Goal: Task Accomplishment & Management: Complete application form

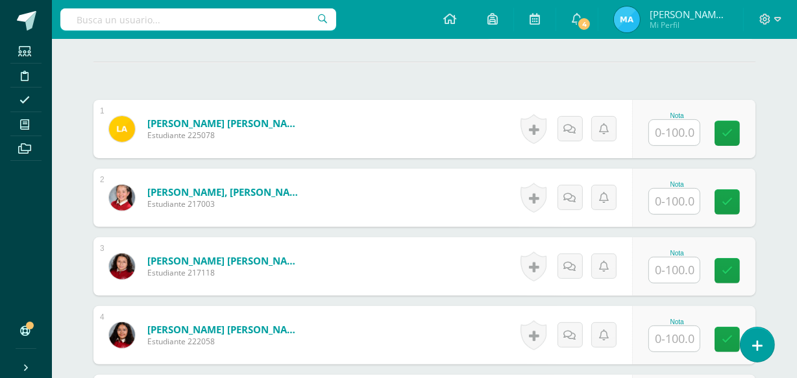
scroll to position [367, 0]
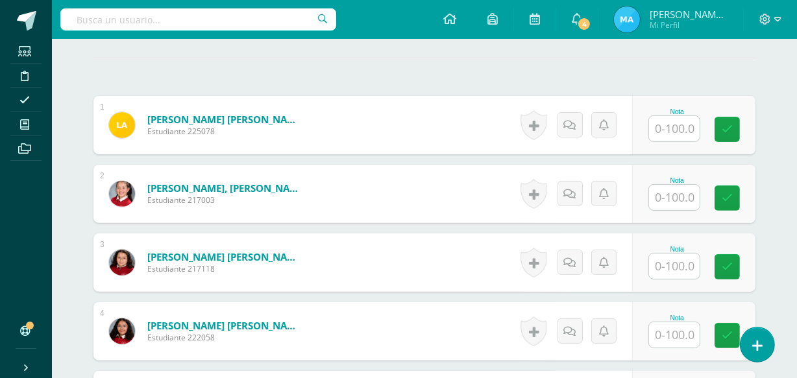
click at [674, 124] on input "text" at bounding box center [674, 128] width 51 height 25
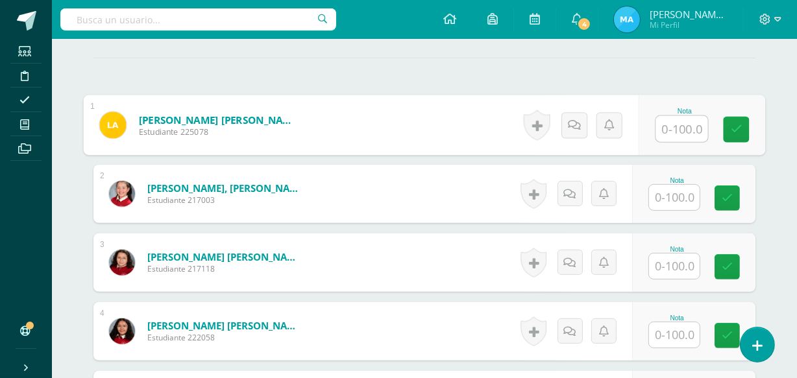
type input "5"
click at [746, 130] on link at bounding box center [737, 130] width 26 height 26
type input "95"
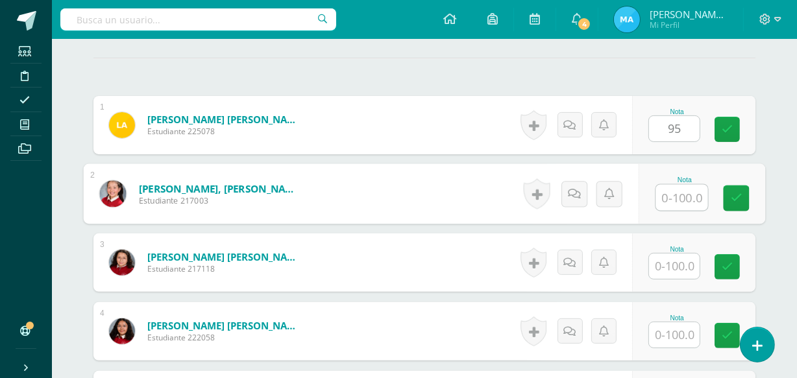
click at [678, 191] on input "text" at bounding box center [682, 198] width 52 height 26
click at [746, 192] on link at bounding box center [737, 199] width 26 height 26
type input "100"
click at [681, 268] on input "text" at bounding box center [674, 266] width 51 height 25
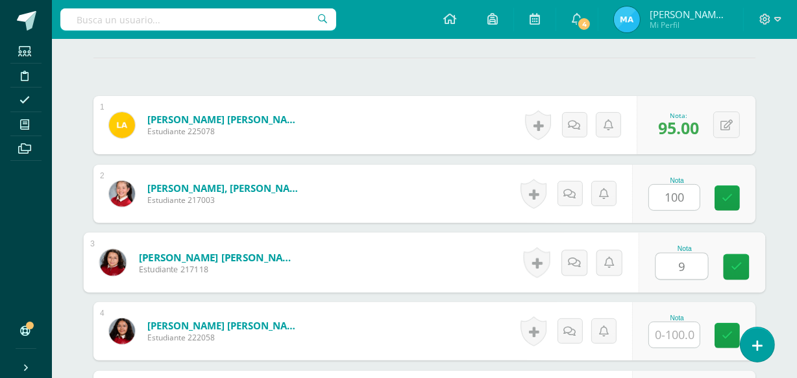
type input "95"
click at [739, 266] on icon at bounding box center [737, 267] width 12 height 11
click at [732, 190] on link at bounding box center [727, 198] width 25 height 25
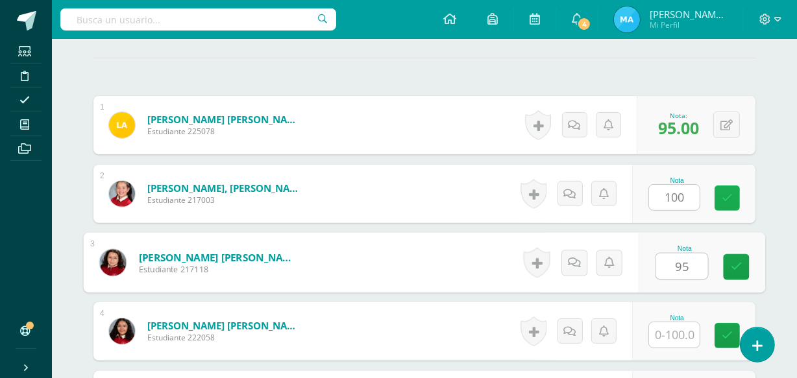
click at [732, 190] on link at bounding box center [727, 198] width 25 height 25
click at [736, 267] on icon at bounding box center [737, 267] width 12 height 11
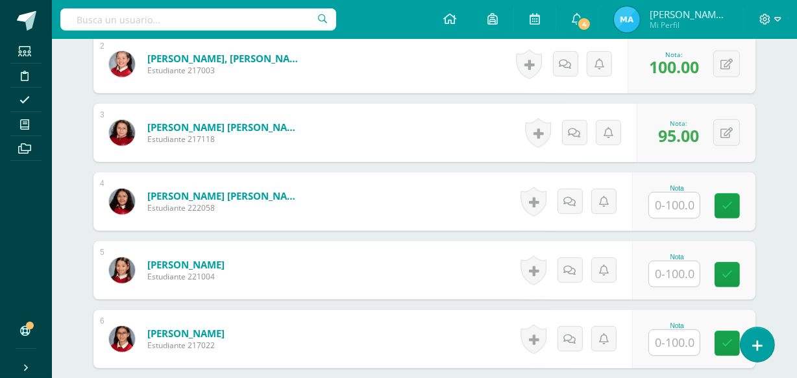
scroll to position [498, 0]
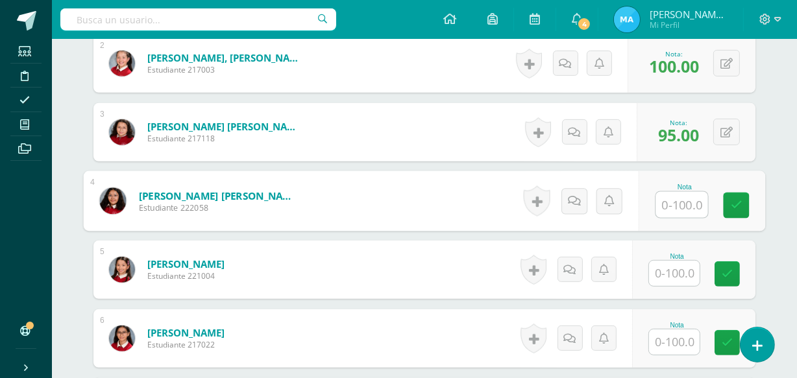
click at [681, 206] on input "text" at bounding box center [682, 205] width 52 height 26
type input "95"
click at [742, 206] on link at bounding box center [737, 206] width 26 height 26
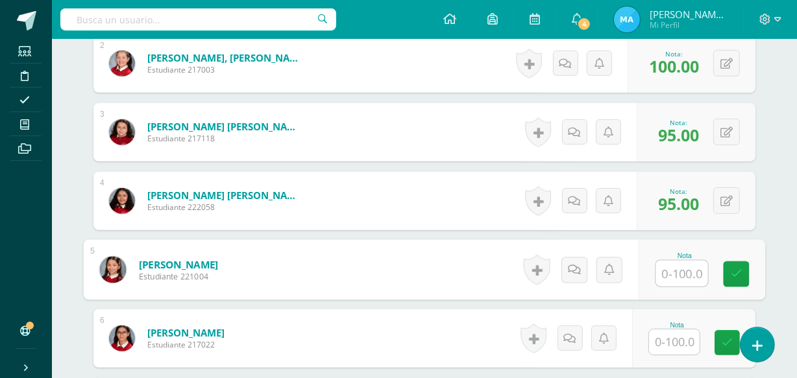
click at [686, 274] on input "text" at bounding box center [682, 274] width 52 height 26
type input "95"
click at [736, 273] on icon at bounding box center [737, 274] width 12 height 11
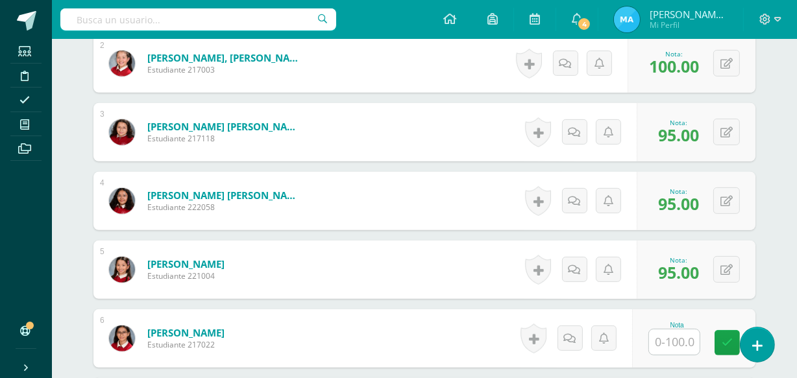
click at [675, 335] on input "text" at bounding box center [674, 342] width 51 height 25
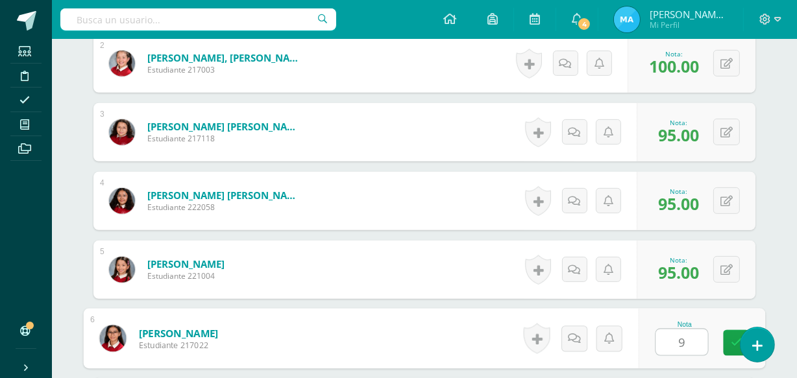
type input "95"
click at [730, 341] on link at bounding box center [737, 343] width 26 height 26
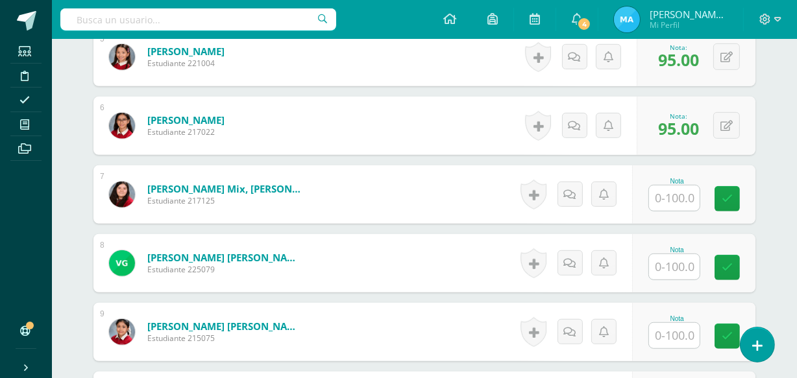
scroll to position [713, 0]
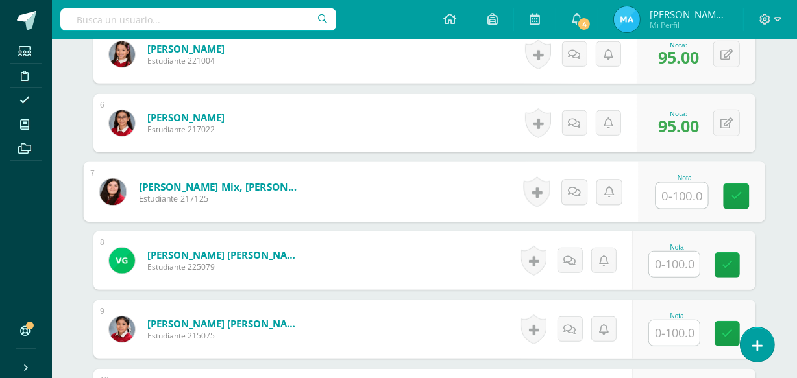
click at [681, 197] on input "text" at bounding box center [682, 196] width 52 height 26
type input "95"
click at [735, 192] on icon at bounding box center [737, 196] width 12 height 11
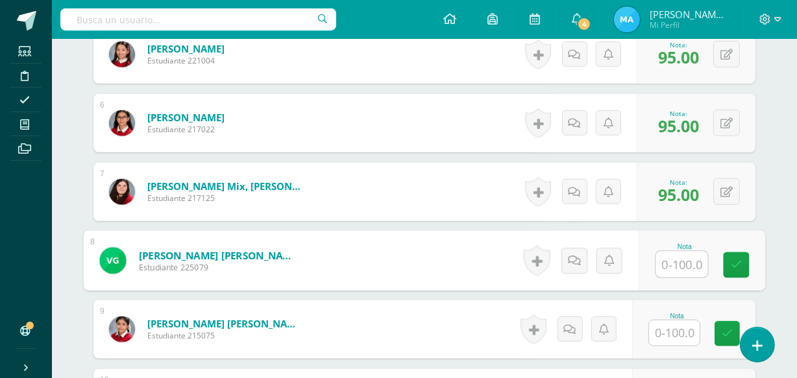
click at [690, 262] on input "text" at bounding box center [682, 265] width 52 height 26
click at [732, 257] on link at bounding box center [737, 266] width 26 height 26
type input "95"
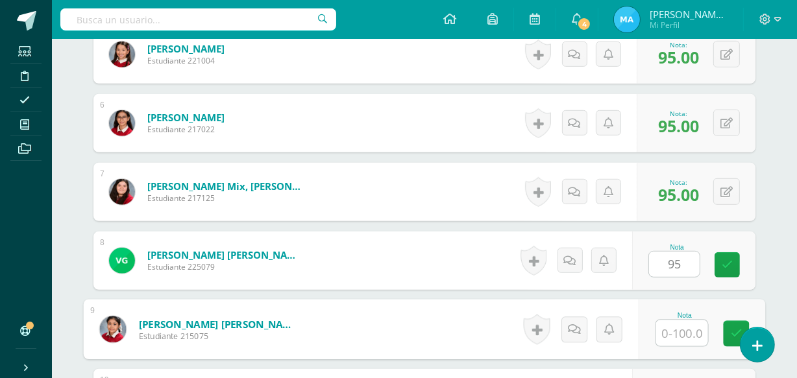
click at [680, 330] on input "text" at bounding box center [682, 334] width 52 height 26
type input "100"
click at [735, 330] on icon at bounding box center [737, 333] width 12 height 11
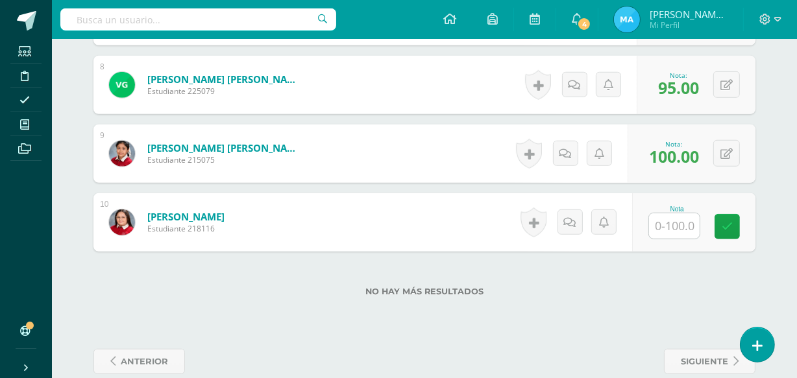
scroll to position [895, 0]
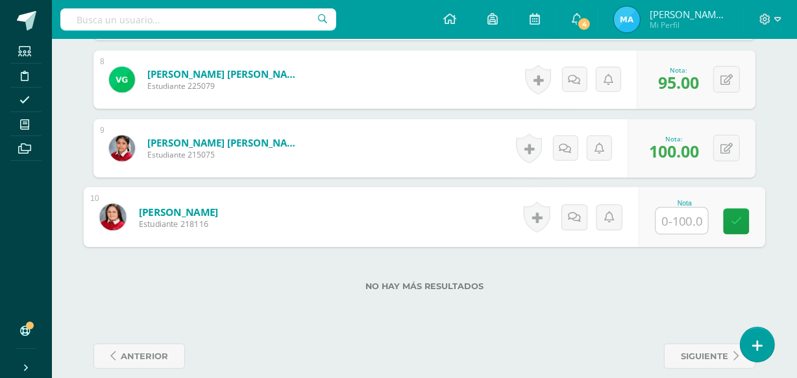
click at [682, 212] on input "text" at bounding box center [682, 221] width 52 height 26
type input "90"
click at [734, 220] on icon at bounding box center [737, 221] width 12 height 11
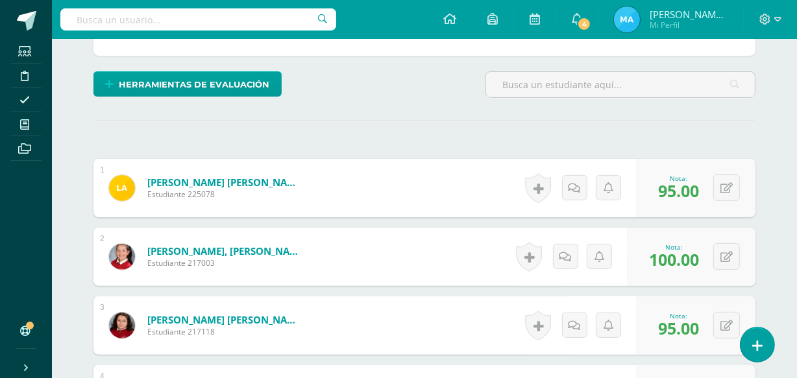
scroll to position [0, 0]
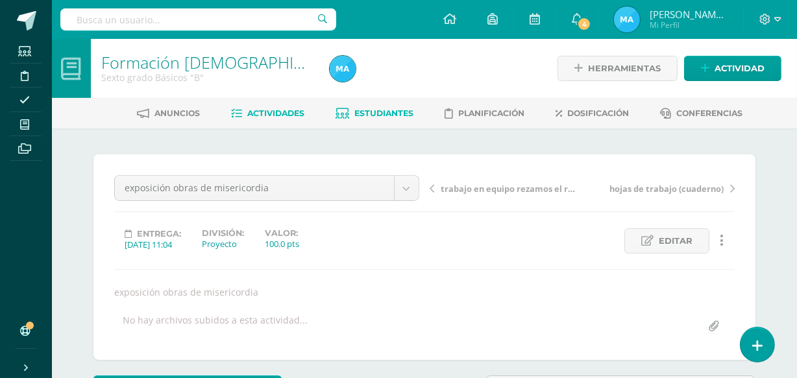
click at [391, 110] on span "Estudiantes" at bounding box center [384, 113] width 59 height 10
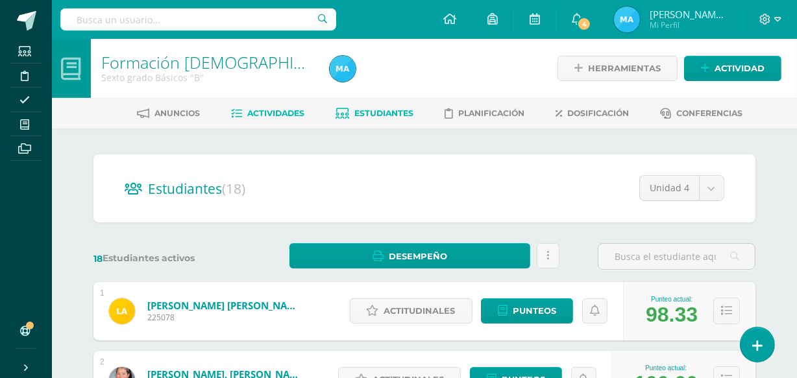
click at [284, 114] on span "Actividades" at bounding box center [276, 113] width 57 height 10
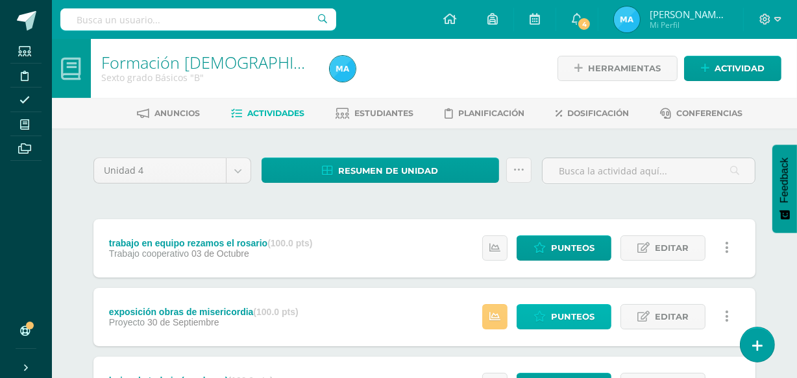
click at [569, 309] on span "Punteos" at bounding box center [572, 317] width 43 height 24
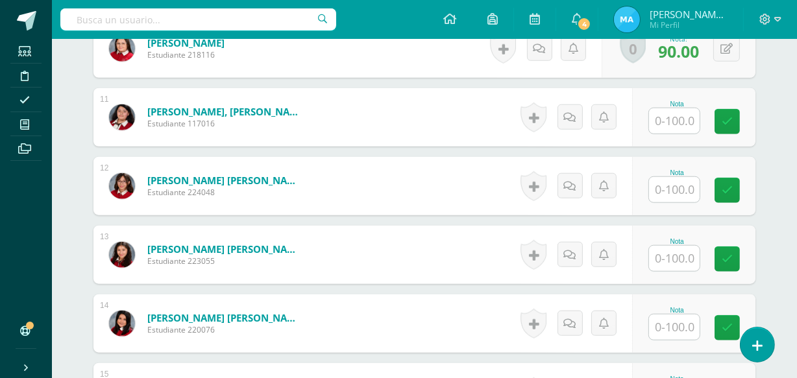
scroll to position [1066, 0]
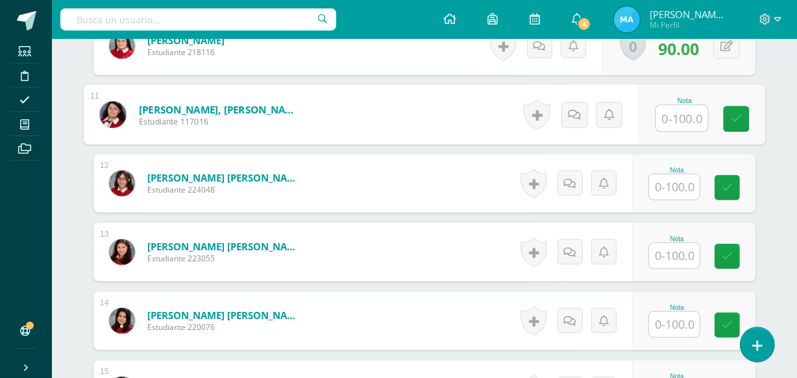
click at [682, 112] on input "text" at bounding box center [682, 119] width 52 height 26
type input "80"
click at [741, 117] on icon at bounding box center [737, 119] width 12 height 11
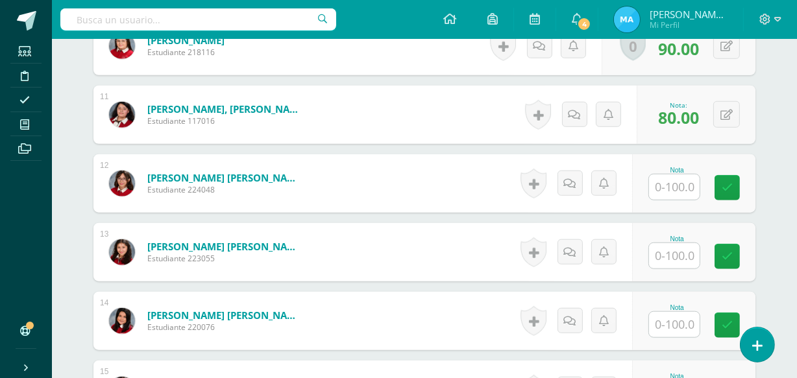
click at [682, 186] on input "text" at bounding box center [674, 187] width 51 height 25
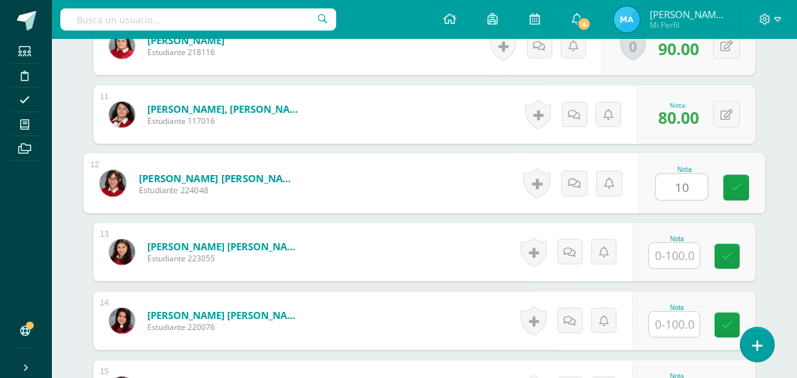
type input "100"
click at [732, 183] on icon at bounding box center [737, 187] width 12 height 11
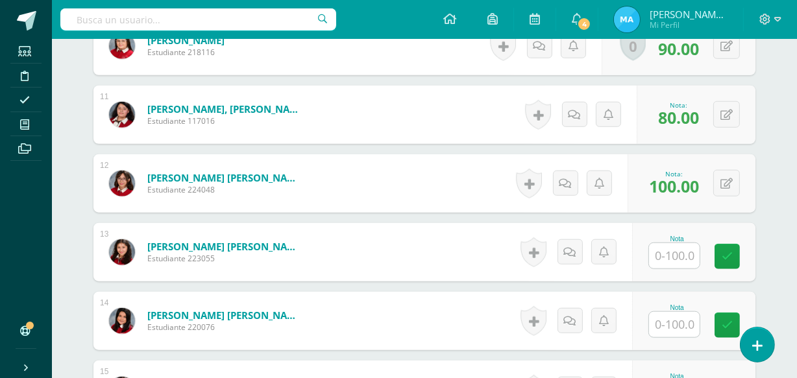
click at [682, 249] on input "text" at bounding box center [674, 255] width 51 height 25
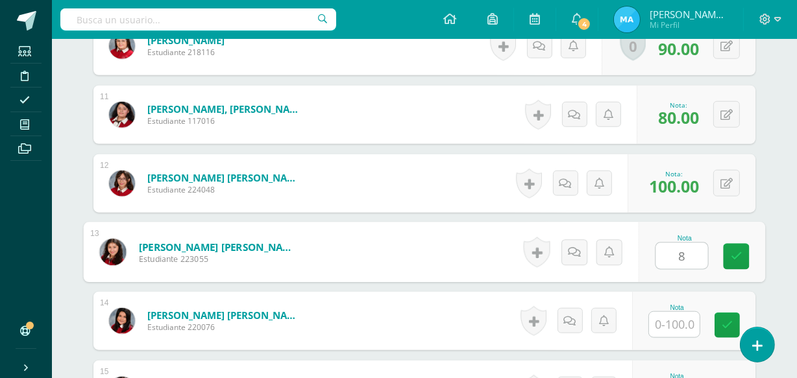
type input "80"
click at [739, 247] on link at bounding box center [737, 257] width 26 height 26
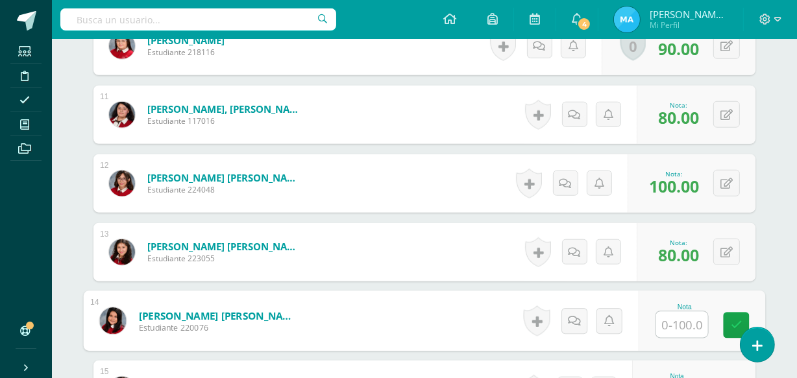
click at [686, 319] on input "text" at bounding box center [682, 325] width 52 height 26
type input "80"
click at [728, 327] on link at bounding box center [737, 326] width 26 height 26
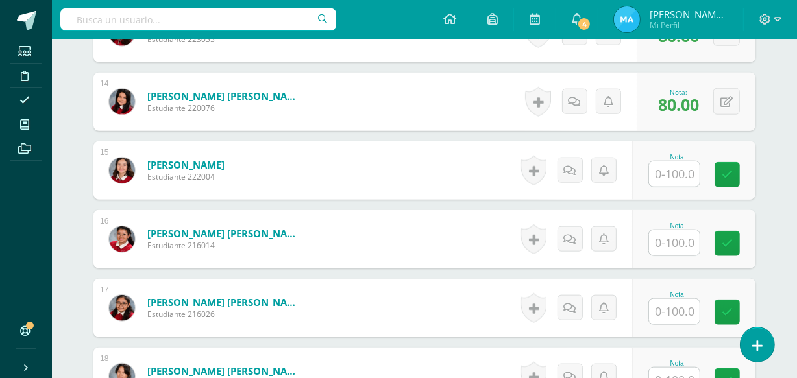
scroll to position [1315, 0]
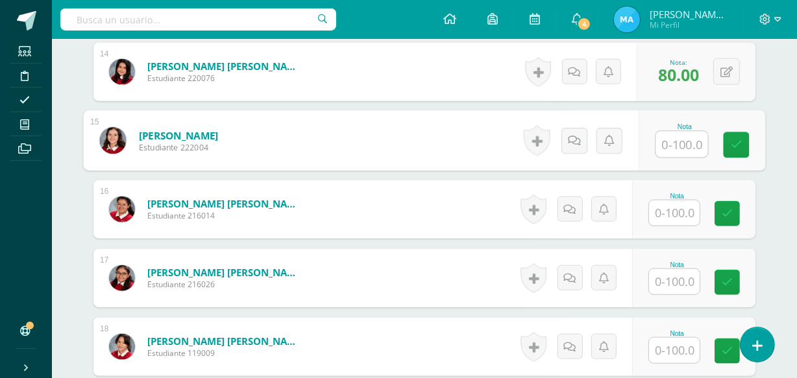
click at [674, 136] on input "text" at bounding box center [682, 145] width 52 height 26
type input "95"
click at [737, 142] on icon at bounding box center [737, 145] width 12 height 11
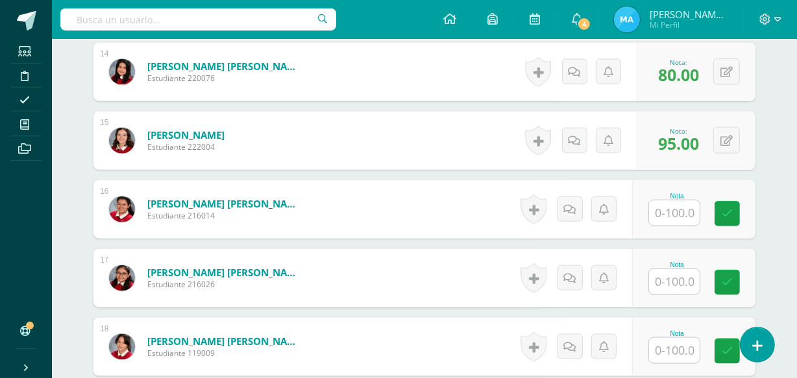
click at [689, 211] on input "text" at bounding box center [674, 213] width 51 height 25
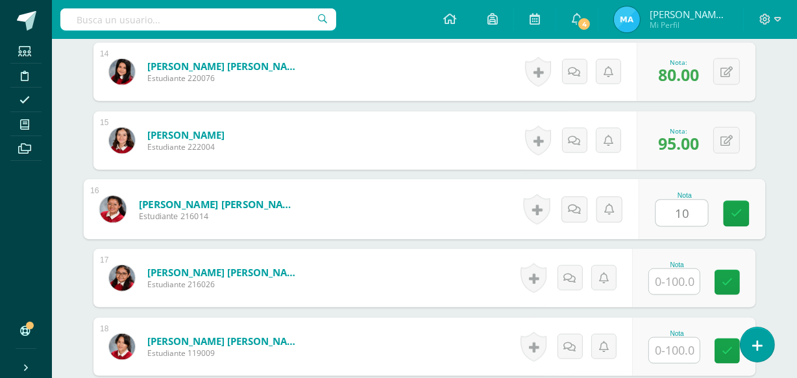
type input "100"
click at [732, 212] on icon at bounding box center [737, 213] width 12 height 11
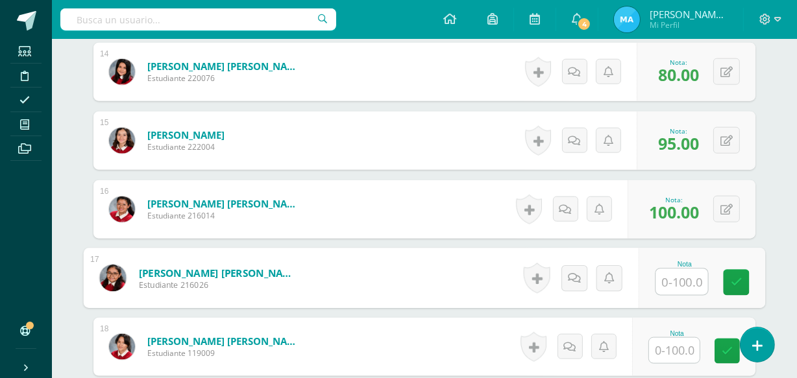
click at [682, 274] on input "text" at bounding box center [682, 282] width 52 height 26
type input "100"
click at [744, 282] on link at bounding box center [737, 283] width 26 height 26
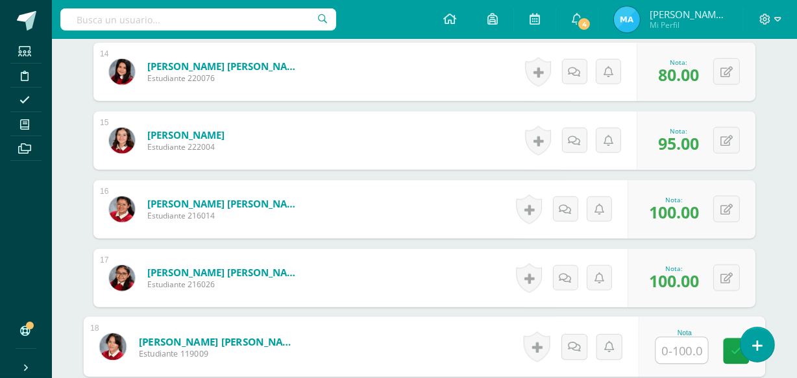
click at [680, 347] on input "text" at bounding box center [682, 351] width 52 height 26
type input "100"
click at [728, 351] on link at bounding box center [737, 352] width 26 height 26
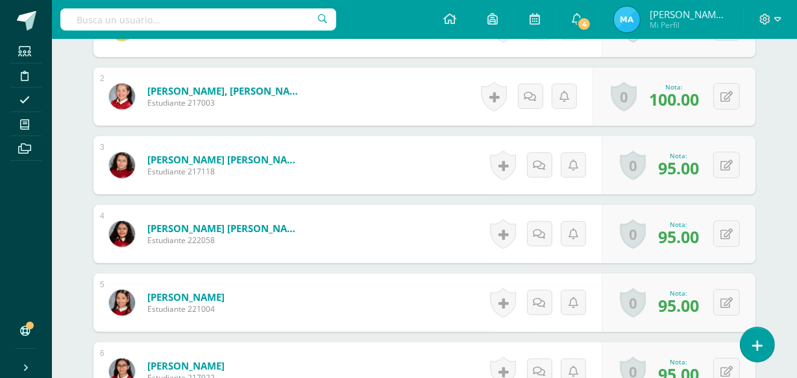
scroll to position [0, 0]
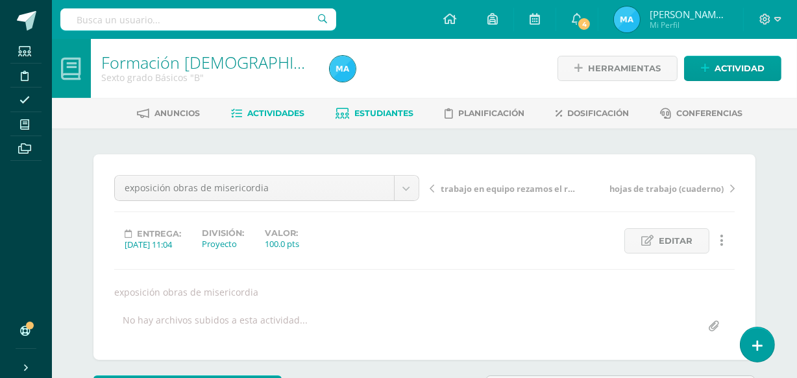
click at [401, 110] on span "Estudiantes" at bounding box center [384, 113] width 59 height 10
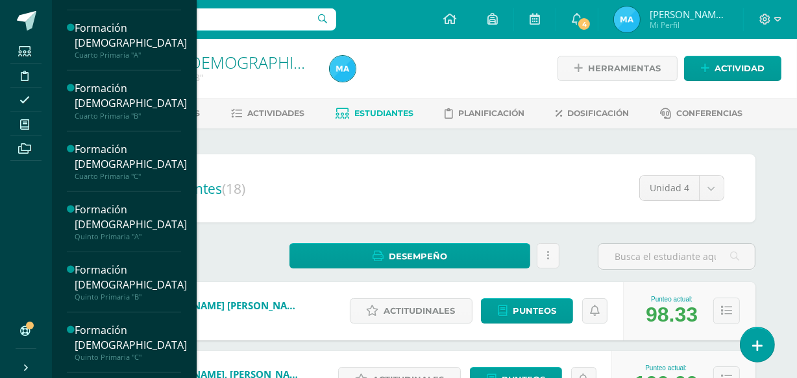
scroll to position [810, 0]
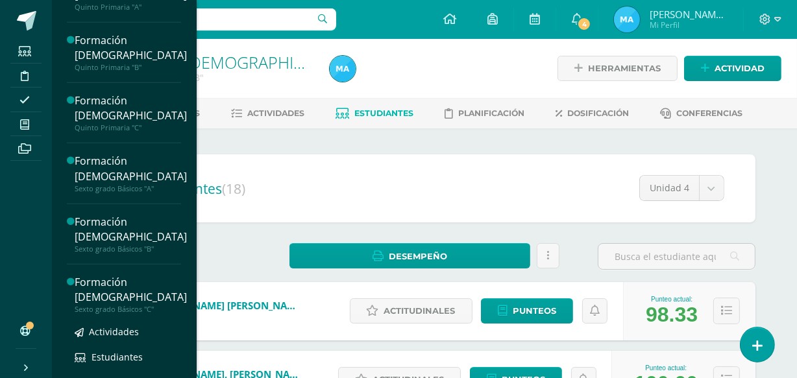
click at [99, 276] on div "Formación [DEMOGRAPHIC_DATA]" at bounding box center [131, 290] width 112 height 30
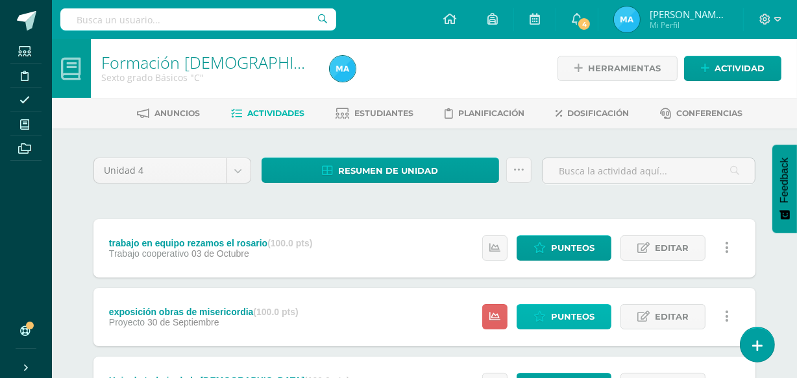
click at [571, 315] on span "Punteos" at bounding box center [572, 317] width 43 height 24
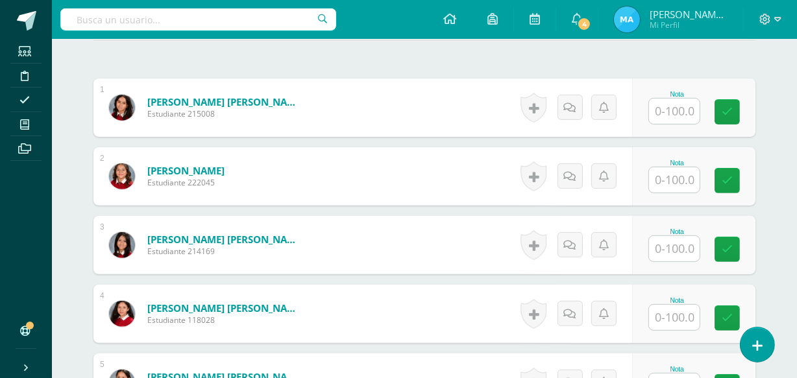
scroll to position [398, 0]
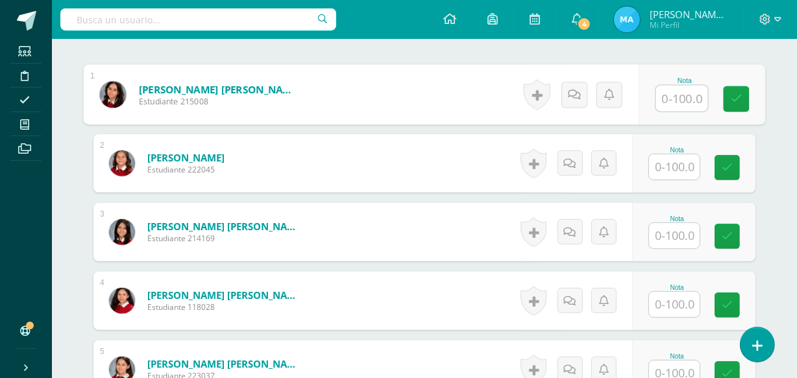
click at [667, 99] on input "text" at bounding box center [682, 99] width 52 height 26
type input "100"
click at [733, 99] on icon at bounding box center [737, 98] width 12 height 11
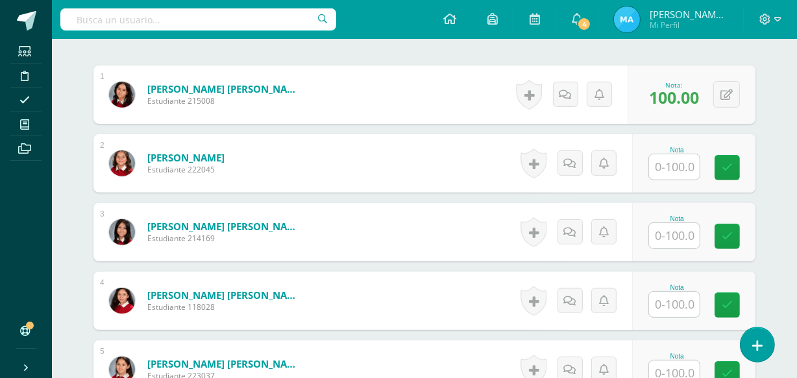
click at [680, 164] on input "text" at bounding box center [674, 167] width 51 height 25
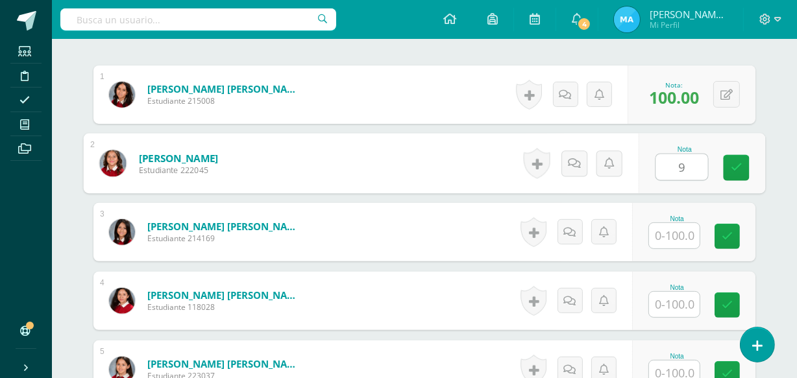
type input "90"
click at [744, 169] on link at bounding box center [737, 168] width 26 height 26
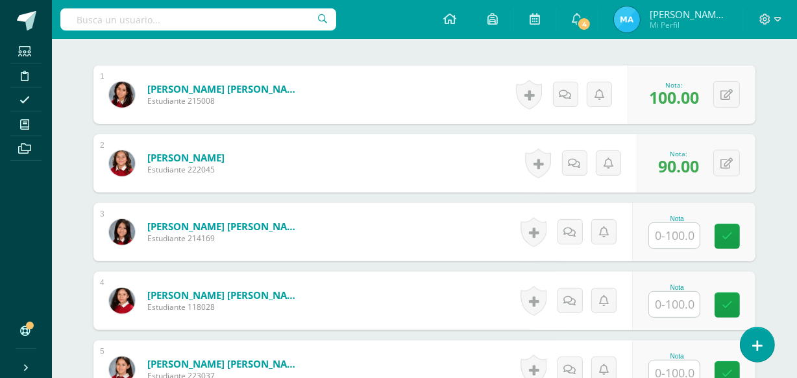
click at [685, 233] on input "text" at bounding box center [674, 235] width 51 height 25
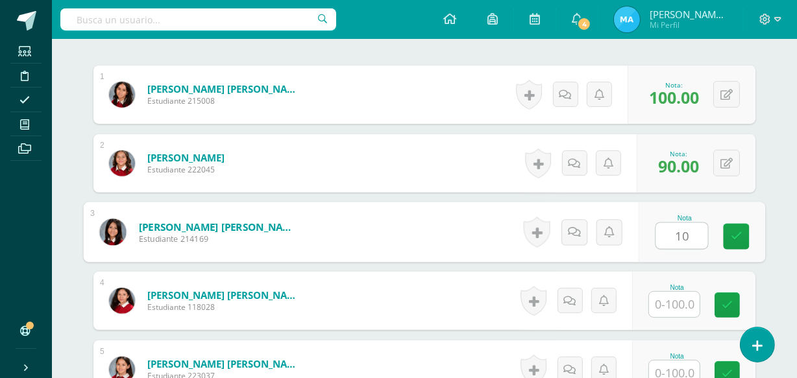
type input "100"
click at [737, 234] on icon at bounding box center [737, 236] width 12 height 11
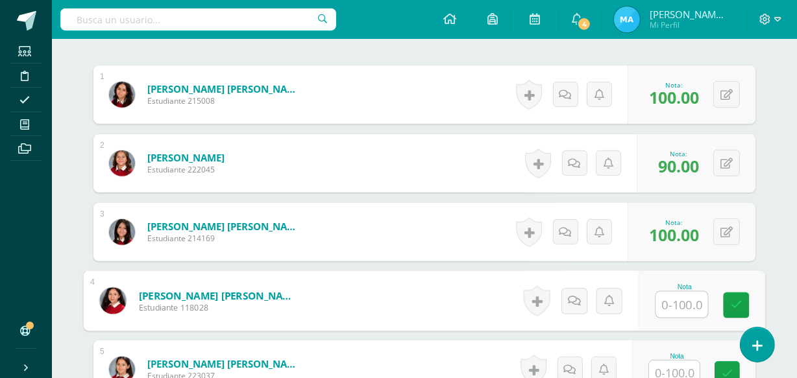
click at [684, 300] on input "text" at bounding box center [682, 305] width 52 height 26
type input "90"
click at [731, 304] on icon at bounding box center [737, 305] width 12 height 11
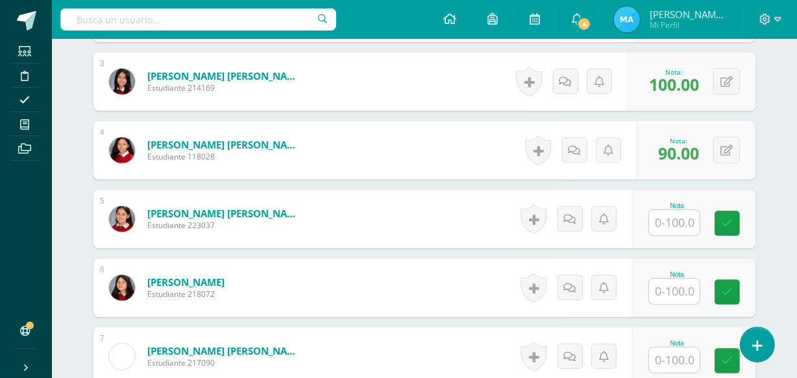
scroll to position [595, 0]
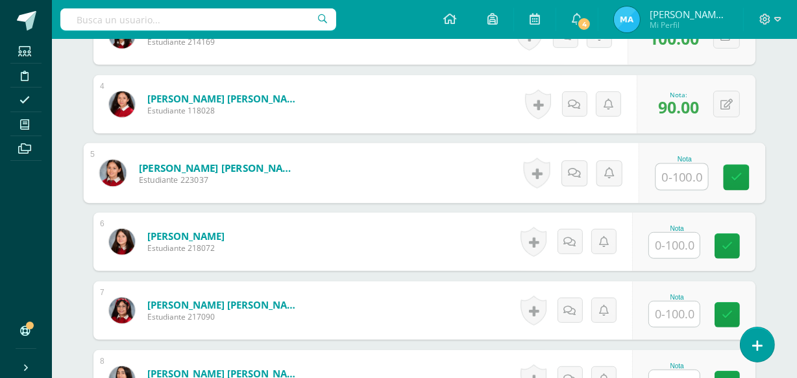
click at [682, 178] on input "text" at bounding box center [682, 177] width 52 height 26
type input "100"
click at [745, 173] on link at bounding box center [737, 178] width 26 height 26
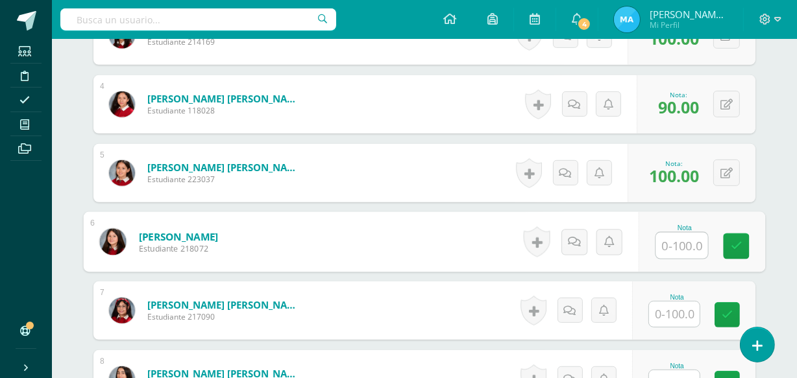
click at [675, 244] on input "text" at bounding box center [682, 246] width 52 height 26
type input "90"
click at [743, 240] on link at bounding box center [737, 247] width 26 height 26
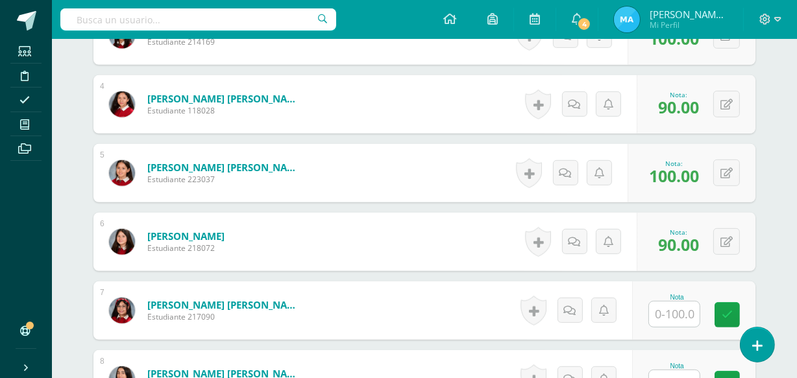
click at [682, 312] on input "text" at bounding box center [674, 314] width 51 height 25
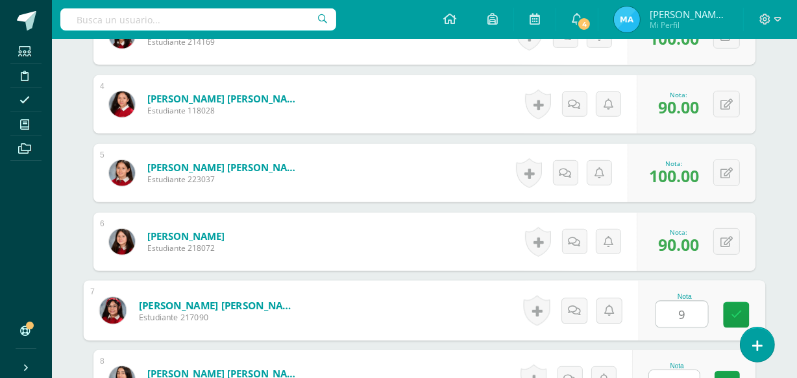
type input "90"
click at [731, 311] on icon at bounding box center [737, 315] width 12 height 11
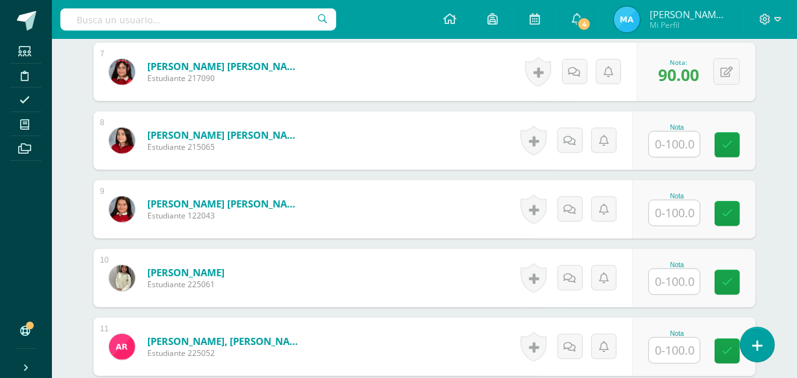
scroll to position [853, 0]
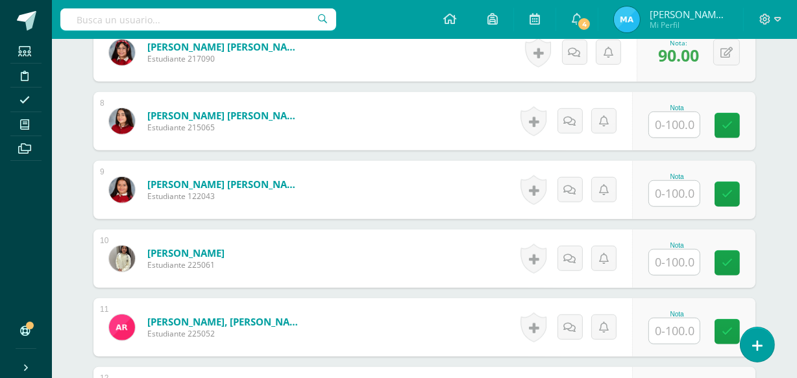
click at [669, 122] on input "text" at bounding box center [674, 124] width 51 height 25
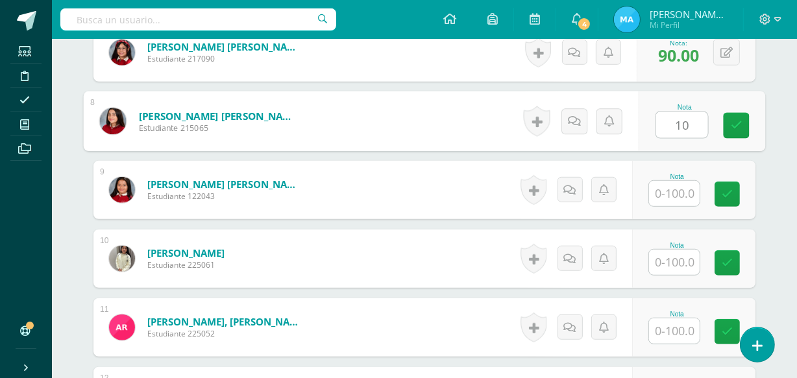
type input "100"
click at [734, 121] on icon at bounding box center [737, 125] width 12 height 11
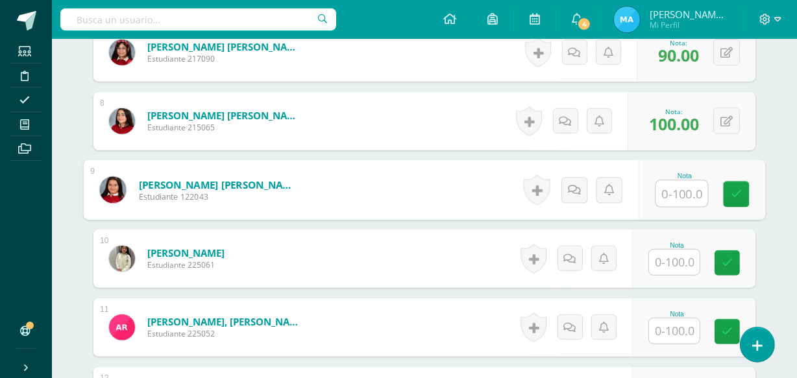
click at [689, 192] on input "text" at bounding box center [682, 194] width 52 height 26
type input "80"
click at [741, 189] on icon at bounding box center [737, 194] width 12 height 11
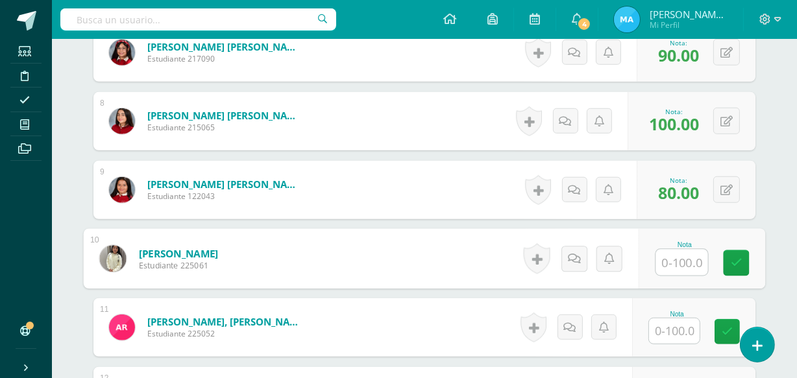
click at [682, 260] on input "text" at bounding box center [682, 263] width 52 height 26
type input "95"
click at [738, 262] on icon at bounding box center [737, 263] width 12 height 11
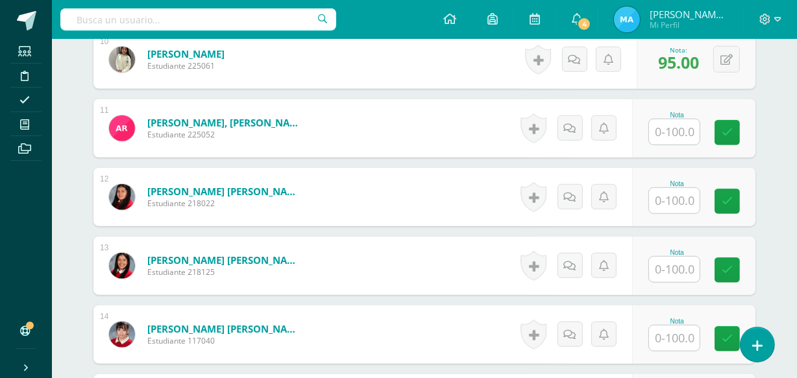
scroll to position [1056, 0]
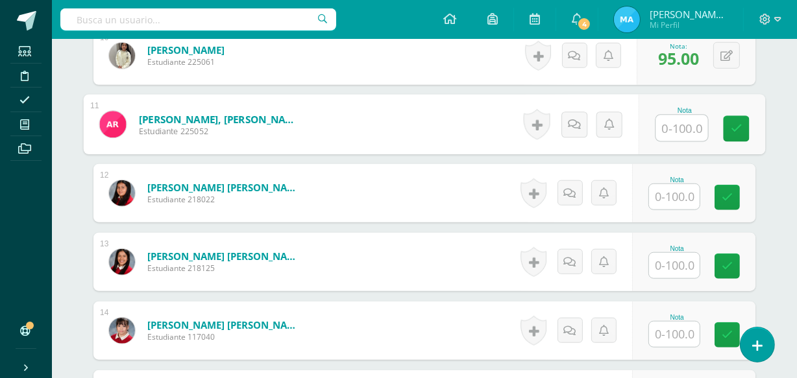
click at [673, 127] on input "text" at bounding box center [682, 129] width 52 height 26
type input "100"
click at [738, 123] on icon at bounding box center [737, 128] width 12 height 11
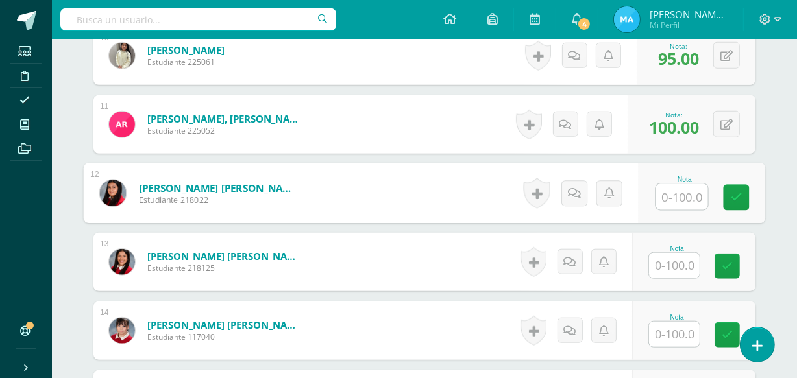
click at [670, 192] on input "text" at bounding box center [682, 197] width 52 height 26
type input "100"
click at [732, 192] on icon at bounding box center [737, 197] width 12 height 11
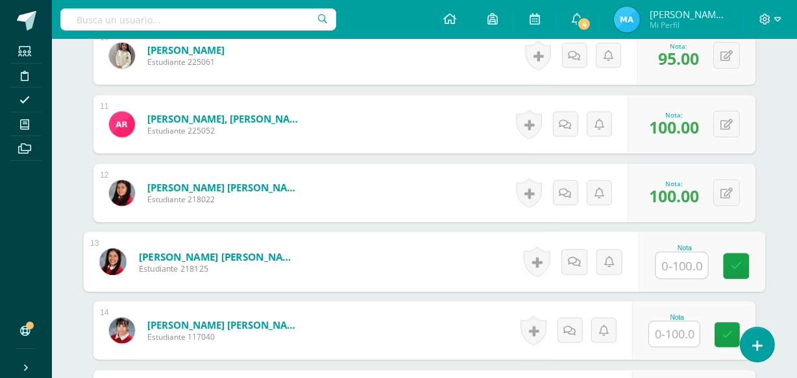
click at [677, 264] on input "text" at bounding box center [682, 266] width 52 height 26
type input "90"
click at [736, 265] on icon at bounding box center [737, 266] width 12 height 11
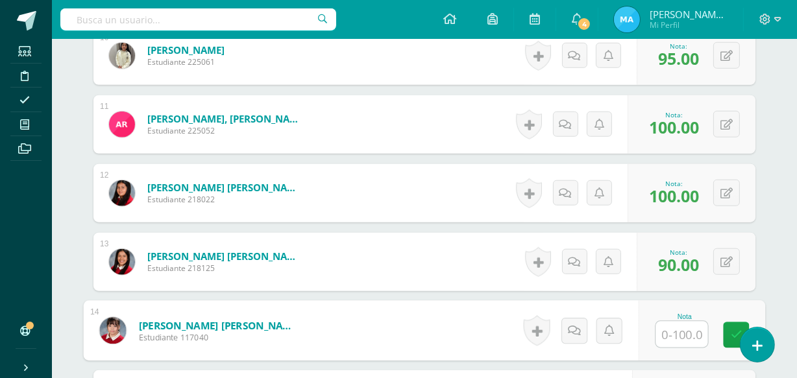
click at [680, 329] on input "text" at bounding box center [682, 335] width 52 height 26
type input "100"
click at [730, 336] on link at bounding box center [737, 336] width 26 height 26
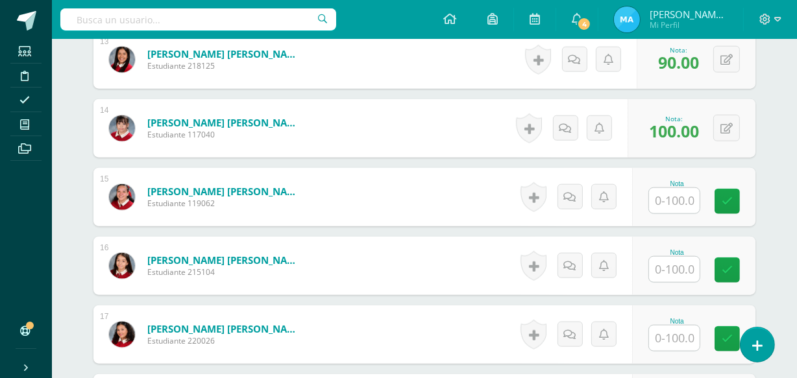
scroll to position [1302, 0]
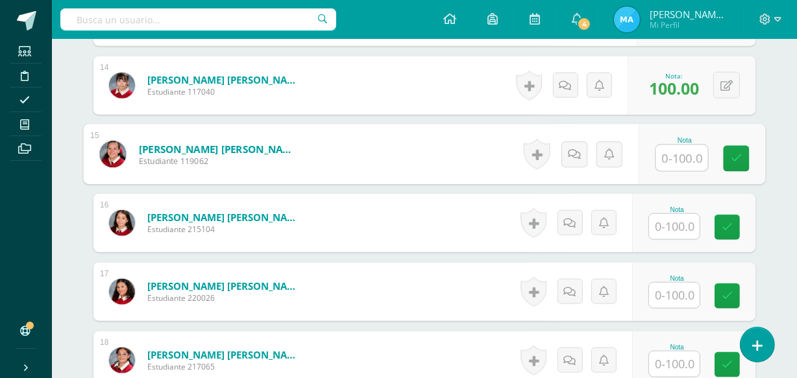
click at [682, 159] on input "text" at bounding box center [682, 158] width 52 height 26
type input "95"
click at [737, 158] on icon at bounding box center [737, 158] width 12 height 11
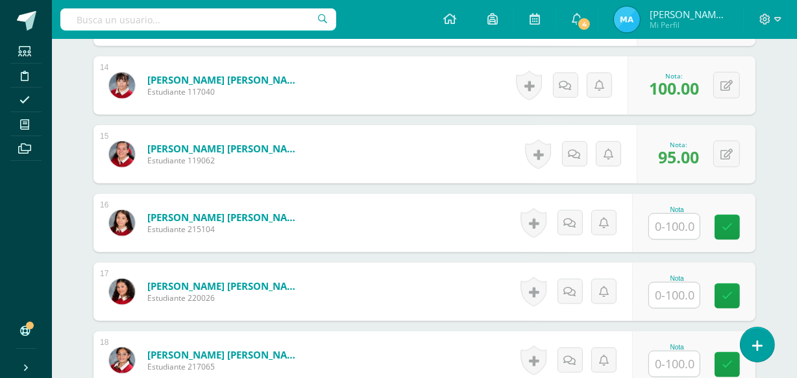
click at [675, 227] on input "text" at bounding box center [674, 226] width 51 height 25
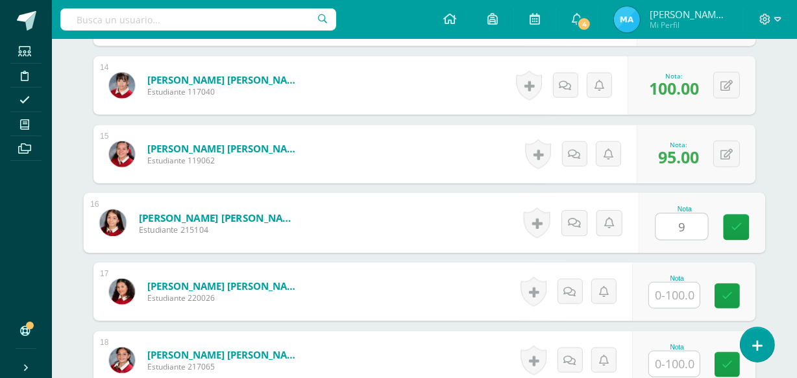
type input "95"
click at [739, 220] on link at bounding box center [737, 228] width 26 height 26
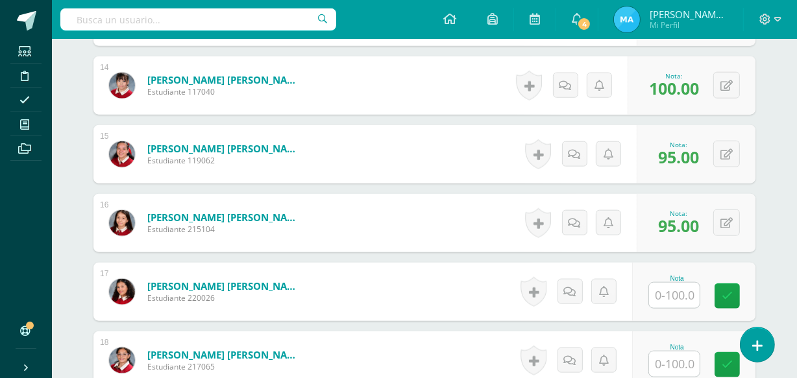
click at [676, 291] on input "text" at bounding box center [674, 295] width 51 height 25
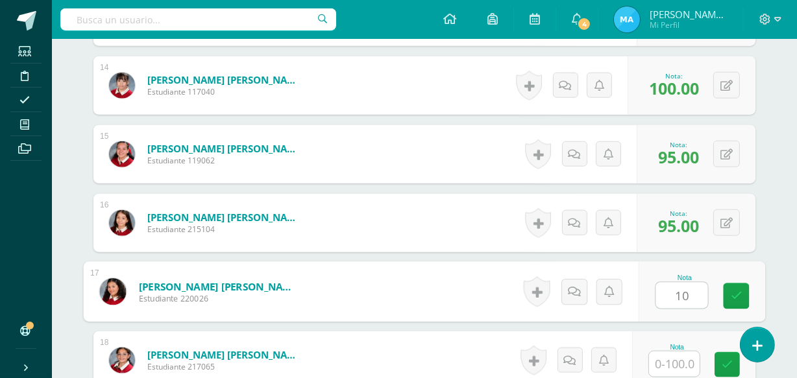
type input "100"
click at [735, 296] on icon at bounding box center [737, 296] width 12 height 11
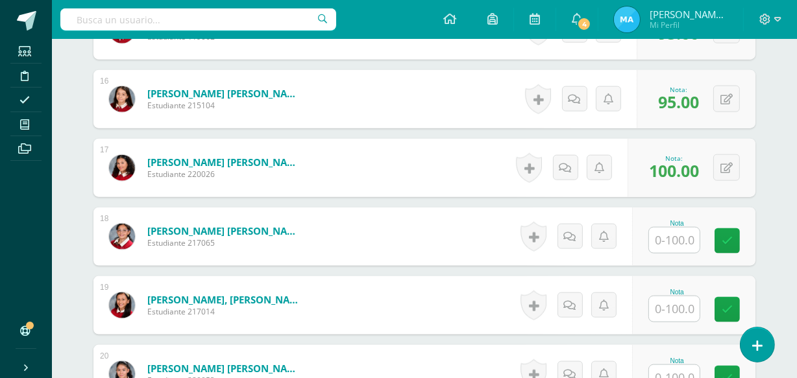
scroll to position [1478, 0]
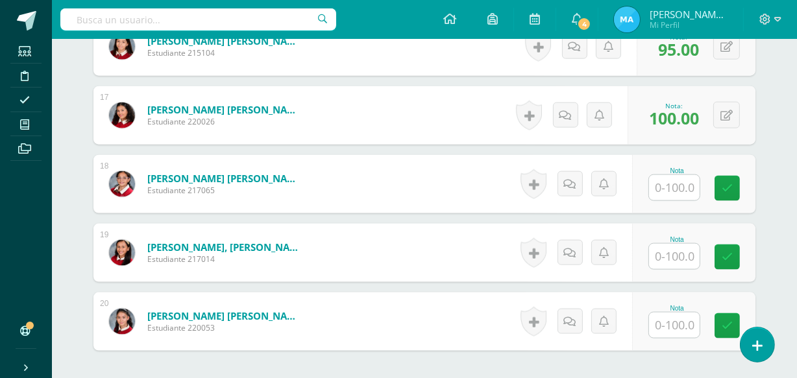
click at [682, 187] on input "text" at bounding box center [674, 187] width 51 height 25
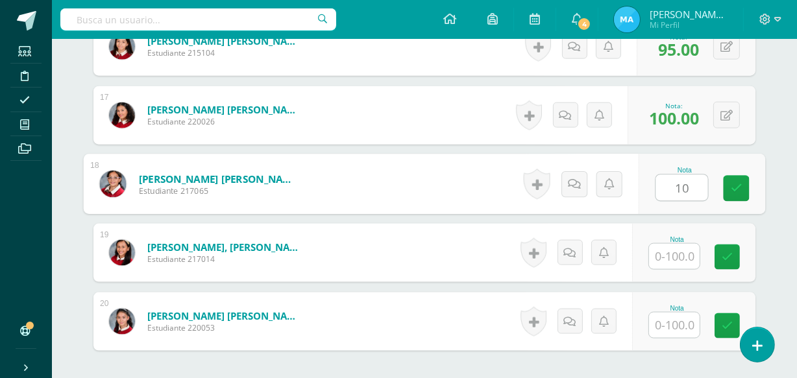
type input "100"
click at [736, 188] on icon at bounding box center [737, 188] width 12 height 11
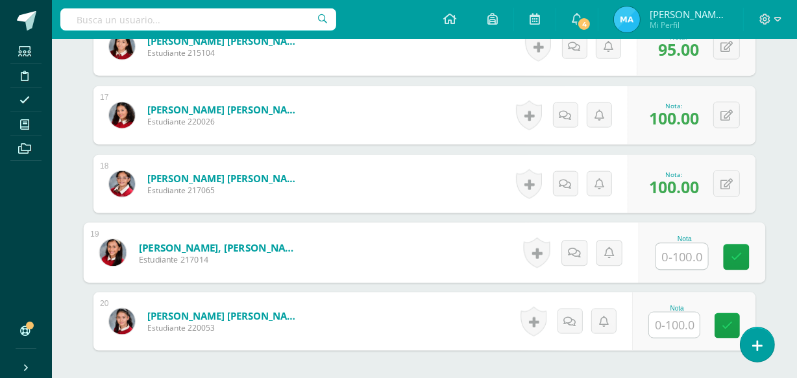
click at [684, 253] on input "text" at bounding box center [682, 257] width 52 height 26
type input "100"
click at [734, 253] on icon at bounding box center [737, 257] width 12 height 11
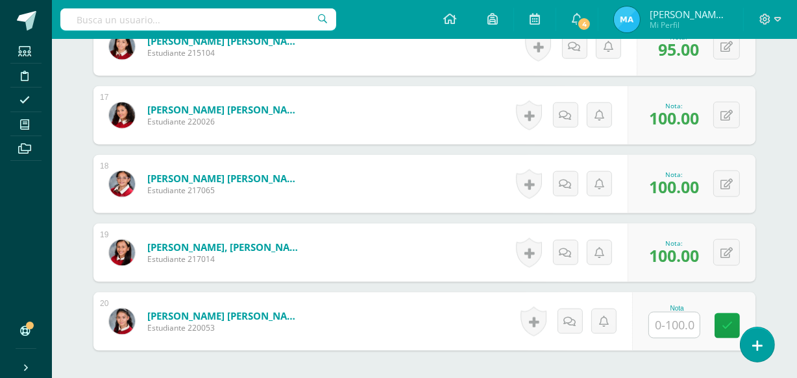
click at [682, 325] on input "text" at bounding box center [674, 325] width 51 height 25
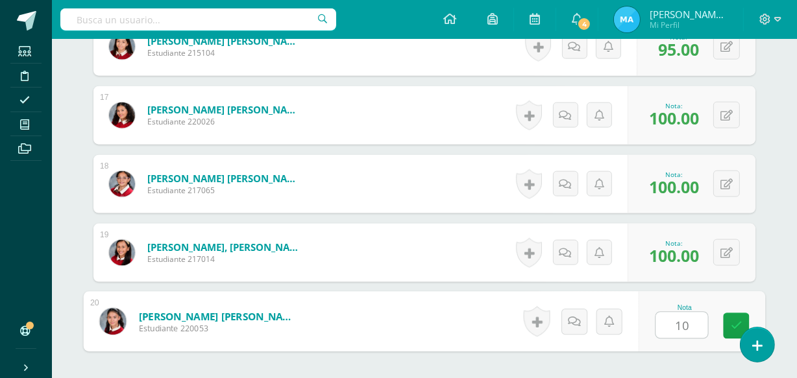
type input "100"
click at [727, 325] on link at bounding box center [737, 327] width 26 height 26
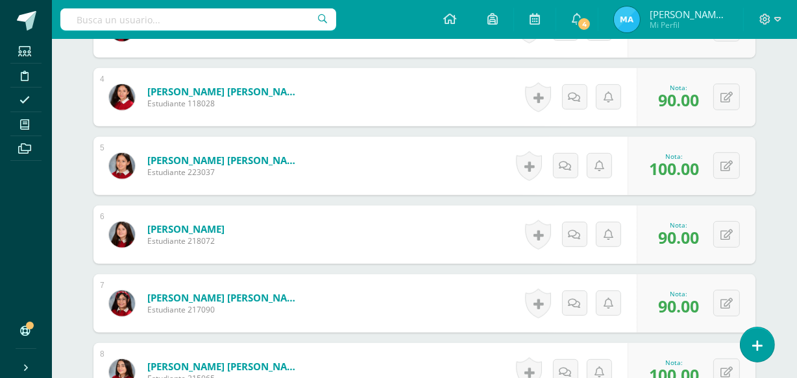
scroll to position [0, 0]
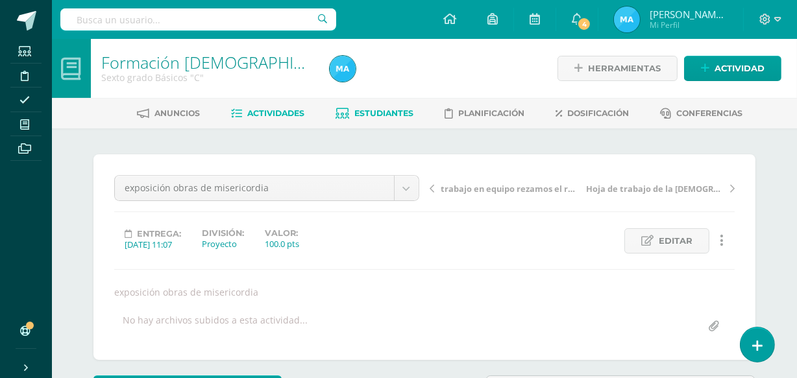
click at [380, 110] on span "Estudiantes" at bounding box center [384, 113] width 59 height 10
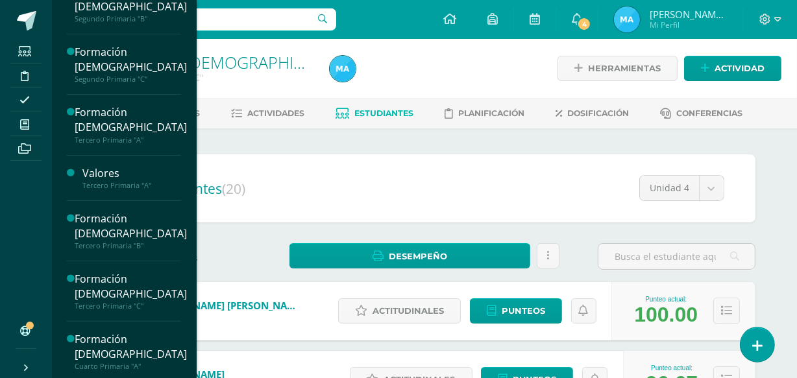
scroll to position [270, 0]
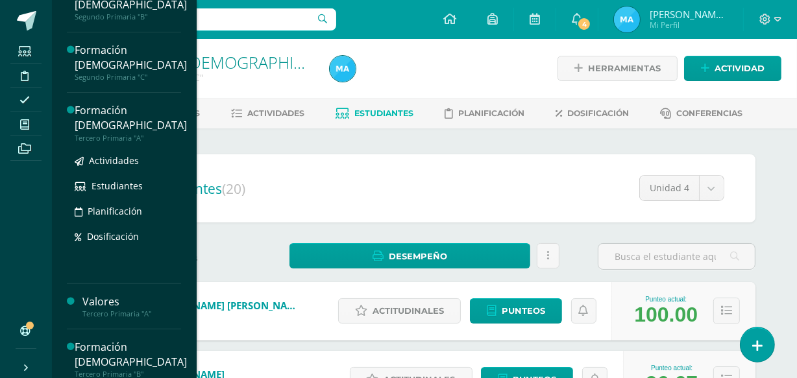
click at [105, 114] on div "Formación [DEMOGRAPHIC_DATA]" at bounding box center [131, 118] width 112 height 30
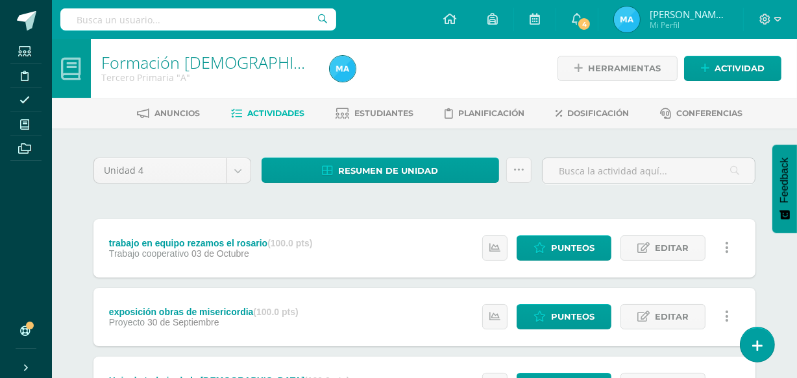
click at [272, 106] on link "Actividades" at bounding box center [268, 113] width 73 height 21
click at [518, 169] on icon at bounding box center [518, 170] width 11 height 11
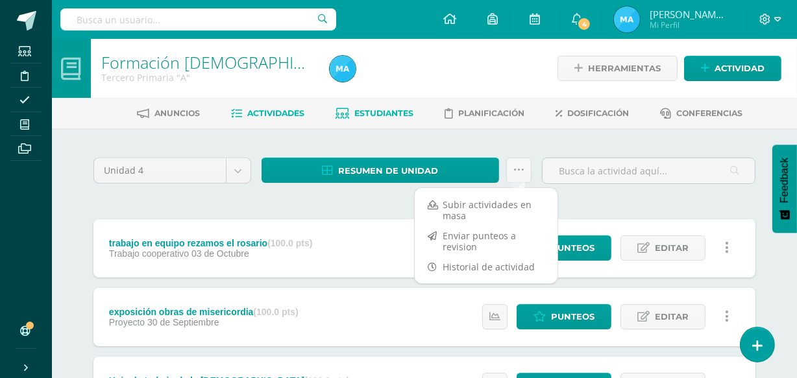
click at [377, 111] on span "Estudiantes" at bounding box center [384, 113] width 59 height 10
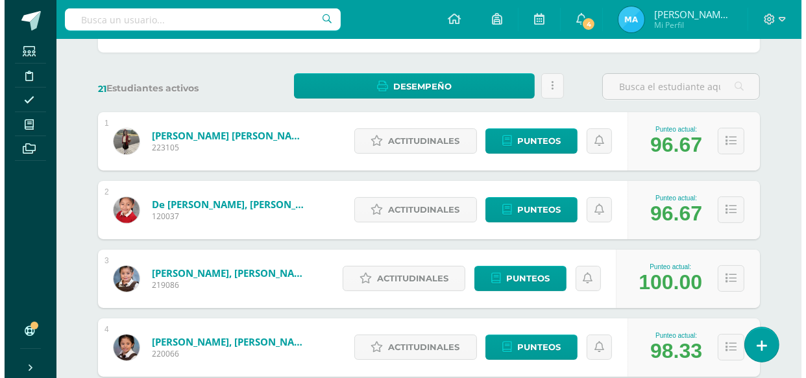
scroll to position [174, 0]
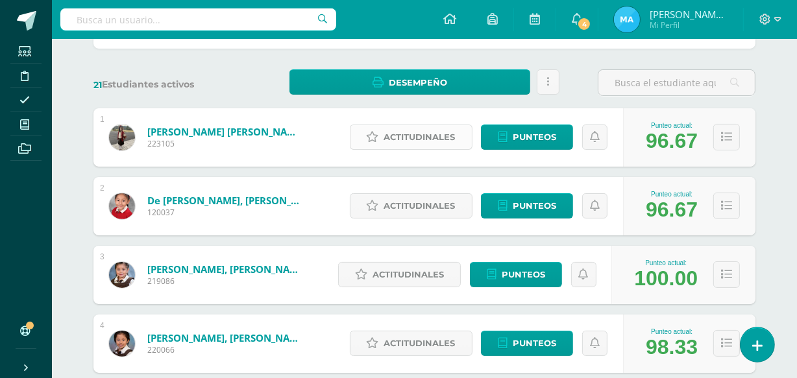
click at [405, 134] on span "Actitudinales" at bounding box center [419, 137] width 71 height 24
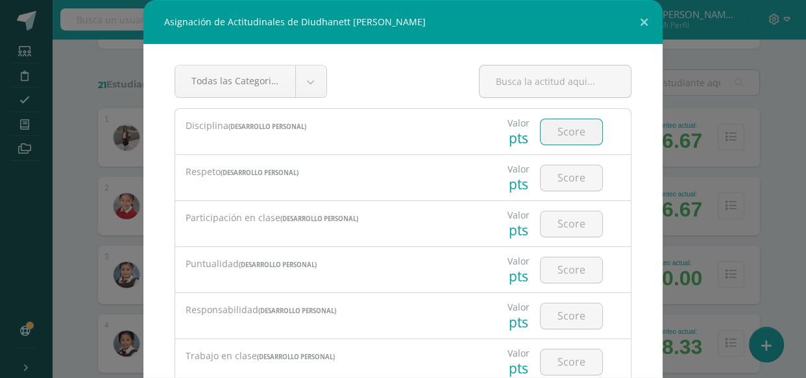
click at [553, 123] on input "number" at bounding box center [572, 131] width 62 height 25
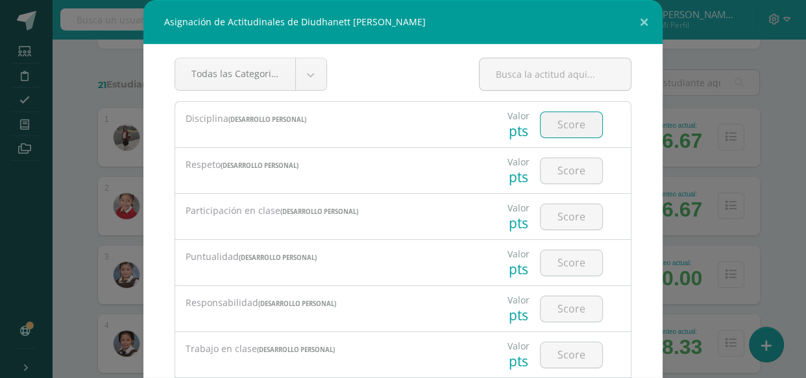
scroll to position [0, 0]
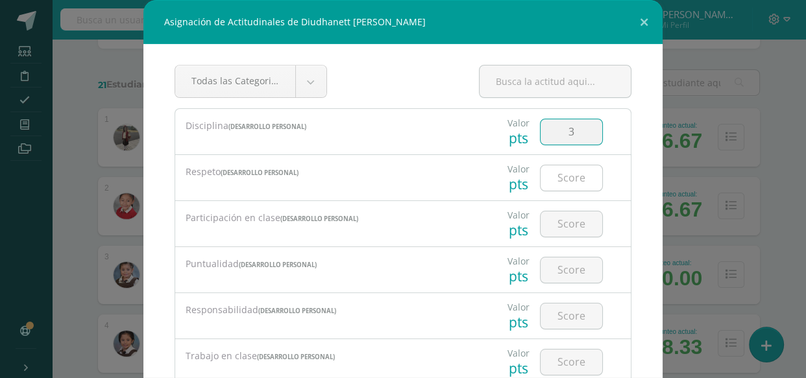
type input "3"
click at [565, 173] on input "number" at bounding box center [572, 178] width 62 height 25
type input "3"
click at [567, 227] on input "number" at bounding box center [572, 224] width 62 height 25
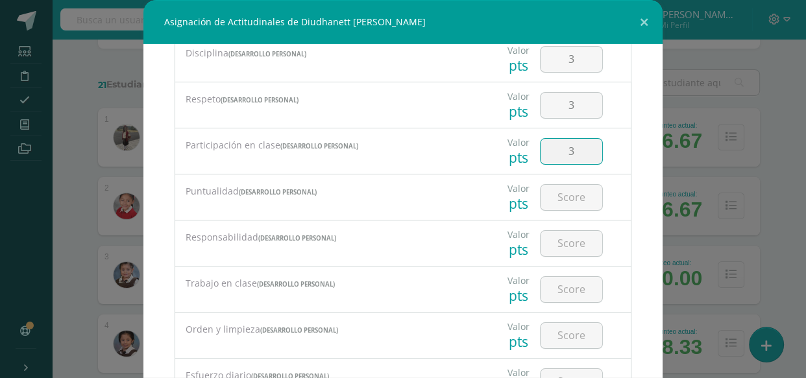
scroll to position [73, 0]
type input "3"
click at [560, 195] on input "number" at bounding box center [572, 196] width 62 height 25
type input "4"
click at [560, 238] on input "number" at bounding box center [572, 242] width 62 height 25
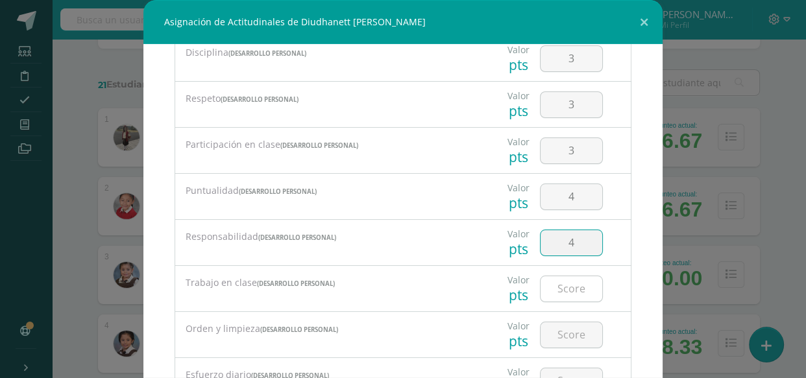
type input "4"
click at [563, 285] on input "number" at bounding box center [572, 289] width 62 height 25
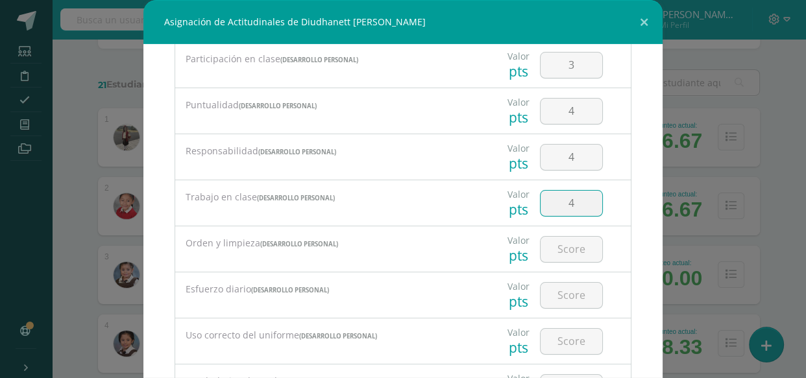
scroll to position [218, 0]
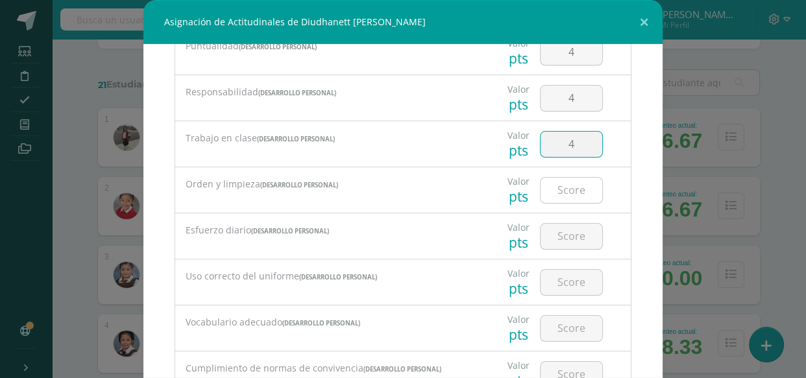
type input "4"
click at [560, 188] on input "number" at bounding box center [572, 190] width 62 height 25
type input "4"
click at [551, 234] on input "number" at bounding box center [572, 236] width 62 height 25
type input "4"
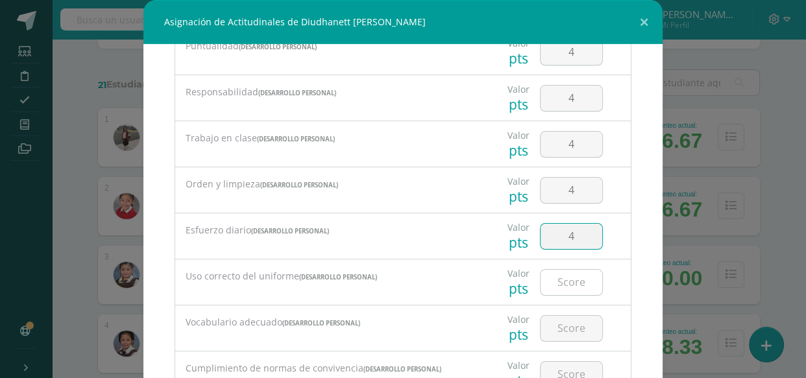
click at [563, 278] on input "number" at bounding box center [572, 282] width 62 height 25
type input "4"
click at [560, 322] on input "number" at bounding box center [572, 328] width 62 height 25
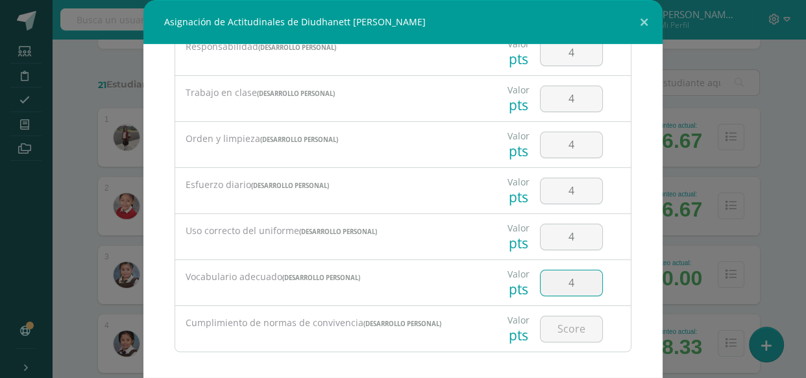
scroll to position [271, 0]
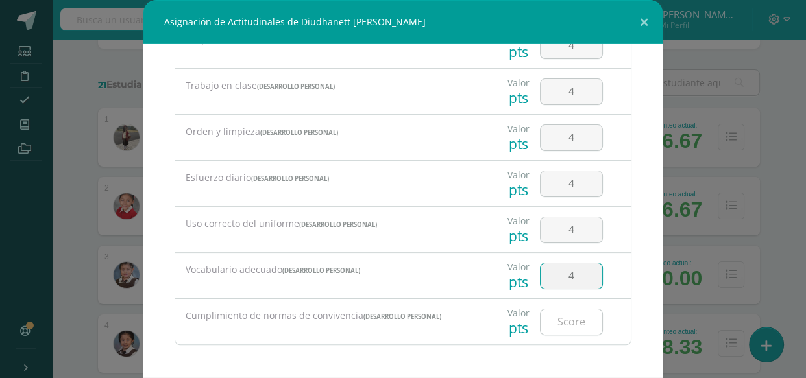
type input "4"
click at [568, 315] on input "number" at bounding box center [572, 322] width 62 height 25
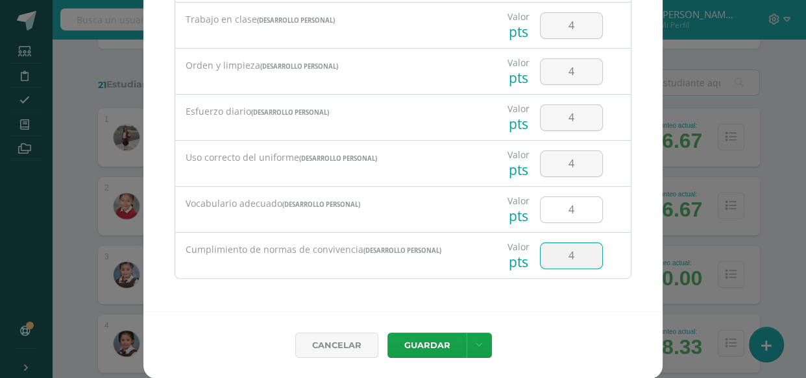
type input "4"
click at [564, 208] on input "4" at bounding box center [572, 209] width 62 height 25
type input "3"
click at [582, 79] on input "4" at bounding box center [572, 71] width 62 height 25
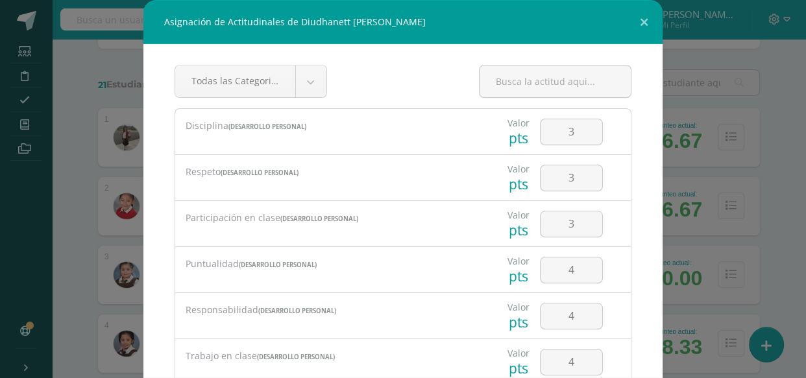
scroll to position [66, 0]
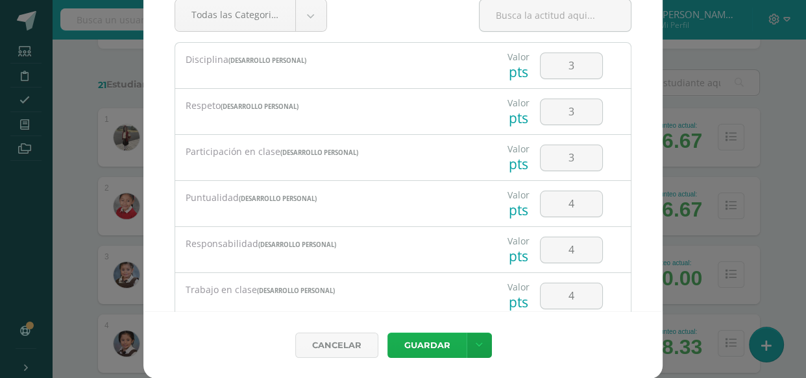
type input "3"
click at [435, 341] on button "Guardar" at bounding box center [427, 345] width 79 height 25
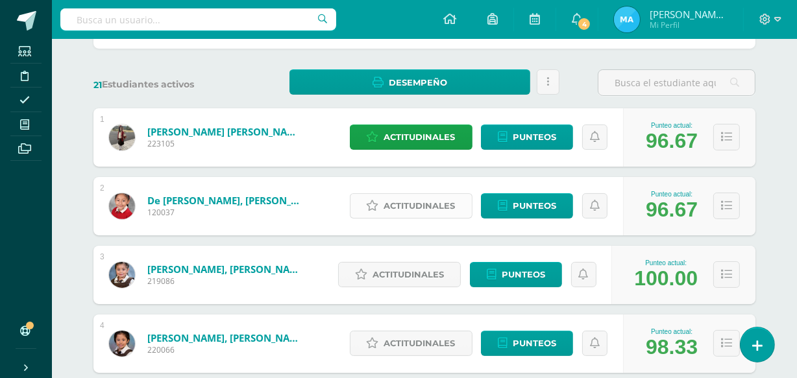
click at [423, 206] on span "Actitudinales" at bounding box center [419, 206] width 71 height 24
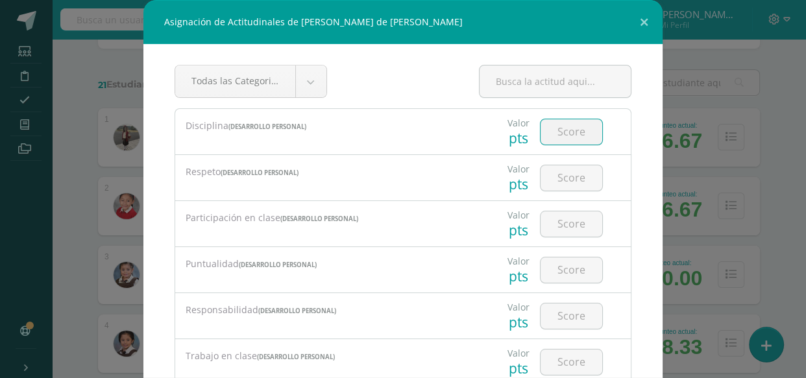
click at [562, 129] on input "number" at bounding box center [572, 131] width 62 height 25
type input "3"
click at [560, 175] on input "number" at bounding box center [572, 178] width 62 height 25
type input "3"
click at [565, 220] on input "number" at bounding box center [572, 224] width 62 height 25
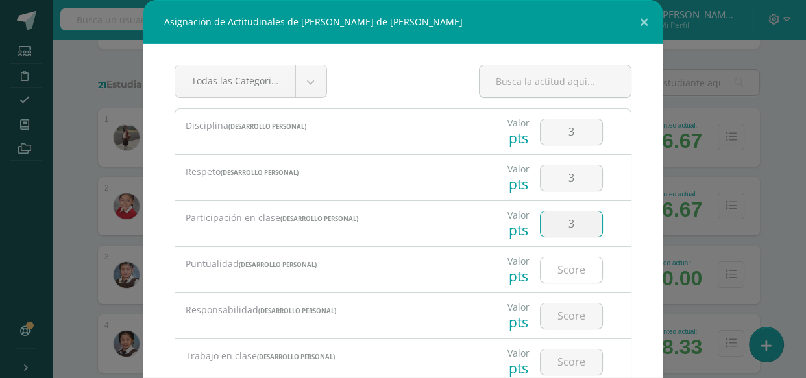
type input "3"
click at [562, 264] on input "number" at bounding box center [572, 270] width 62 height 25
type input "4"
click at [568, 310] on input "number" at bounding box center [572, 316] width 62 height 25
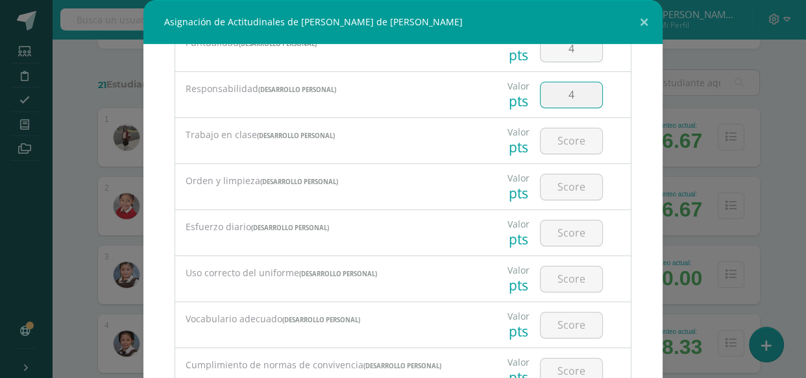
scroll to position [236, 0]
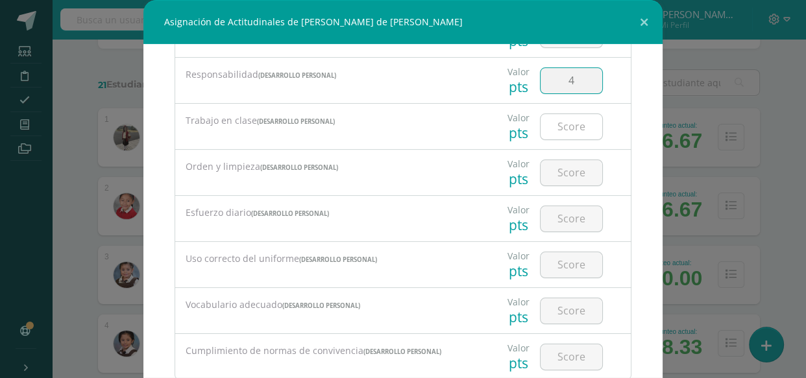
type input "4"
click at [565, 130] on input "number" at bounding box center [572, 126] width 62 height 25
type input "3"
click at [564, 169] on input "number" at bounding box center [572, 172] width 62 height 25
type input "3"
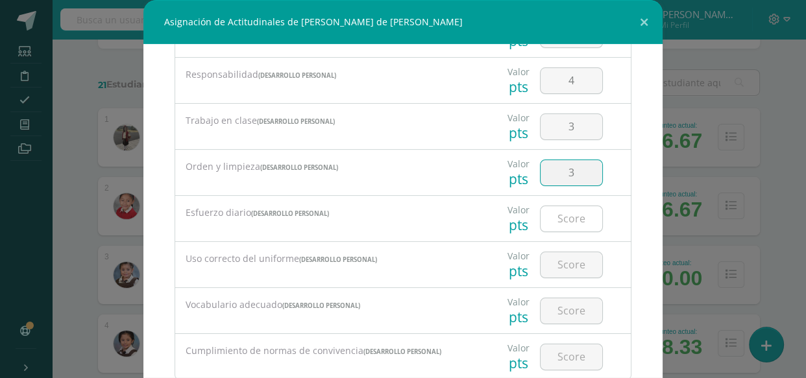
click at [562, 214] on input "number" at bounding box center [572, 218] width 62 height 25
type input "4"
click at [559, 267] on input "number" at bounding box center [572, 265] width 62 height 25
type input "4"
click at [561, 309] on input "number" at bounding box center [572, 311] width 62 height 25
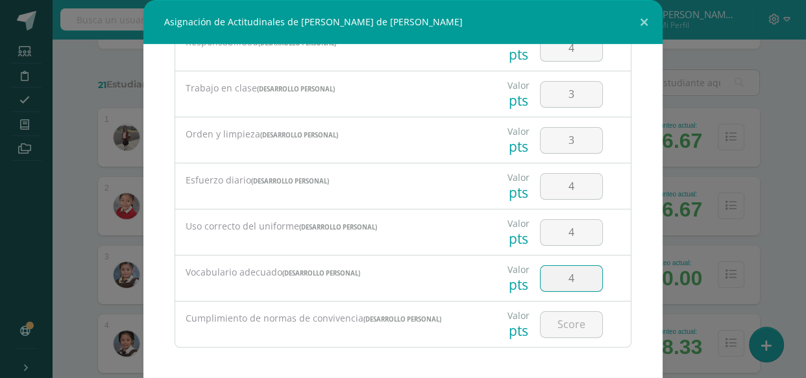
scroll to position [271, 0]
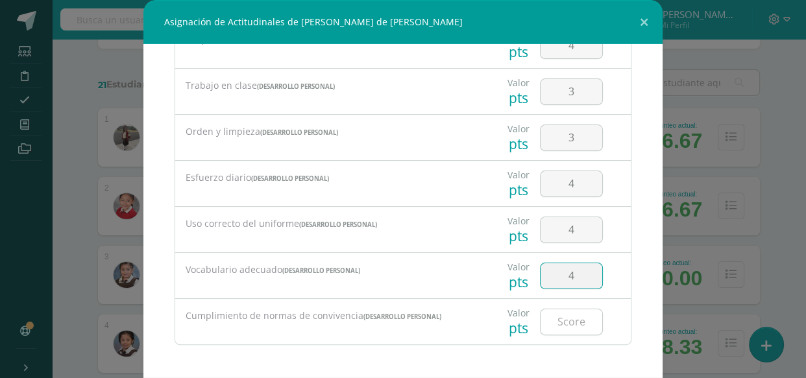
type input "4"
click at [571, 315] on input "number" at bounding box center [572, 322] width 62 height 25
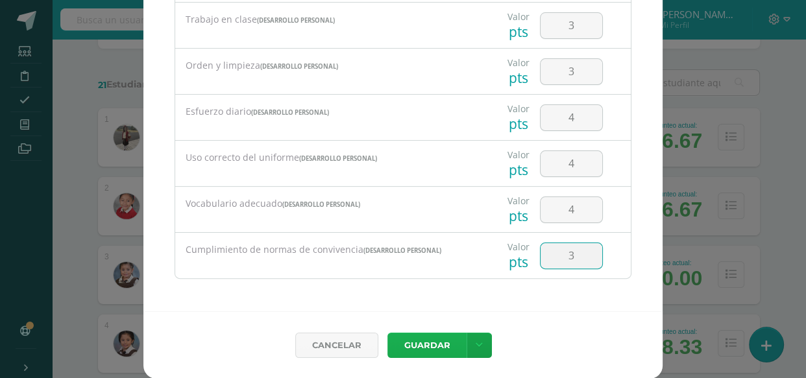
type input "3"
click at [421, 343] on button "Guardar" at bounding box center [427, 345] width 79 height 25
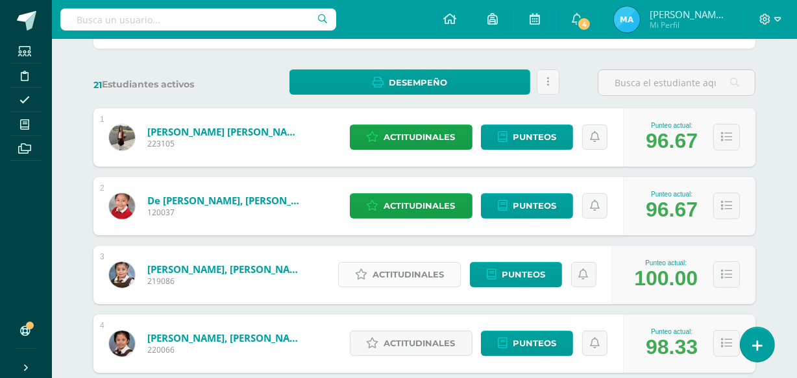
click at [406, 276] on span "Actitudinales" at bounding box center [408, 275] width 71 height 24
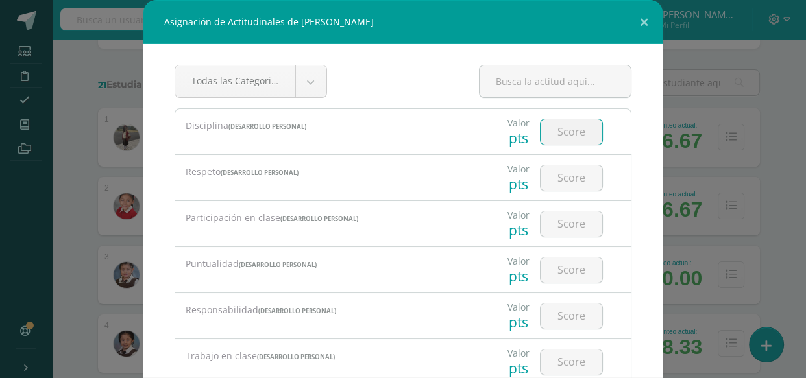
click at [563, 133] on input "number" at bounding box center [572, 131] width 62 height 25
type input "4"
click at [560, 172] on input "number" at bounding box center [572, 178] width 62 height 25
type input "4"
click at [562, 220] on input "number" at bounding box center [572, 224] width 62 height 25
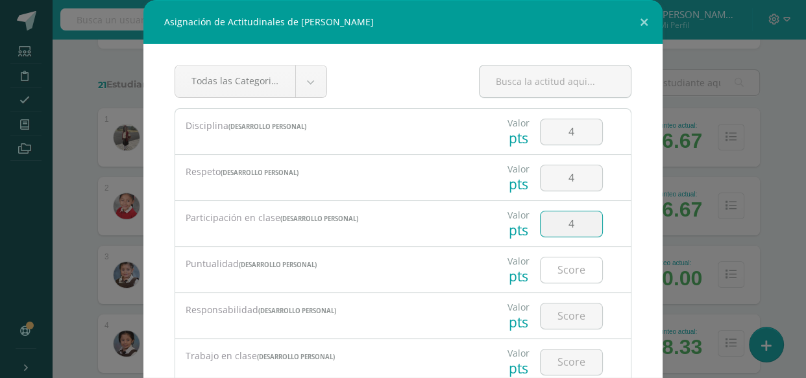
type input "4"
click at [564, 273] on input "number" at bounding box center [572, 270] width 62 height 25
type input "4"
click at [564, 309] on input "number" at bounding box center [572, 316] width 62 height 25
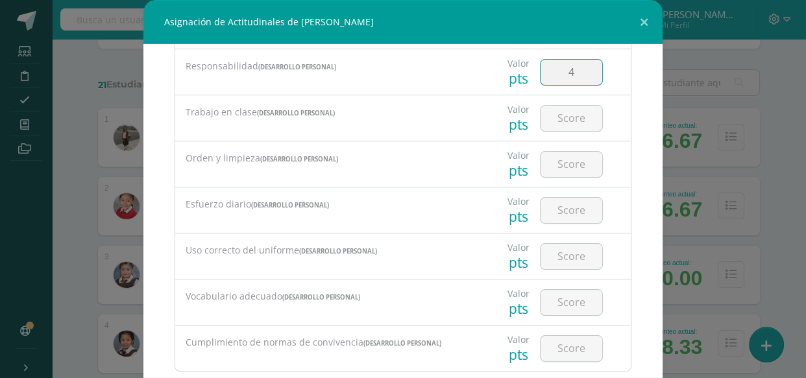
scroll to position [246, 0]
type input "4"
click at [556, 118] on input "number" at bounding box center [572, 116] width 62 height 25
type input "4"
click at [556, 169] on input "number" at bounding box center [572, 162] width 62 height 25
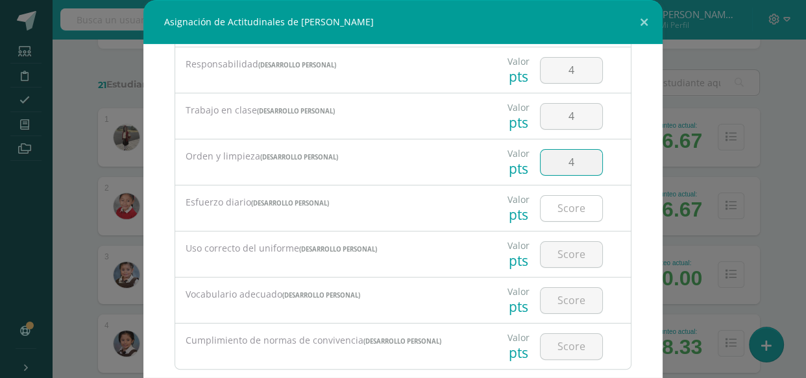
type input "4"
click at [550, 209] on input "number" at bounding box center [572, 208] width 62 height 25
type input "4"
click at [559, 251] on input "number" at bounding box center [572, 254] width 62 height 25
type input "4"
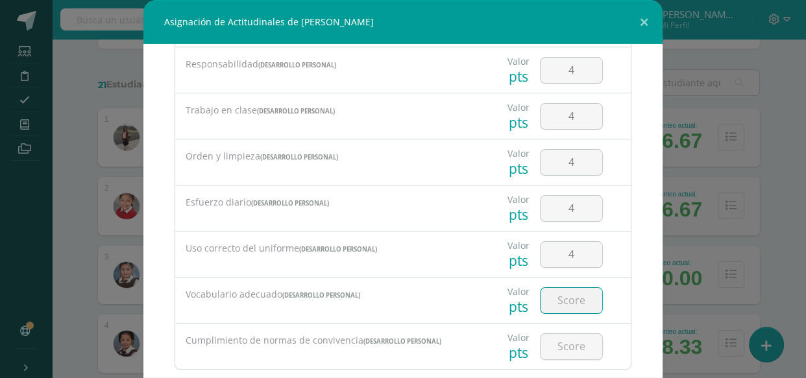
click at [557, 299] on input "number" at bounding box center [572, 300] width 62 height 25
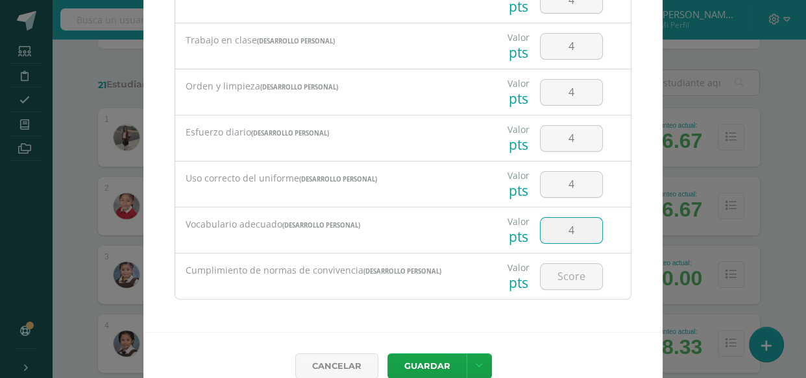
scroll to position [66, 0]
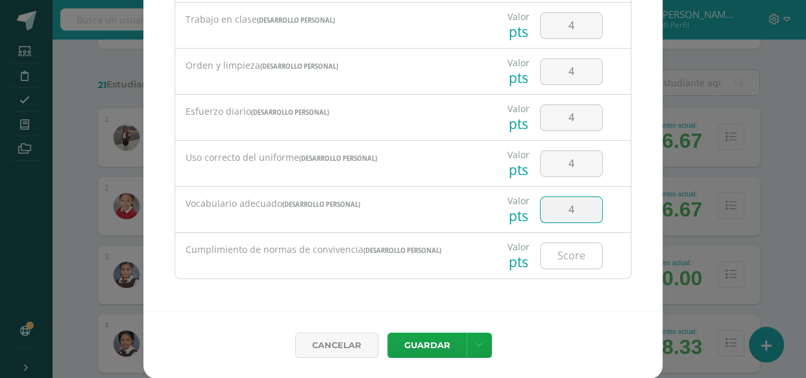
type input "4"
click at [573, 250] on input "number" at bounding box center [572, 255] width 62 height 25
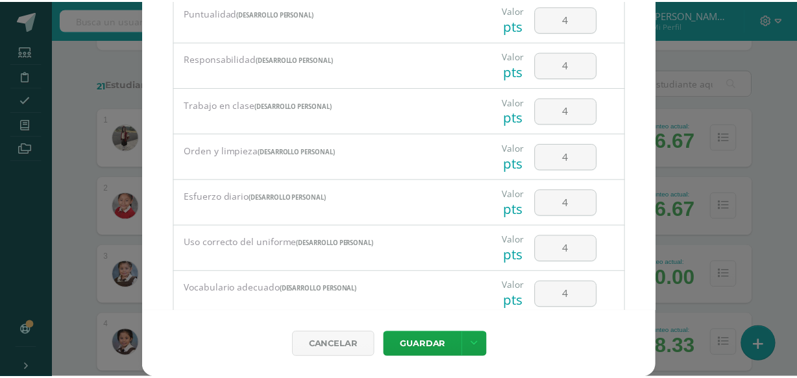
scroll to position [271, 0]
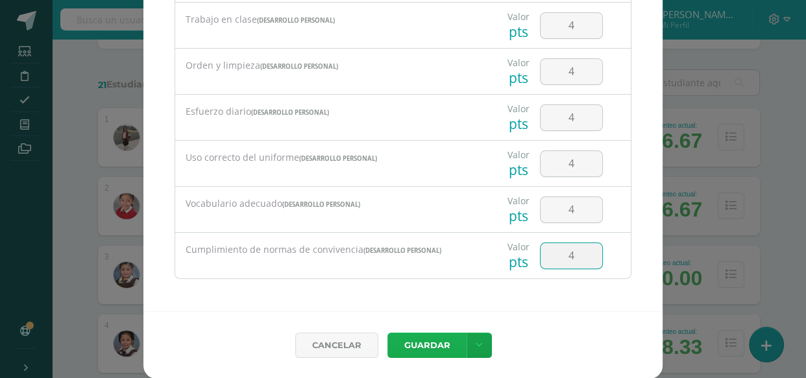
type input "4"
click at [425, 340] on button "Guardar" at bounding box center [427, 345] width 79 height 25
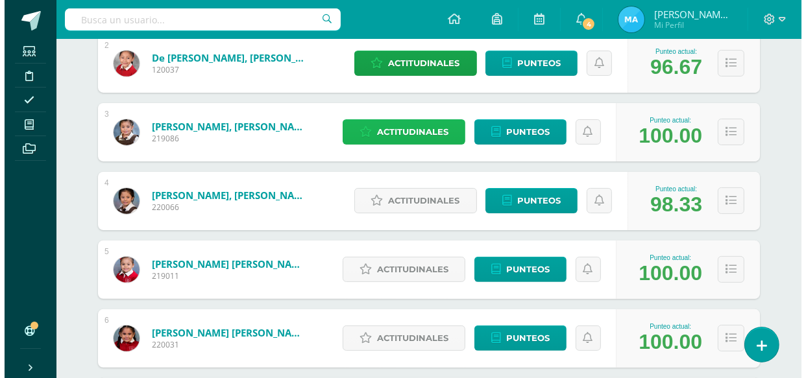
scroll to position [385, 0]
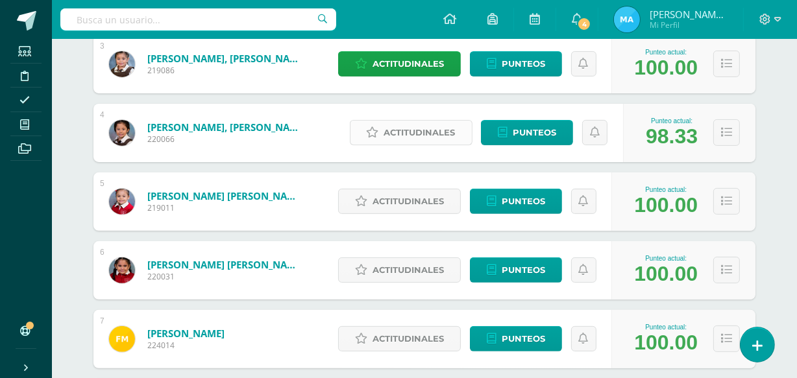
click at [407, 127] on span "Actitudinales" at bounding box center [419, 133] width 71 height 24
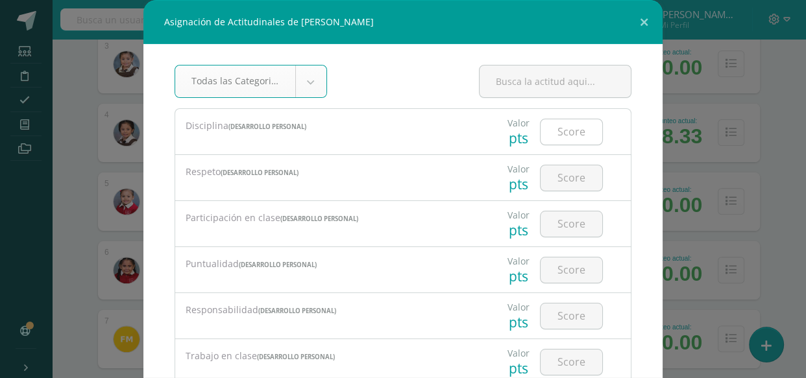
click at [563, 127] on input "number" at bounding box center [572, 131] width 62 height 25
type input "4"
click at [552, 175] on input "number" at bounding box center [572, 178] width 62 height 25
type input "4"
click at [560, 219] on input "number" at bounding box center [572, 224] width 62 height 25
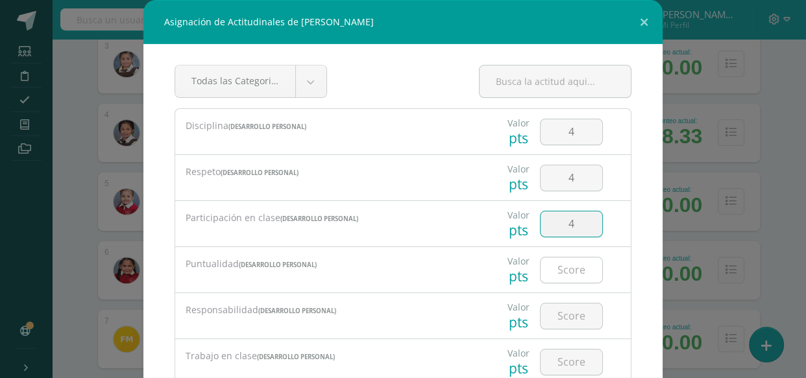
type input "4"
click at [567, 269] on input "number" at bounding box center [572, 270] width 62 height 25
type input "4"
click at [565, 308] on input "number" at bounding box center [572, 316] width 62 height 25
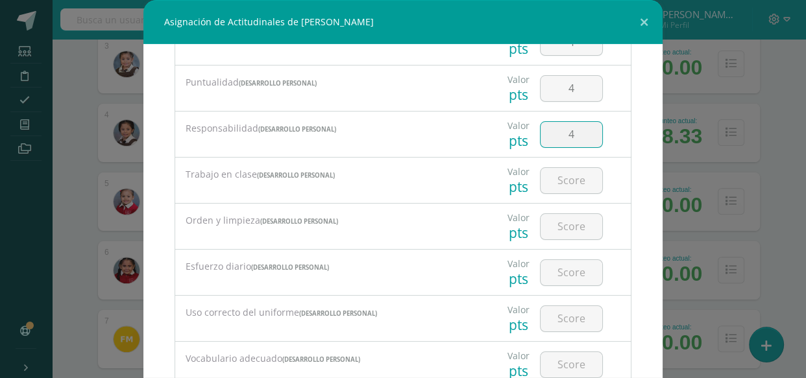
scroll to position [188, 0]
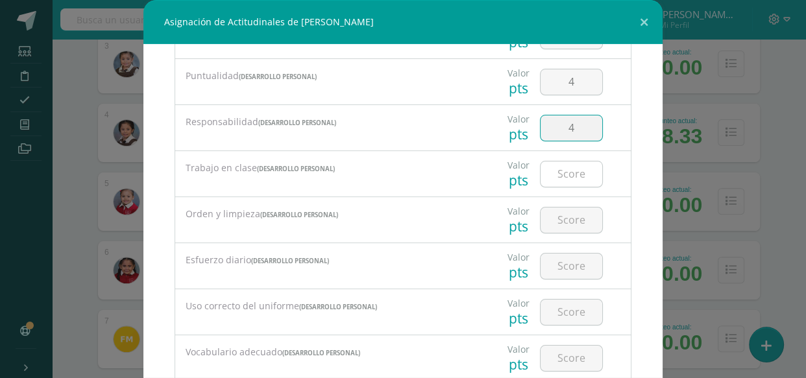
type input "4"
click at [557, 171] on input "number" at bounding box center [572, 174] width 62 height 25
type input "4"
click at [556, 214] on input "number" at bounding box center [572, 220] width 62 height 25
type input "4"
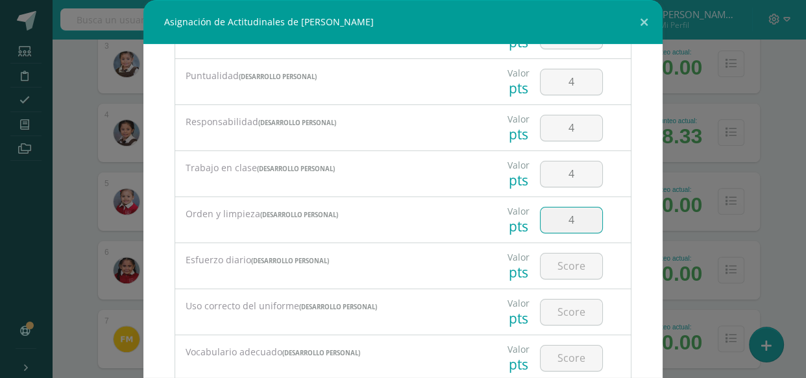
click at [571, 223] on input "4" at bounding box center [572, 220] width 62 height 25
type input "3"
click at [566, 269] on input "number" at bounding box center [572, 266] width 62 height 25
type input "4"
click at [563, 317] on input "number" at bounding box center [572, 312] width 62 height 25
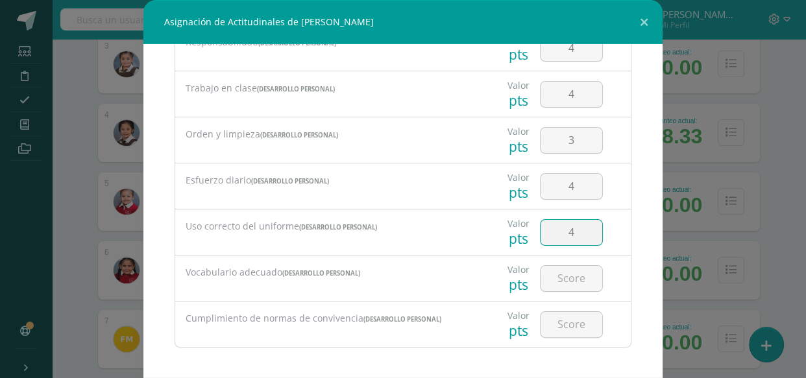
scroll to position [271, 0]
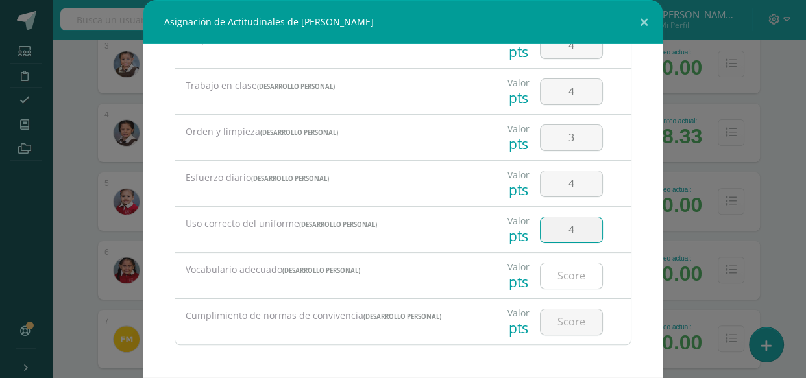
type input "4"
click at [567, 275] on input "number" at bounding box center [572, 276] width 62 height 25
type input "4"
click at [557, 320] on input "number" at bounding box center [572, 322] width 62 height 25
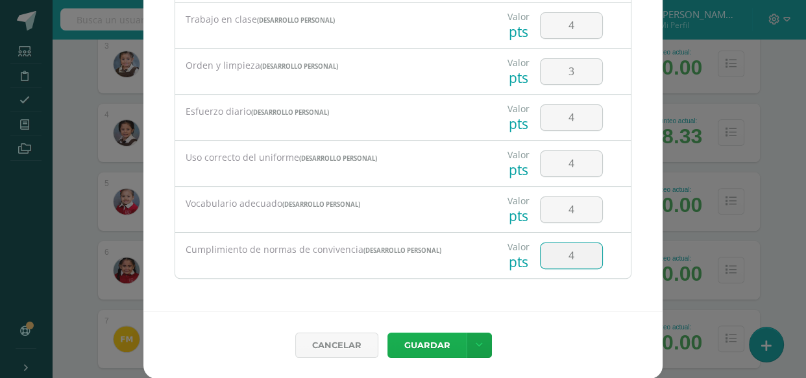
type input "4"
click at [419, 343] on button "Guardar" at bounding box center [427, 345] width 79 height 25
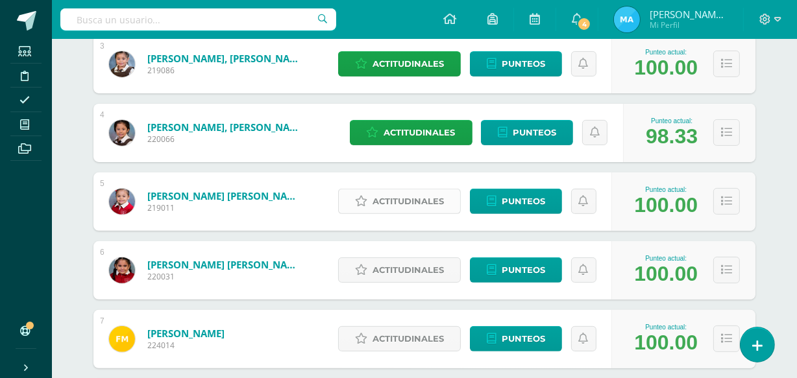
click at [408, 200] on span "Actitudinales" at bounding box center [408, 202] width 71 height 24
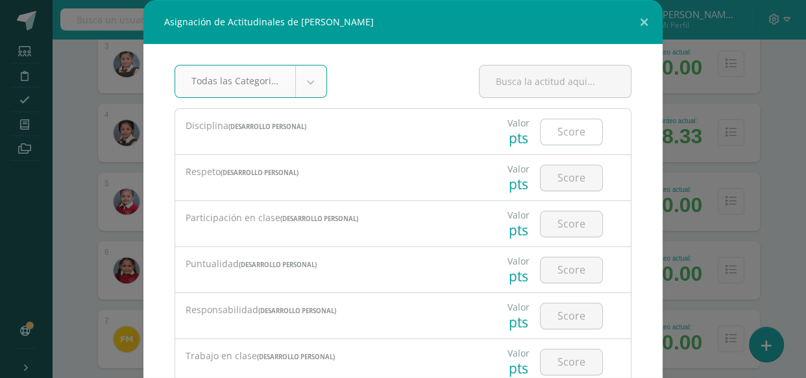
click at [567, 133] on input "number" at bounding box center [572, 131] width 62 height 25
type input "4"
click at [563, 174] on input "number" at bounding box center [572, 178] width 62 height 25
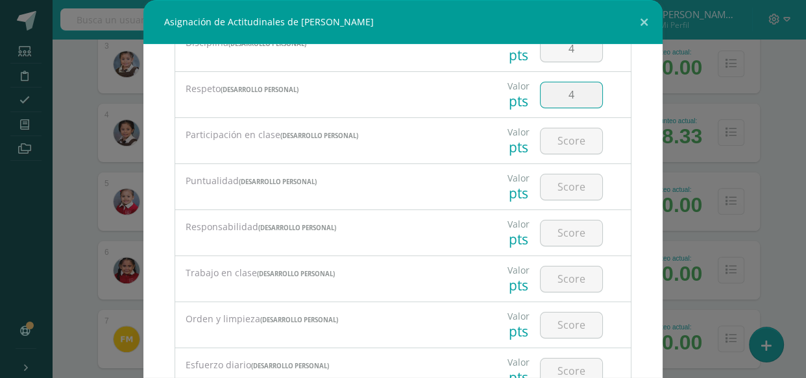
scroll to position [86, 0]
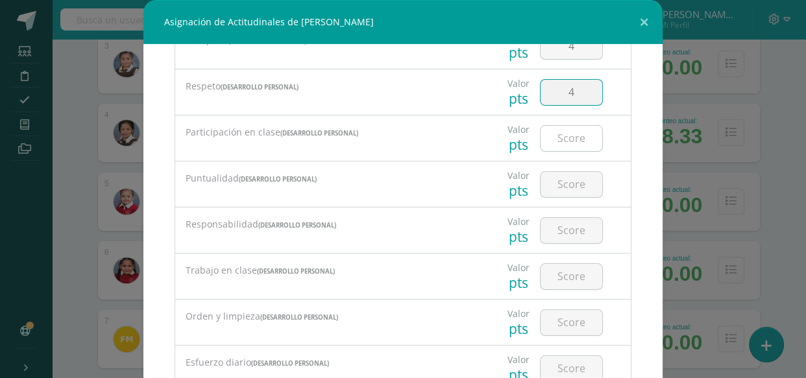
type input "4"
click at [565, 134] on input "number" at bounding box center [572, 138] width 62 height 25
type input "4"
click at [560, 177] on input "number" at bounding box center [572, 184] width 62 height 25
type input "4"
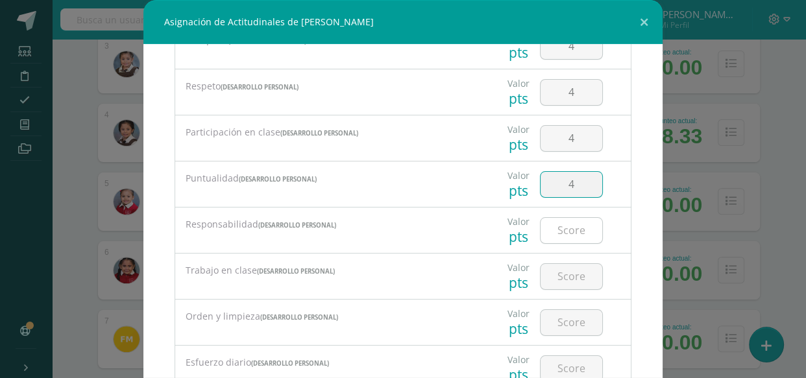
click at [548, 226] on input "number" at bounding box center [572, 230] width 62 height 25
type input "4"
click at [562, 270] on input "number" at bounding box center [572, 276] width 62 height 25
type input "4"
click at [565, 317] on input "number" at bounding box center [572, 322] width 62 height 25
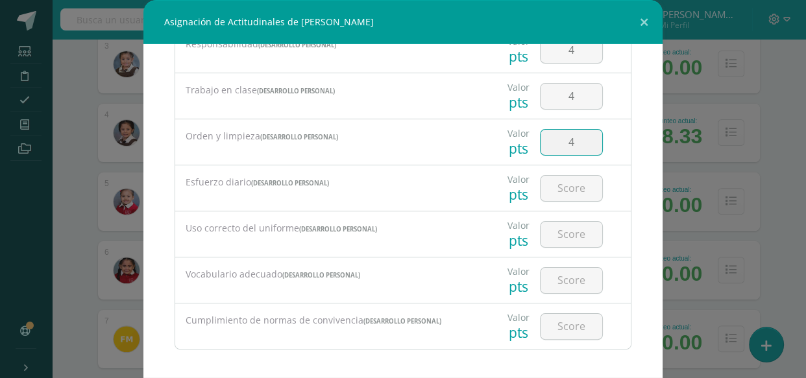
scroll to position [271, 0]
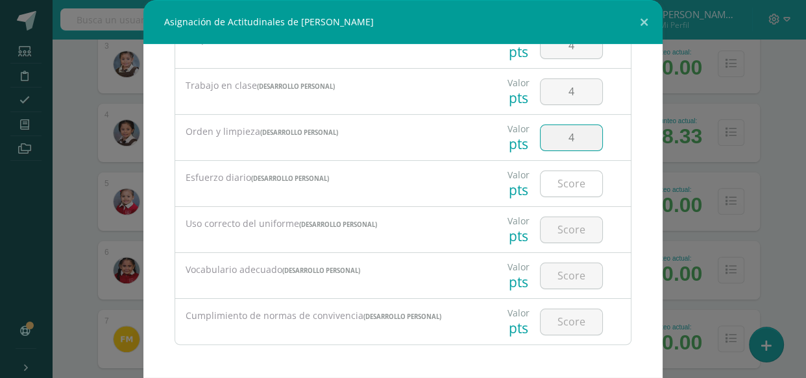
type input "4"
click at [565, 184] on input "number" at bounding box center [572, 183] width 62 height 25
type input "4"
click at [571, 227] on input "number" at bounding box center [572, 229] width 62 height 25
type input "4"
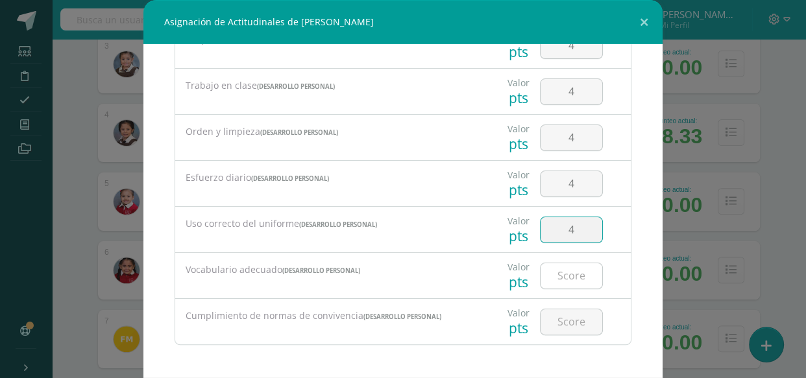
click at [573, 269] on input "number" at bounding box center [572, 276] width 62 height 25
type input "4"
click at [566, 314] on input "number" at bounding box center [572, 322] width 62 height 25
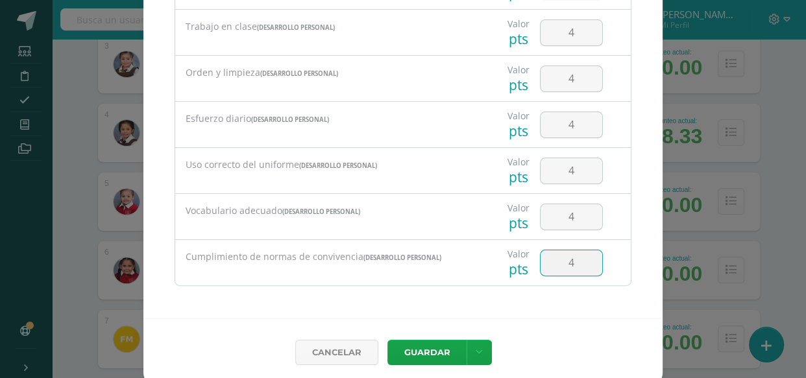
scroll to position [66, 0]
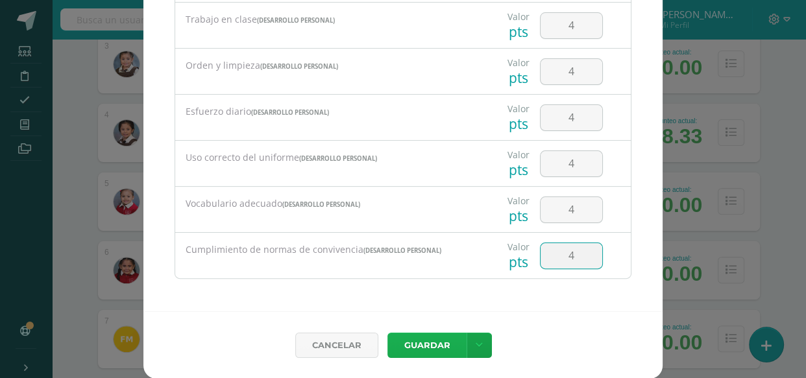
type input "4"
click at [418, 339] on button "Guardar" at bounding box center [427, 345] width 79 height 25
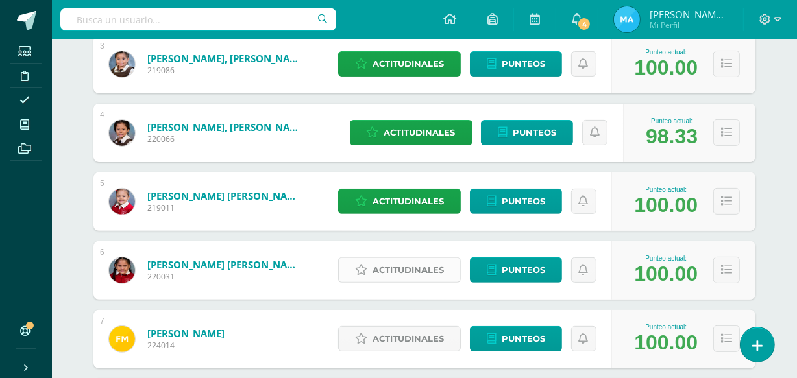
click at [406, 262] on span "Actitudinales" at bounding box center [408, 270] width 71 height 24
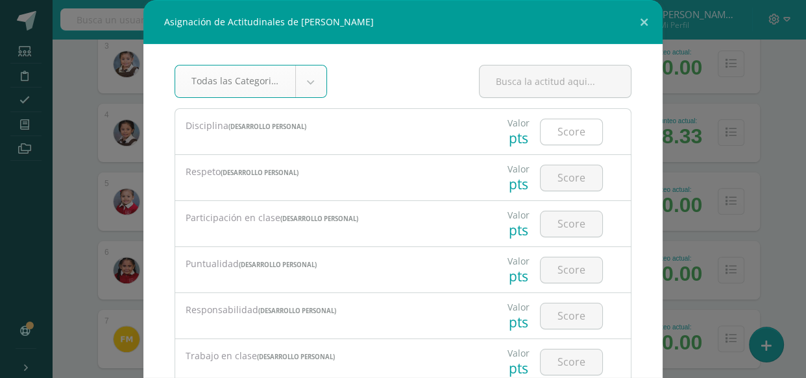
click at [550, 130] on input "number" at bounding box center [572, 131] width 62 height 25
type input "4"
click at [556, 175] on input "number" at bounding box center [572, 178] width 62 height 25
type input "3"
click at [565, 225] on input "number" at bounding box center [572, 224] width 62 height 25
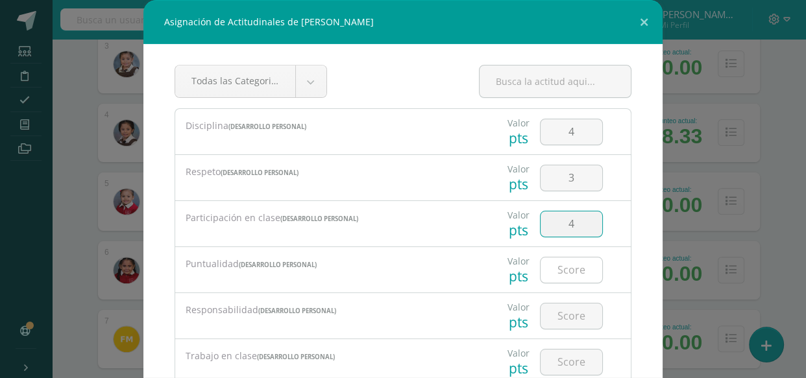
type input "4"
click at [567, 266] on input "number" at bounding box center [572, 270] width 62 height 25
type input "3"
click at [569, 315] on input "number" at bounding box center [572, 316] width 62 height 25
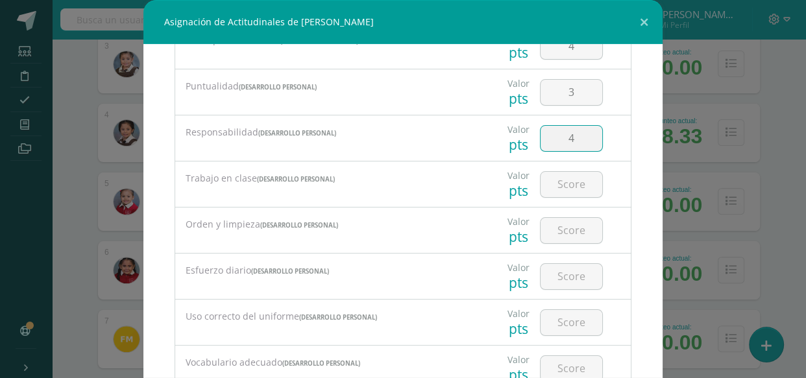
scroll to position [179, 0]
type input "4"
click at [576, 177] on input "number" at bounding box center [572, 183] width 62 height 25
type input "4"
click at [560, 227] on input "number" at bounding box center [572, 229] width 62 height 25
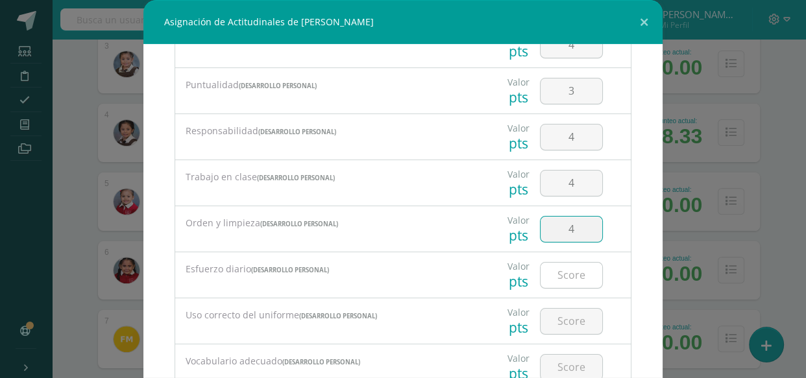
type input "4"
click at [559, 271] on input "number" at bounding box center [572, 275] width 62 height 25
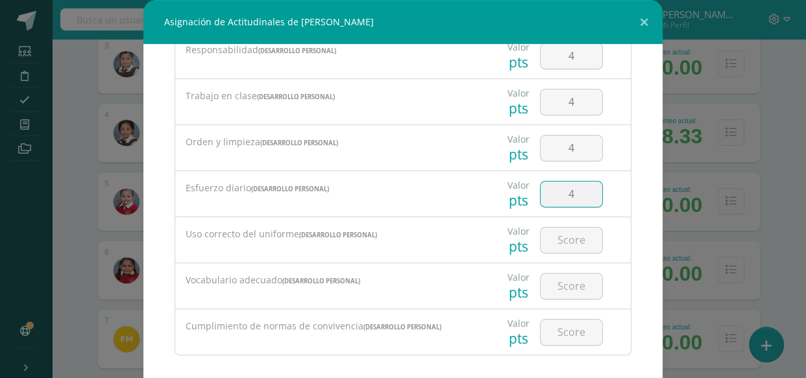
scroll to position [271, 0]
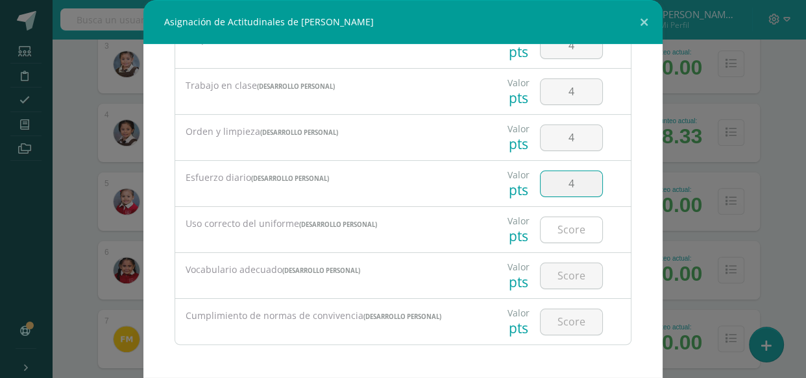
type input "4"
click at [558, 230] on input "number" at bounding box center [572, 229] width 62 height 25
type input "4"
click at [556, 273] on input "number" at bounding box center [572, 276] width 62 height 25
type input "4"
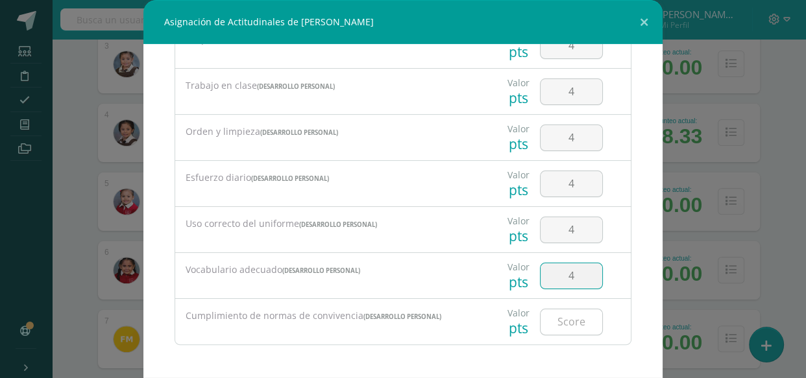
click at [558, 317] on input "number" at bounding box center [572, 322] width 62 height 25
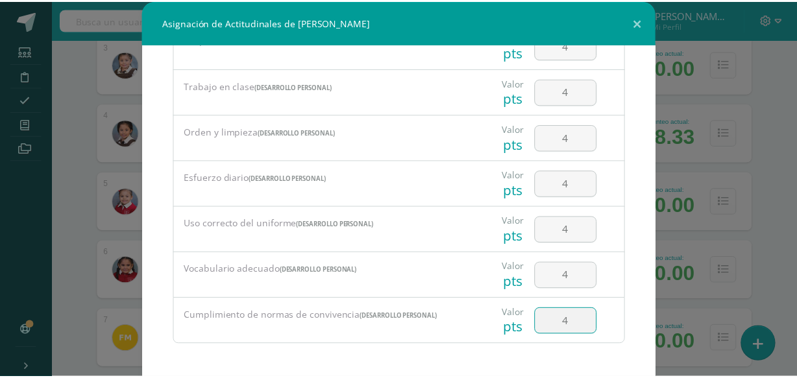
scroll to position [66, 0]
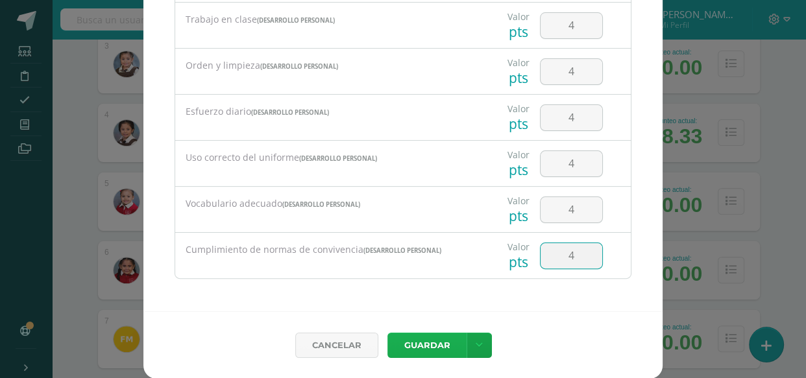
type input "4"
click at [425, 344] on button "Guardar" at bounding box center [427, 345] width 79 height 25
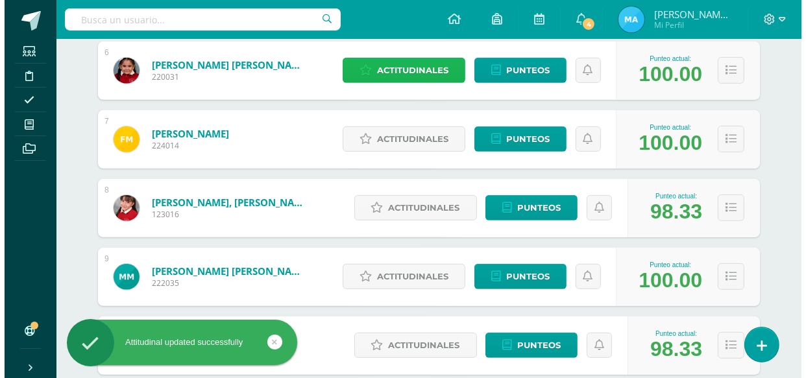
scroll to position [597, 0]
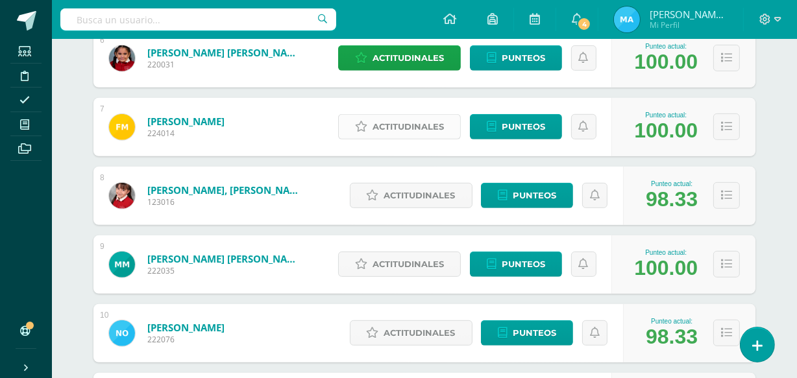
click at [419, 119] on span "Actitudinales" at bounding box center [408, 127] width 71 height 24
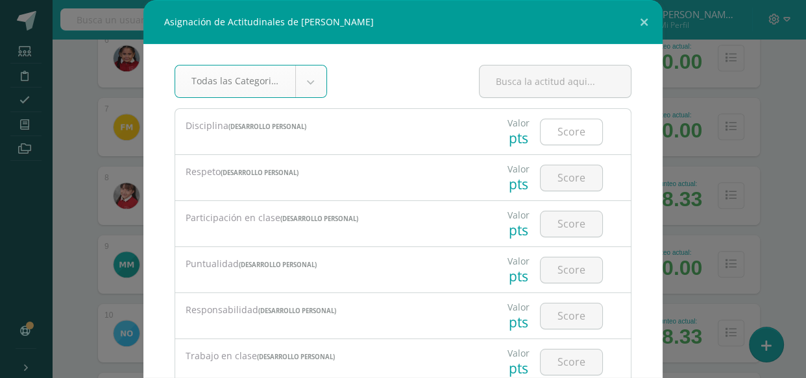
click at [566, 123] on input "number" at bounding box center [572, 131] width 62 height 25
type input "4"
click at [558, 182] on input "number" at bounding box center [572, 178] width 62 height 25
type input "4"
click at [561, 220] on input "number" at bounding box center [572, 224] width 62 height 25
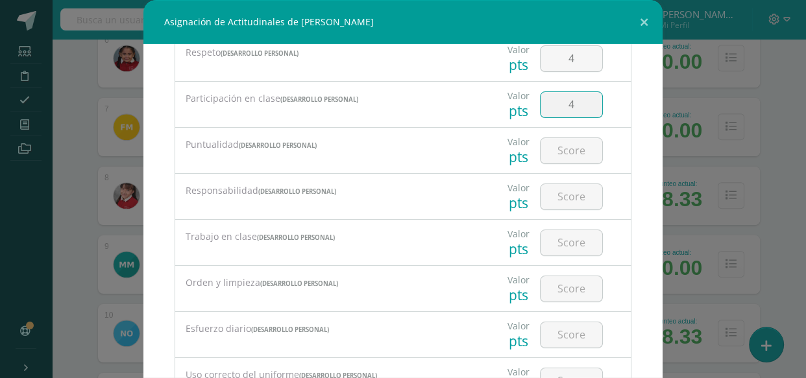
scroll to position [121, 0]
type input "4"
click at [558, 151] on input "number" at bounding box center [572, 148] width 62 height 25
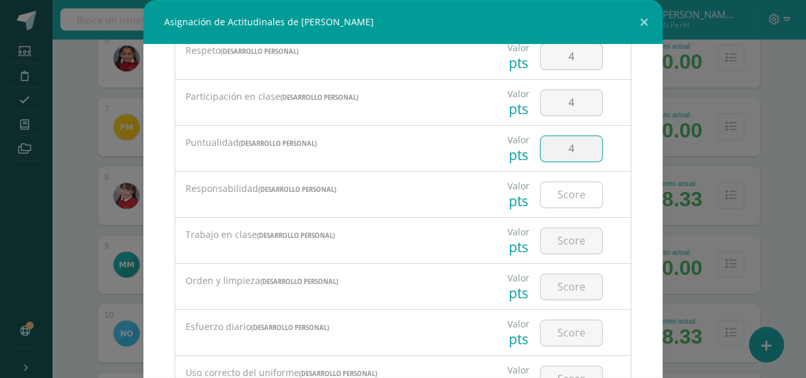
type input "4"
click at [554, 197] on input "number" at bounding box center [572, 194] width 62 height 25
type input "4"
click at [556, 234] on input "number" at bounding box center [572, 241] width 62 height 25
type input "4"
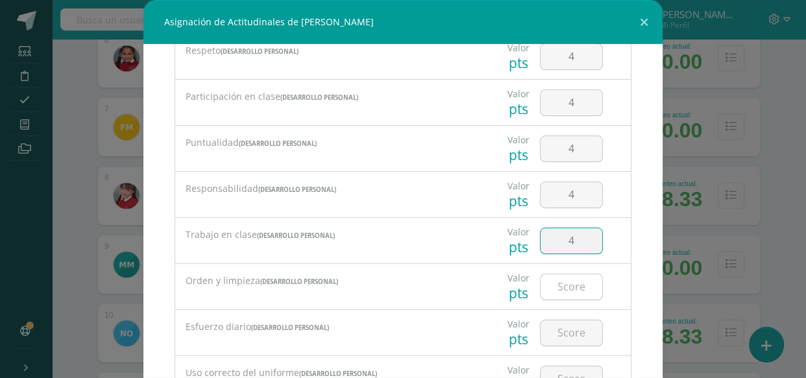
click at [558, 280] on input "number" at bounding box center [572, 287] width 62 height 25
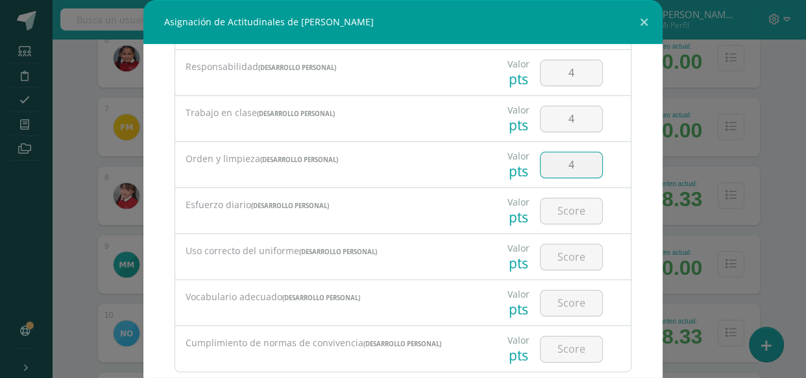
scroll to position [271, 0]
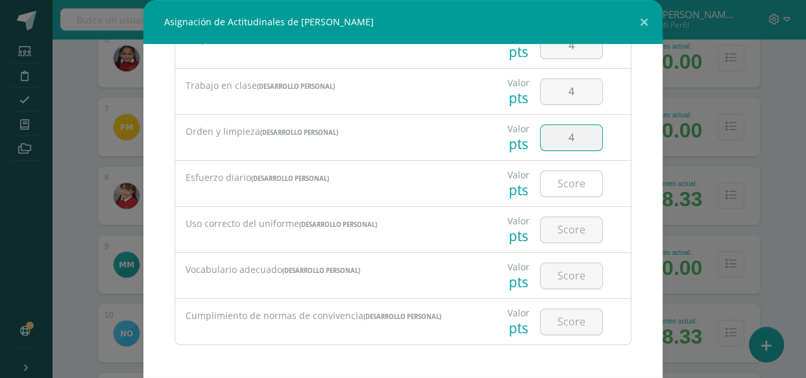
type input "4"
click at [571, 178] on input "number" at bounding box center [572, 183] width 62 height 25
type input "4"
click at [552, 227] on input "number" at bounding box center [572, 229] width 62 height 25
type input "4"
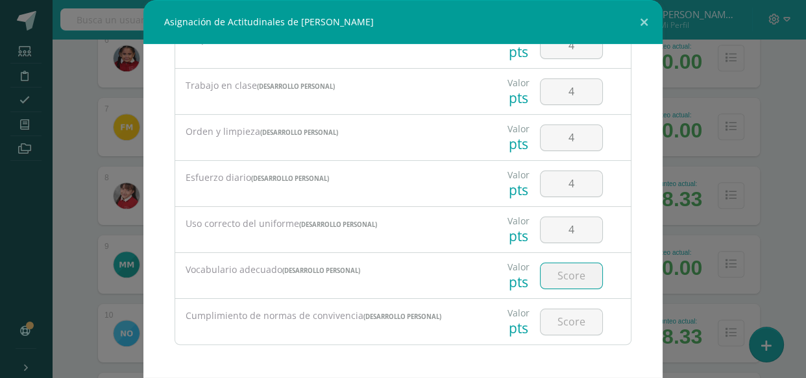
click at [550, 275] on input "number" at bounding box center [572, 276] width 62 height 25
type input "4"
click at [547, 315] on input "number" at bounding box center [572, 322] width 62 height 25
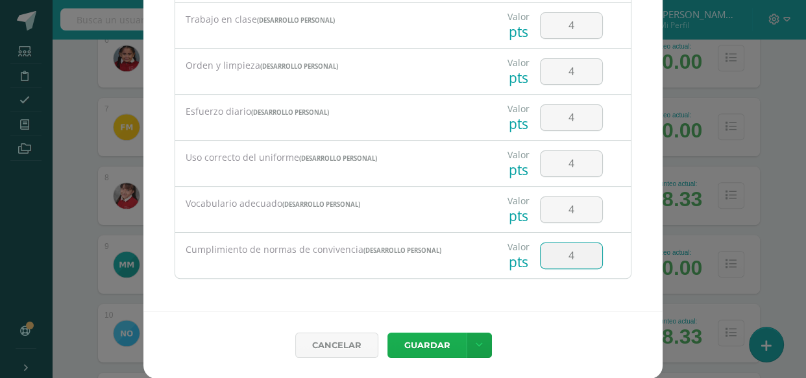
type input "4"
click at [414, 344] on button "Guardar" at bounding box center [427, 345] width 79 height 25
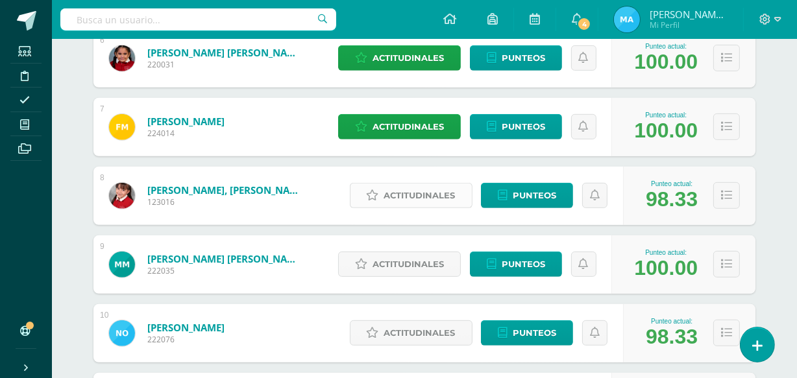
click at [438, 190] on span "Actitudinales" at bounding box center [419, 196] width 71 height 24
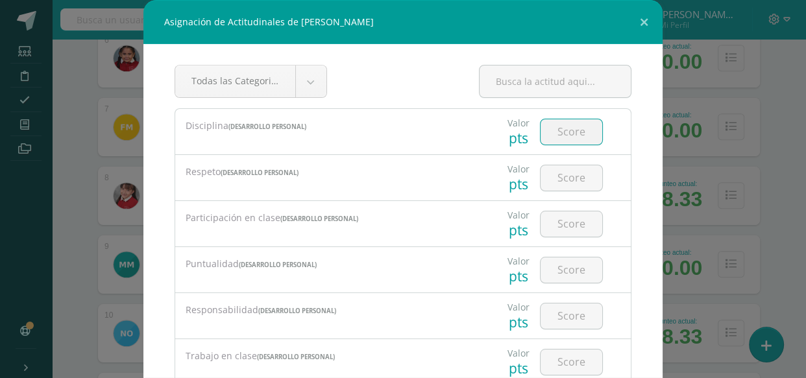
click at [556, 129] on input "number" at bounding box center [572, 131] width 62 height 25
type input "4"
click at [563, 175] on input "number" at bounding box center [572, 178] width 62 height 25
type input "4"
click at [567, 223] on input "number" at bounding box center [572, 224] width 62 height 25
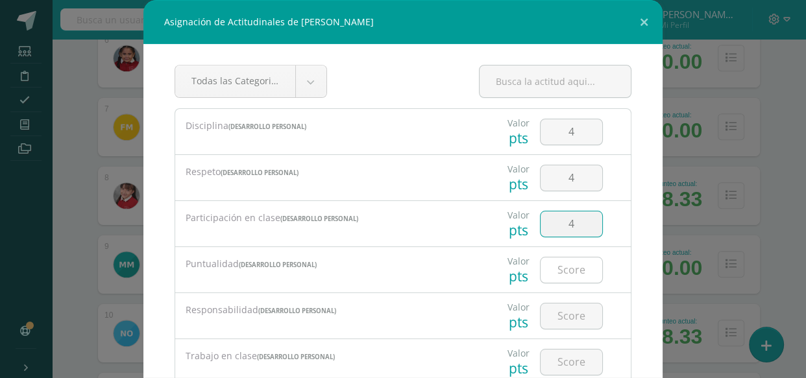
type input "4"
click at [565, 270] on input "number" at bounding box center [572, 270] width 62 height 25
type input "4"
click at [564, 312] on input "number" at bounding box center [572, 316] width 62 height 25
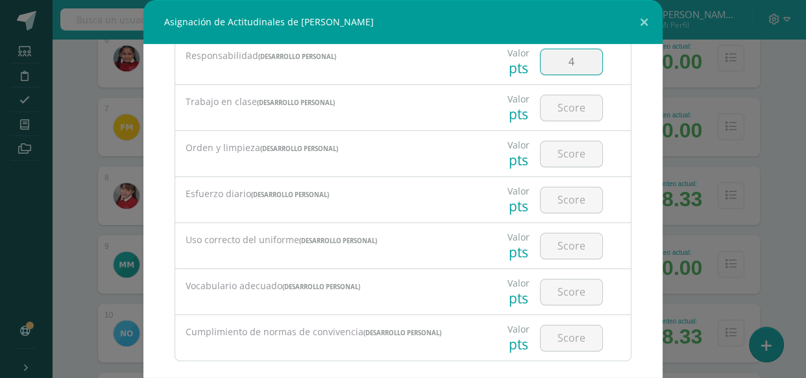
scroll to position [271, 0]
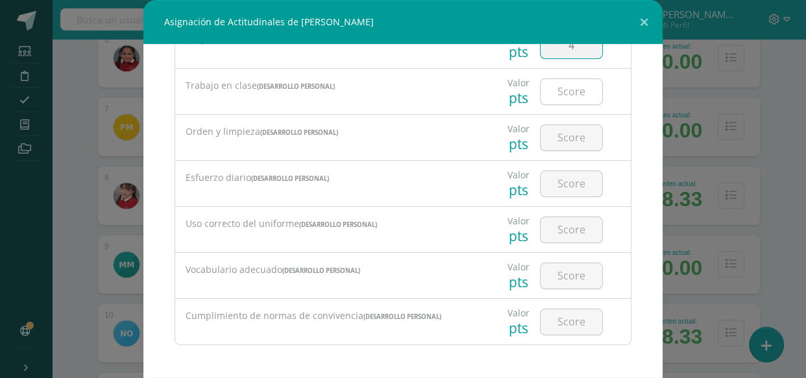
type input "4"
click at [556, 91] on input "number" at bounding box center [572, 91] width 62 height 25
type input "4"
click at [553, 134] on input "number" at bounding box center [572, 137] width 62 height 25
type input "3"
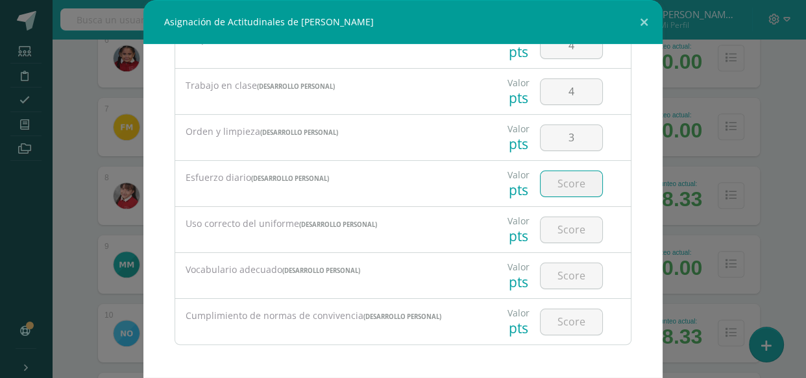
click at [563, 181] on input "number" at bounding box center [572, 183] width 62 height 25
type input "4"
click at [569, 225] on input "number" at bounding box center [572, 229] width 62 height 25
type input "4"
click at [568, 273] on input "number" at bounding box center [572, 276] width 62 height 25
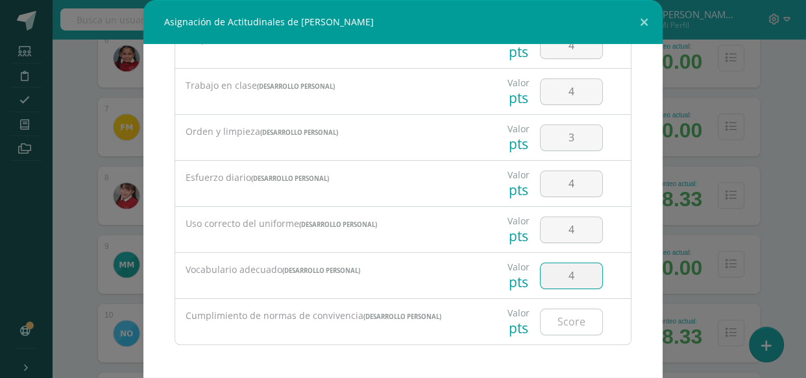
type input "4"
click at [570, 317] on input "number" at bounding box center [572, 322] width 62 height 25
type input "3"
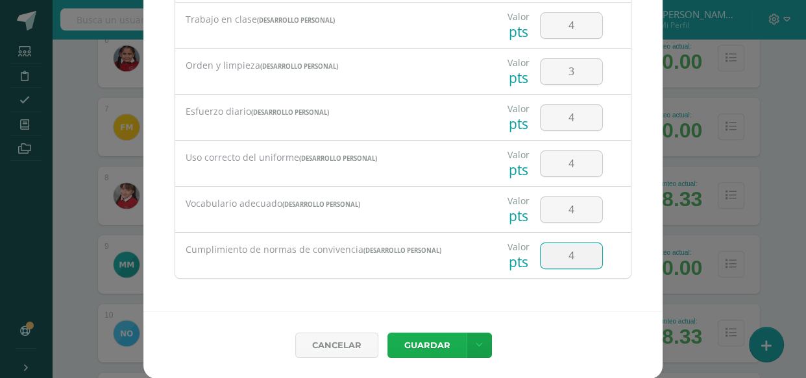
type input "4"
click at [428, 343] on button "Guardar" at bounding box center [427, 345] width 79 height 25
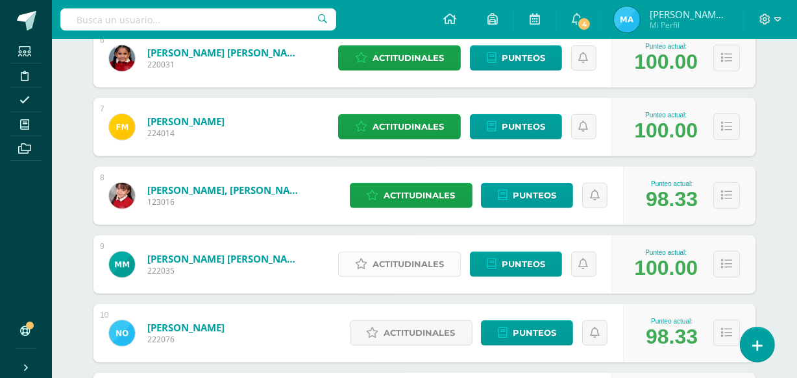
click at [404, 260] on span "Actitudinales" at bounding box center [408, 265] width 71 height 24
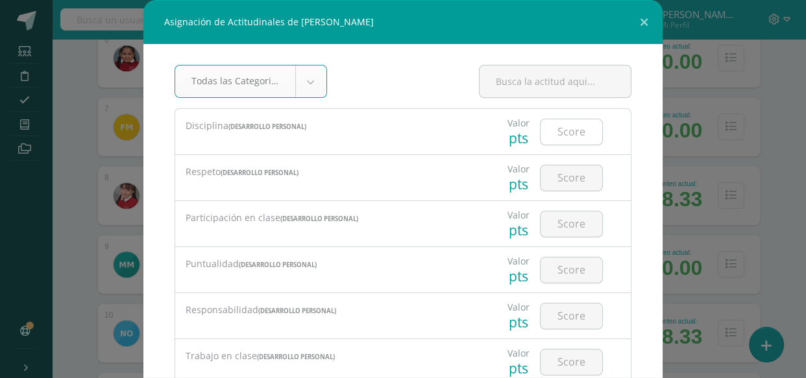
click at [564, 132] on input "number" at bounding box center [572, 131] width 62 height 25
type input "4"
click at [562, 180] on input "number" at bounding box center [572, 178] width 62 height 25
type input "4"
click at [564, 227] on input "number" at bounding box center [572, 224] width 62 height 25
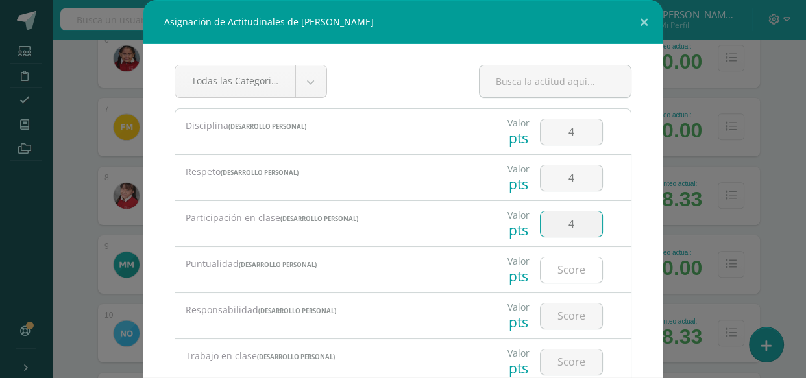
type input "4"
click at [569, 262] on input "number" at bounding box center [572, 270] width 62 height 25
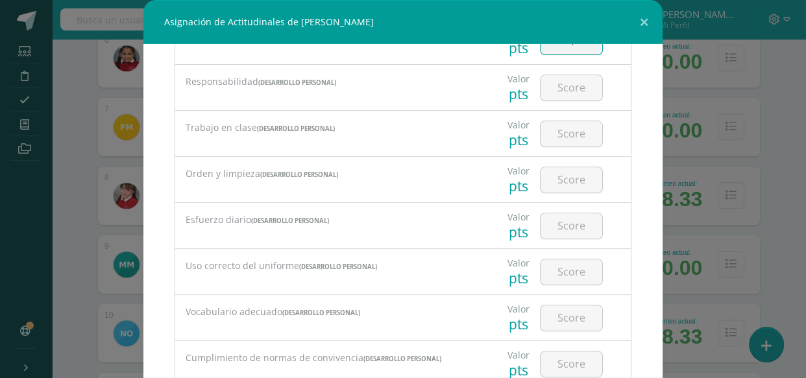
scroll to position [236, 0]
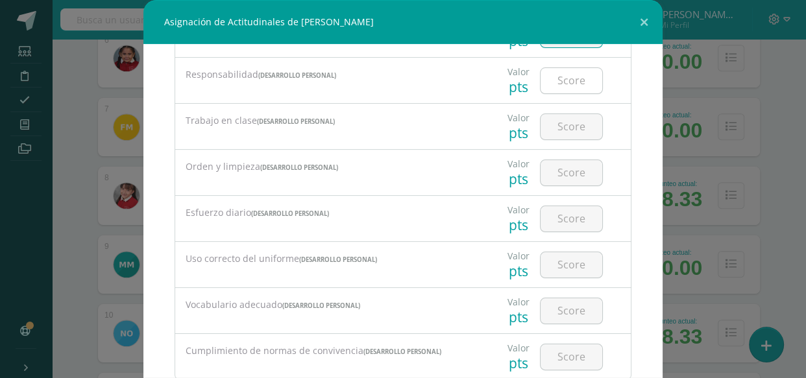
type input "4"
click at [552, 84] on input "number" at bounding box center [572, 80] width 62 height 25
type input "4"
click at [565, 123] on input "number" at bounding box center [572, 126] width 62 height 25
type input "4"
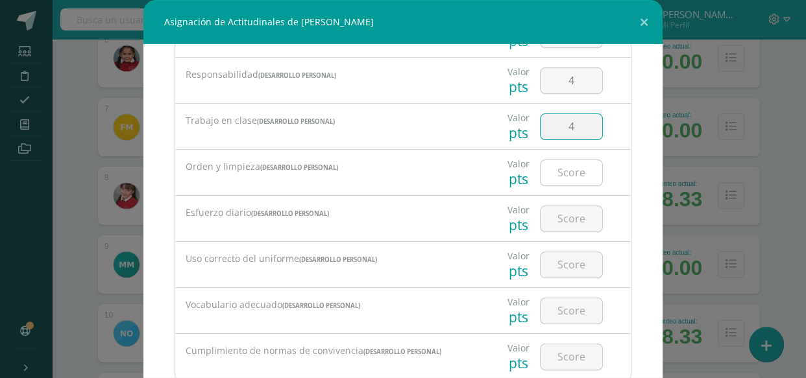
click at [554, 172] on input "number" at bounding box center [572, 172] width 62 height 25
type input "4"
click at [571, 208] on input "number" at bounding box center [572, 218] width 62 height 25
type input "4"
click at [563, 262] on input "number" at bounding box center [572, 265] width 62 height 25
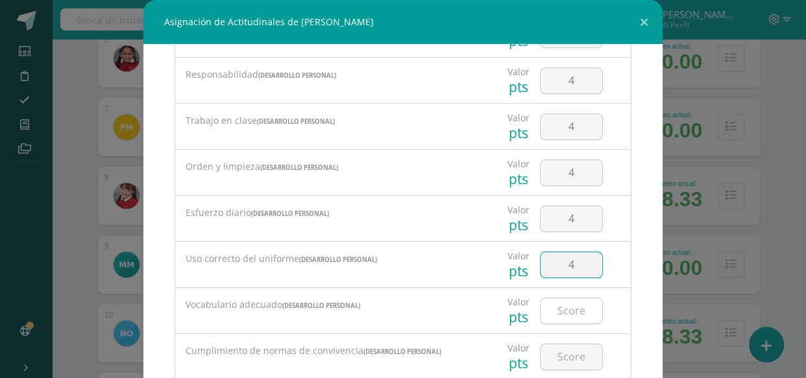
type input "4"
click at [562, 312] on input "number" at bounding box center [572, 311] width 62 height 25
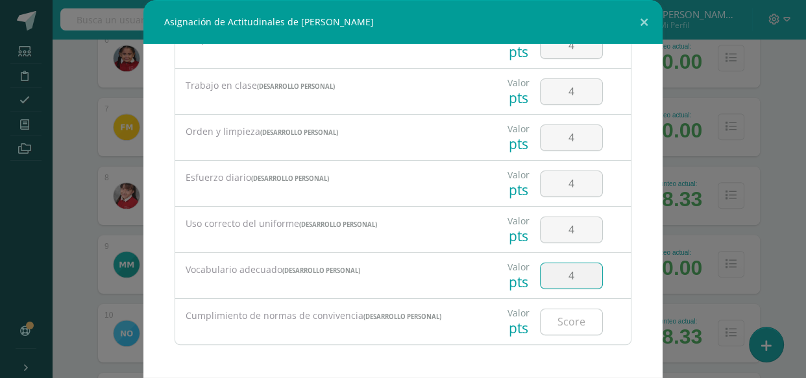
type input "4"
click at [563, 315] on input "number" at bounding box center [572, 322] width 62 height 25
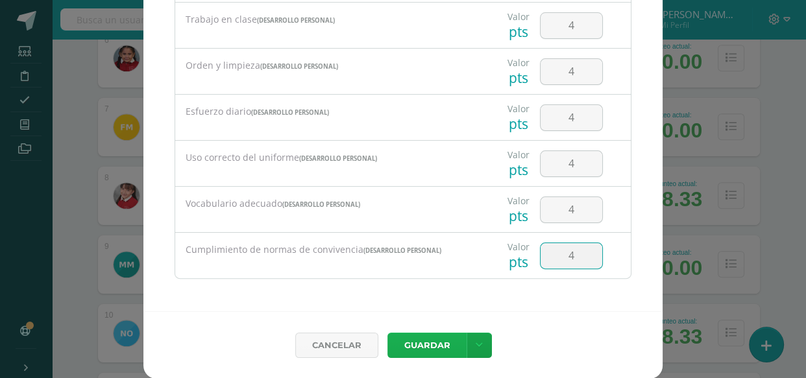
type input "4"
click at [410, 343] on button "Guardar" at bounding box center [427, 345] width 79 height 25
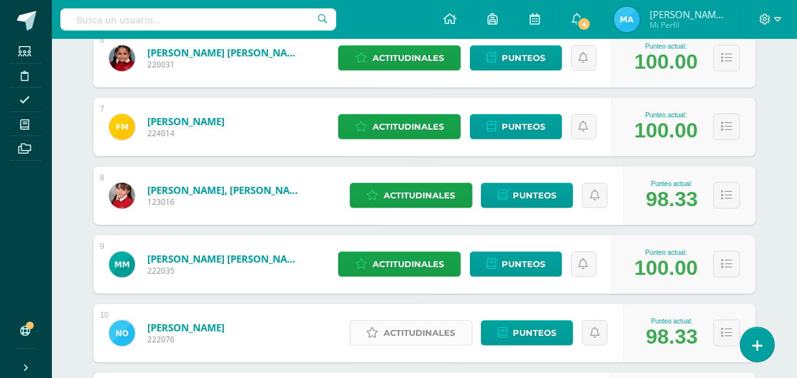
click at [413, 332] on span "Actitudinales" at bounding box center [419, 333] width 71 height 24
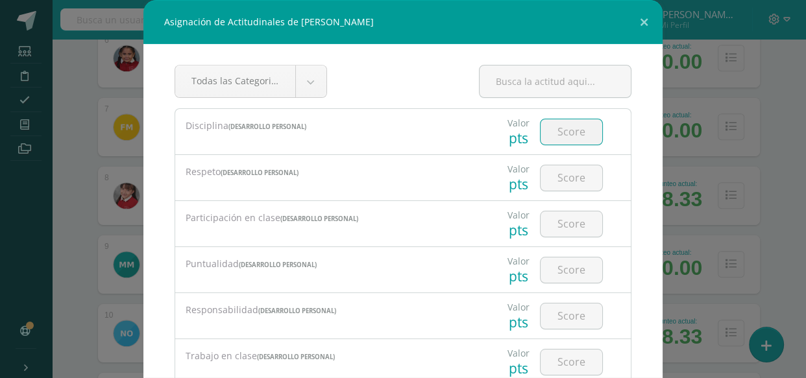
click at [554, 127] on input "number" at bounding box center [572, 131] width 62 height 25
type input "4"
click at [564, 176] on input "number" at bounding box center [572, 178] width 62 height 25
type input "4"
click at [572, 224] on input "number" at bounding box center [572, 224] width 62 height 25
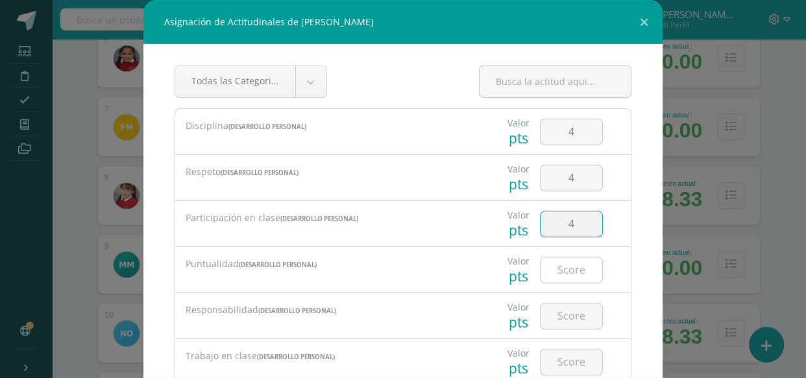
type input "4"
click at [558, 267] on input "number" at bounding box center [572, 270] width 62 height 25
type input "4"
click at [565, 315] on input "number" at bounding box center [572, 316] width 62 height 25
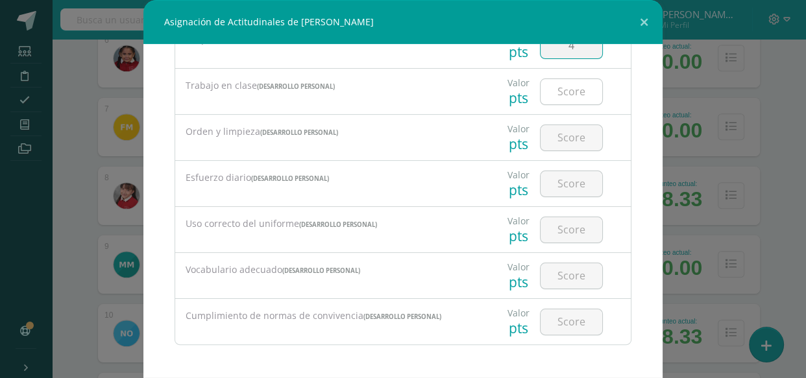
type input "4"
click at [551, 90] on input "number" at bounding box center [572, 91] width 62 height 25
type input "4"
click at [558, 136] on input "number" at bounding box center [572, 137] width 62 height 25
type input "4"
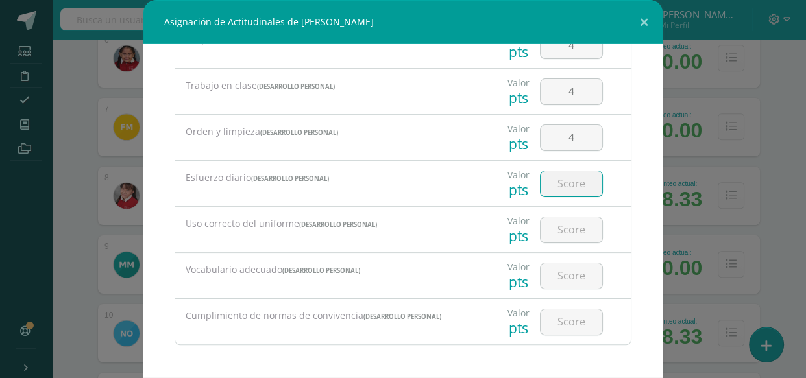
click at [562, 180] on input "number" at bounding box center [572, 183] width 62 height 25
type input "4"
click at [562, 231] on input "number" at bounding box center [572, 229] width 62 height 25
type input "4"
click at [560, 276] on input "number" at bounding box center [572, 276] width 62 height 25
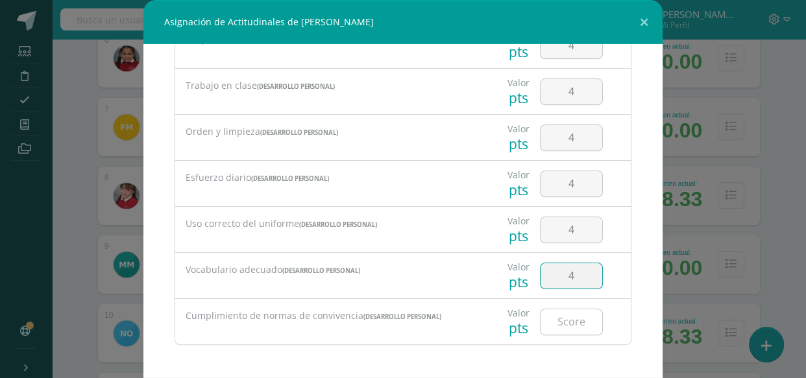
type input "4"
click at [565, 320] on input "number" at bounding box center [572, 322] width 62 height 25
type input "3"
click at [571, 130] on input "4" at bounding box center [572, 137] width 62 height 25
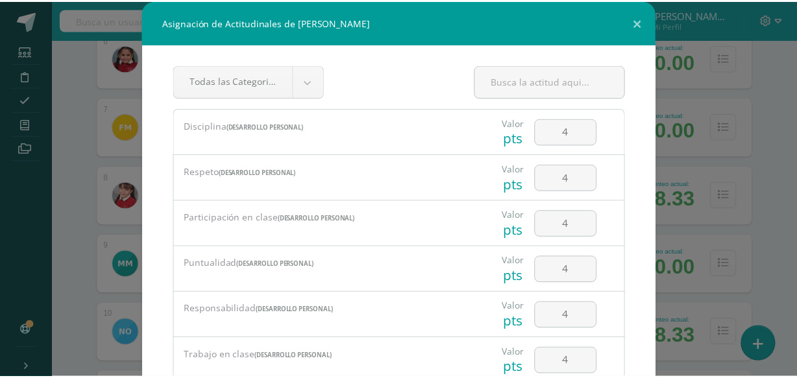
scroll to position [66, 0]
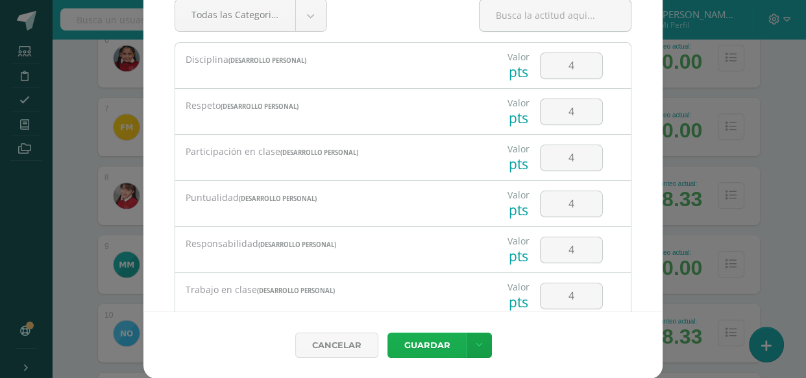
type input "3"
click at [428, 341] on button "Guardar" at bounding box center [427, 345] width 79 height 25
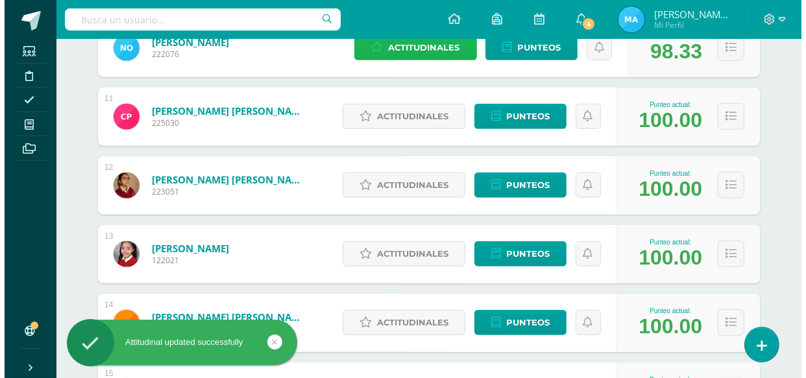
scroll to position [886, 0]
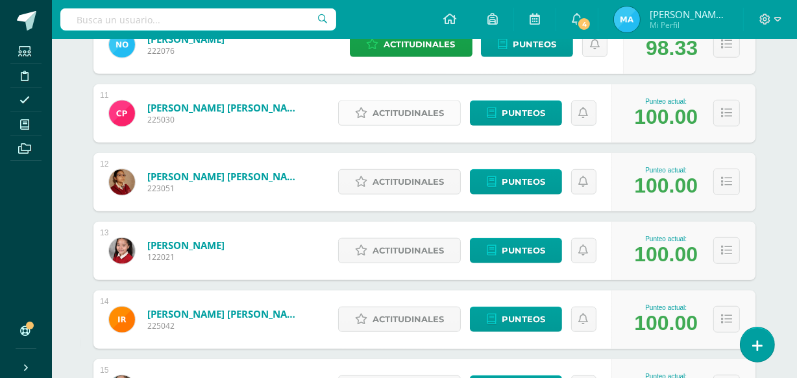
click at [421, 106] on span "Actitudinales" at bounding box center [408, 113] width 71 height 24
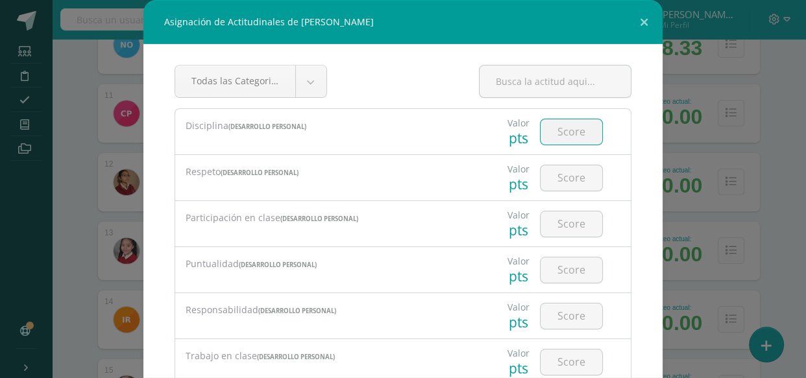
click at [555, 129] on input "number" at bounding box center [572, 131] width 62 height 25
type input "4"
click at [563, 173] on input "number" at bounding box center [572, 178] width 62 height 25
type input "4"
click at [561, 222] on input "number" at bounding box center [572, 224] width 62 height 25
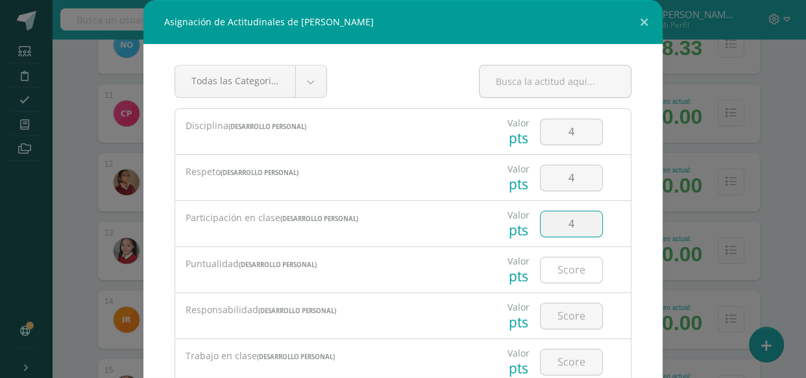
type input "4"
click at [560, 272] on input "number" at bounding box center [572, 270] width 62 height 25
type input "4"
click at [564, 314] on input "number" at bounding box center [572, 316] width 62 height 25
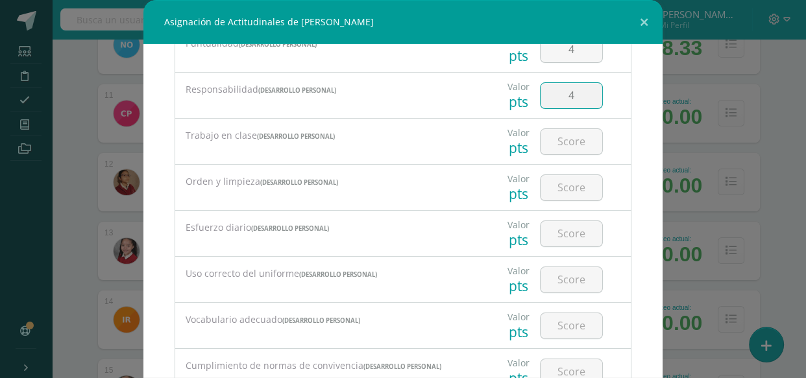
scroll to position [236, 0]
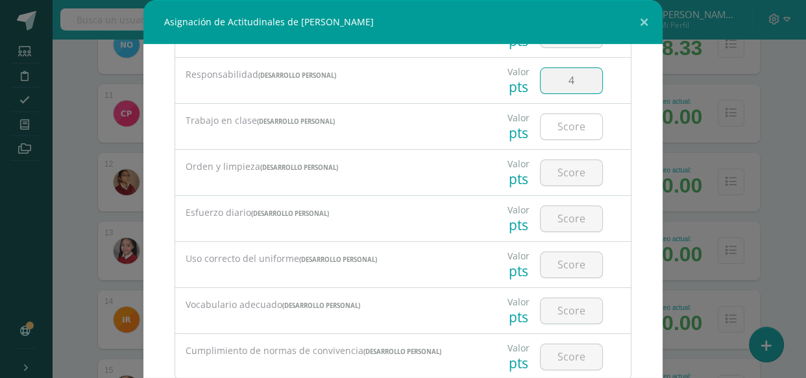
type input "4"
click at [564, 122] on input "number" at bounding box center [572, 126] width 62 height 25
type input "4"
click at [565, 165] on input "number" at bounding box center [572, 172] width 62 height 25
type input "4"
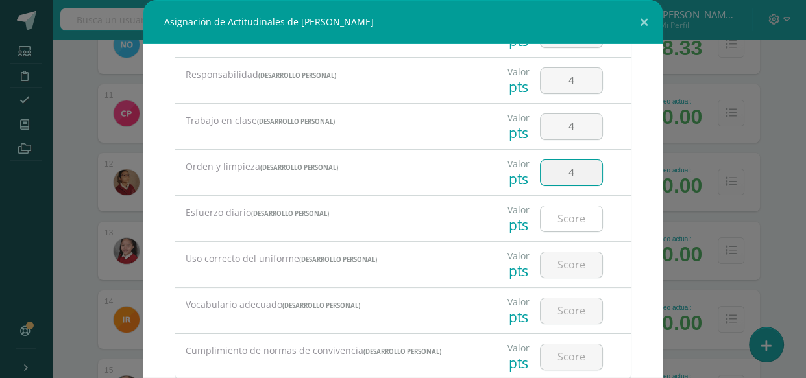
click at [560, 210] on input "number" at bounding box center [572, 218] width 62 height 25
type input "4"
click at [561, 270] on input "number" at bounding box center [572, 265] width 62 height 25
type input "4"
click at [563, 304] on input "number" at bounding box center [572, 311] width 62 height 25
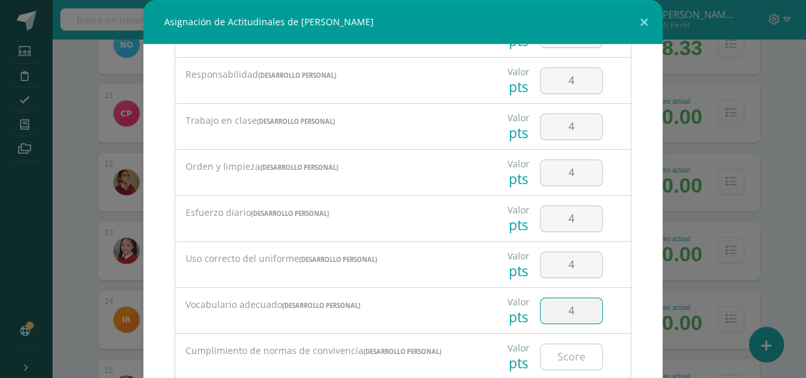
type input "4"
click at [565, 357] on input "number" at bounding box center [572, 357] width 62 height 25
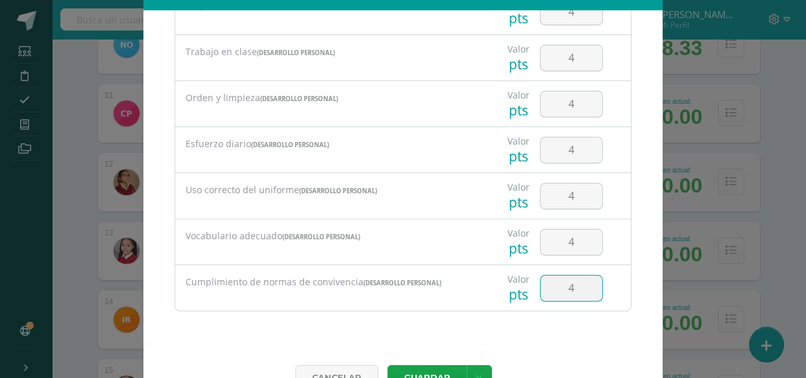
scroll to position [66, 0]
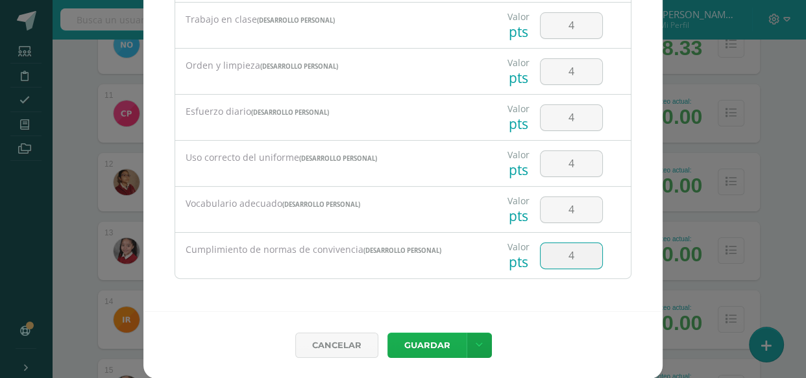
type input "4"
click at [428, 338] on button "Guardar" at bounding box center [427, 345] width 79 height 25
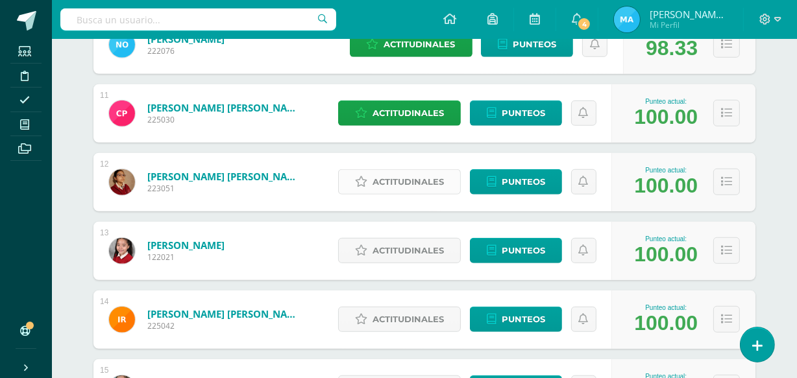
click at [392, 177] on span "Actitudinales" at bounding box center [408, 182] width 71 height 24
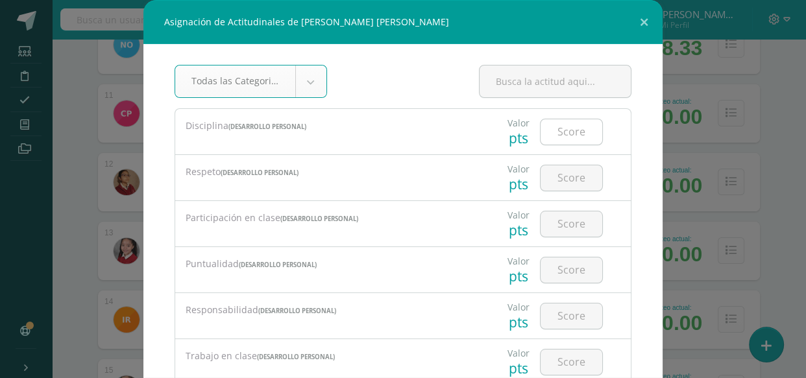
click at [556, 131] on input "number" at bounding box center [572, 131] width 62 height 25
type input "4"
click at [564, 175] on input "number" at bounding box center [572, 178] width 62 height 25
type input "4"
click at [560, 223] on input "number" at bounding box center [572, 224] width 62 height 25
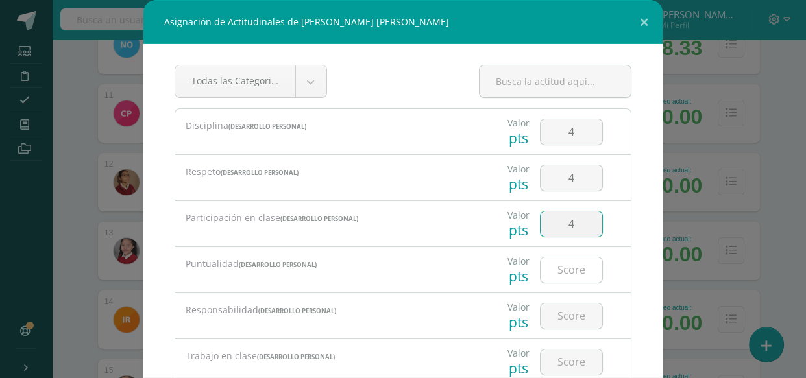
type input "4"
click at [554, 271] on input "number" at bounding box center [572, 270] width 62 height 25
type input "4"
click at [560, 314] on input "number" at bounding box center [572, 316] width 62 height 25
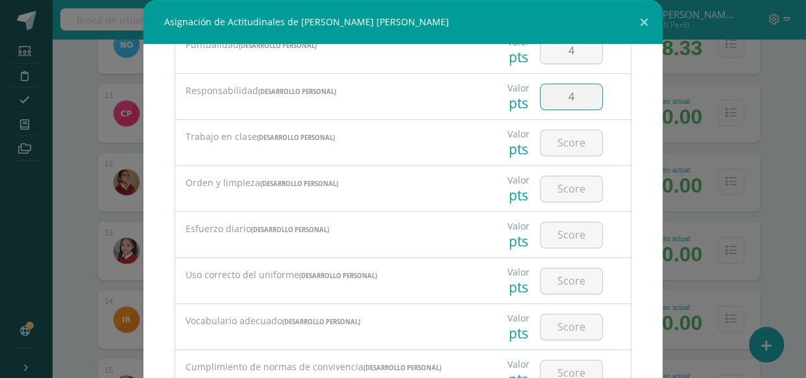
scroll to position [236, 0]
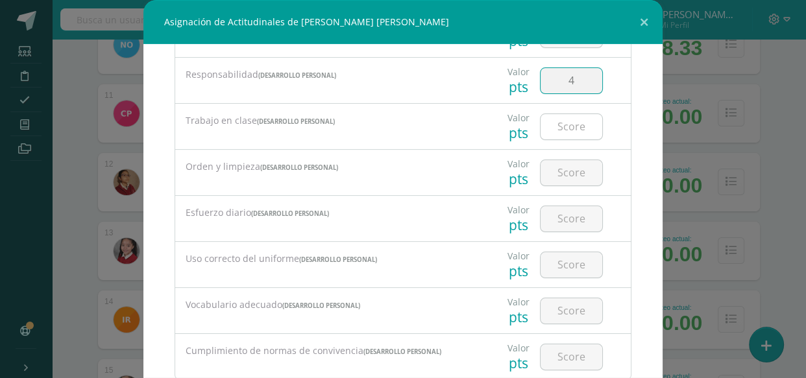
type input "4"
click at [565, 124] on input "number" at bounding box center [572, 126] width 62 height 25
type input "4"
click at [564, 166] on input "number" at bounding box center [572, 172] width 62 height 25
type input "4"
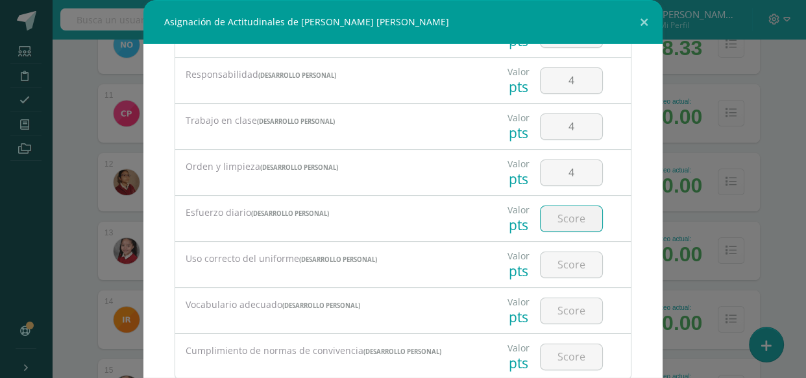
click at [565, 212] on input "number" at bounding box center [572, 218] width 62 height 25
type input "4"
click at [570, 257] on input "number" at bounding box center [572, 265] width 62 height 25
type input "4"
click at [564, 302] on input "number" at bounding box center [572, 311] width 62 height 25
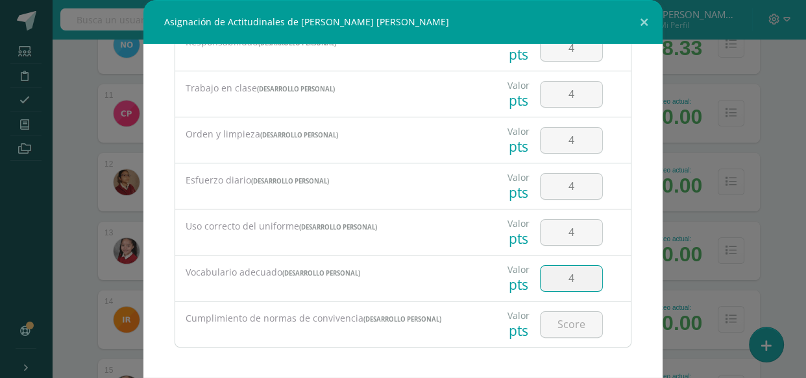
scroll to position [271, 0]
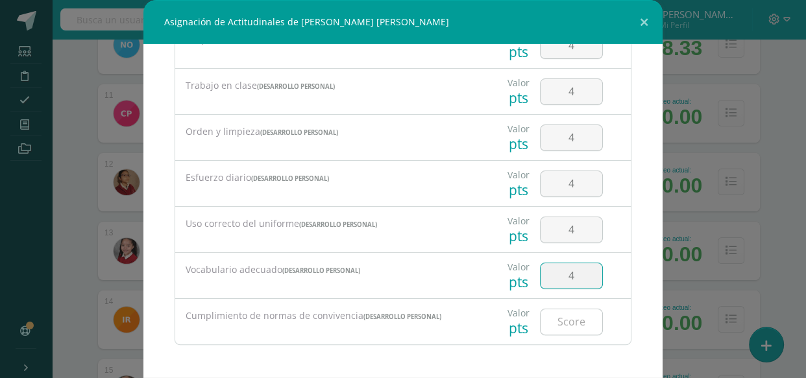
type input "4"
click at [578, 315] on input "number" at bounding box center [572, 322] width 62 height 25
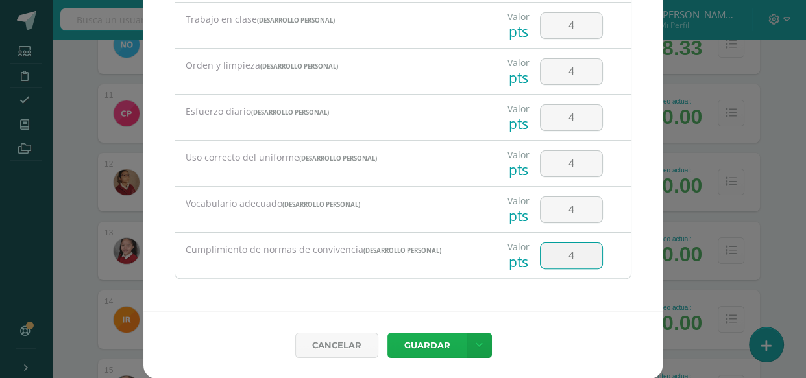
type input "4"
click at [420, 338] on button "Guardar" at bounding box center [427, 345] width 79 height 25
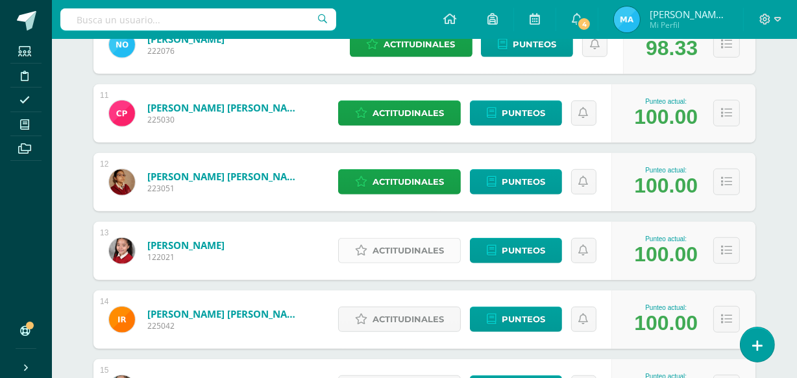
click at [409, 250] on span "Actitudinales" at bounding box center [408, 251] width 71 height 24
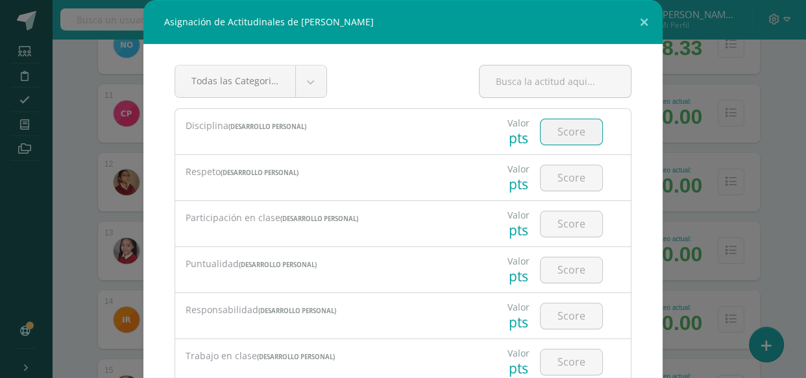
click at [553, 125] on input "number" at bounding box center [572, 131] width 62 height 25
type input "4"
click at [563, 176] on input "number" at bounding box center [572, 178] width 62 height 25
type input "4"
click at [568, 221] on input "number" at bounding box center [572, 224] width 62 height 25
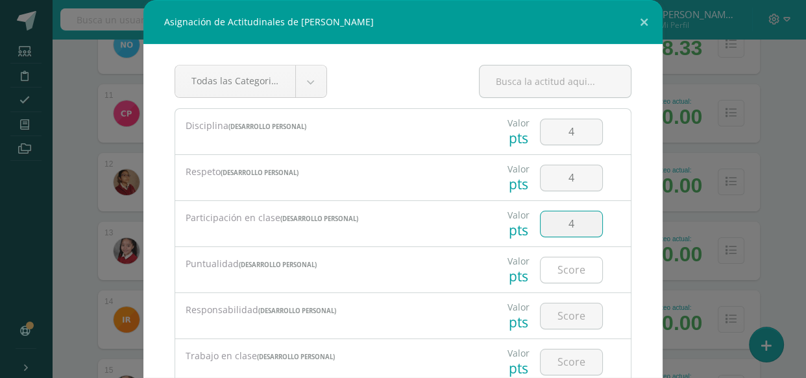
type input "4"
click at [563, 269] on input "number" at bounding box center [572, 270] width 62 height 25
type input "4"
click at [560, 314] on input "number" at bounding box center [572, 316] width 62 height 25
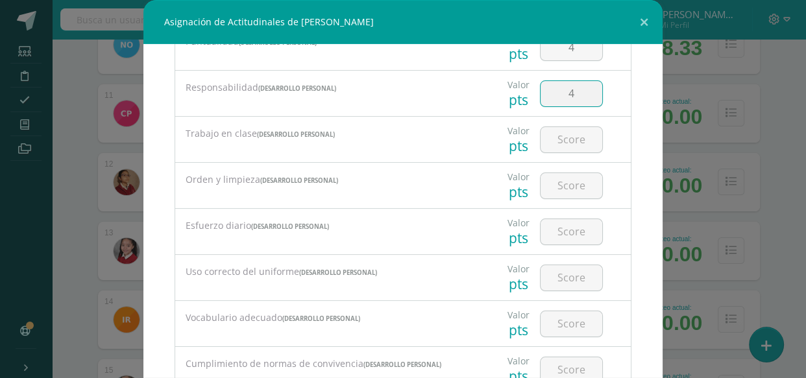
scroll to position [236, 0]
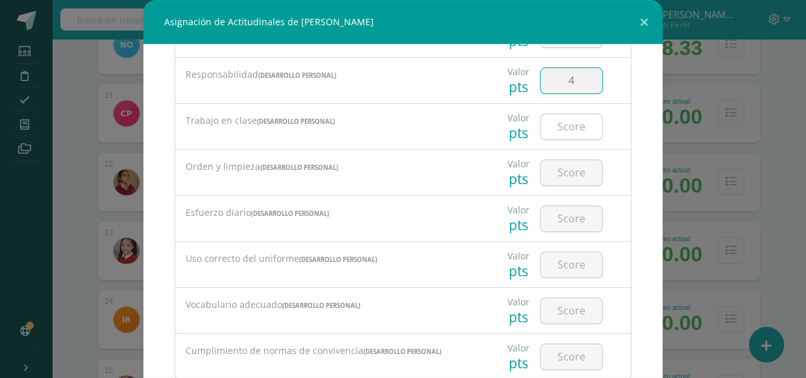
type input "4"
click at [573, 129] on input "number" at bounding box center [572, 126] width 62 height 25
type input "4"
click at [571, 164] on input "number" at bounding box center [572, 172] width 62 height 25
type input "4"
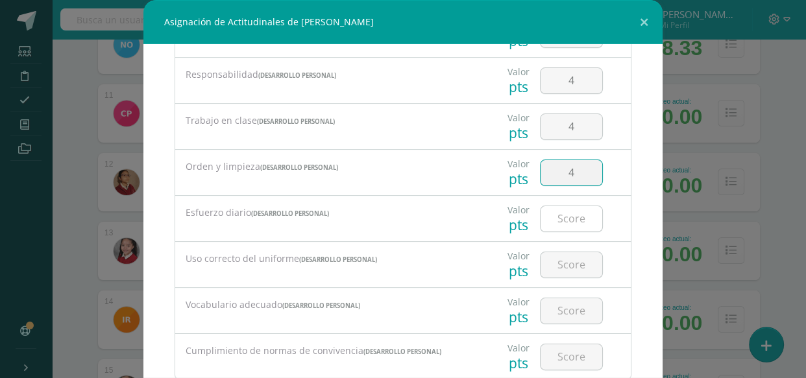
click at [569, 210] on input "number" at bounding box center [572, 218] width 62 height 25
type input "4"
click at [570, 271] on input "number" at bounding box center [572, 265] width 62 height 25
type input "4"
click at [563, 305] on input "number" at bounding box center [572, 311] width 62 height 25
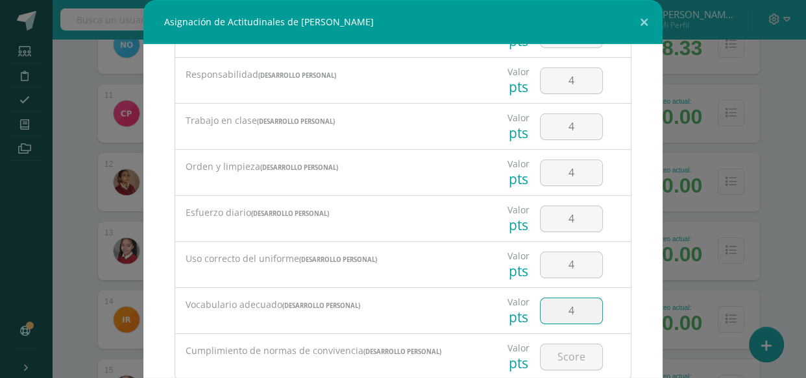
scroll to position [271, 0]
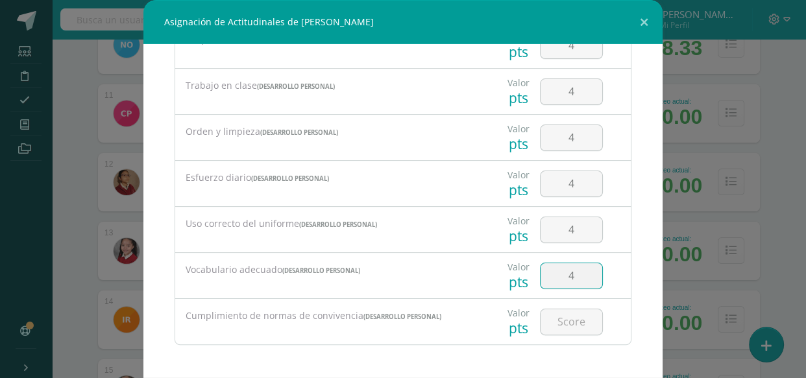
type input "4"
drag, startPoint x: 659, startPoint y: 319, endPoint x: 655, endPoint y: 325, distance: 7.0
click at [658, 325] on div "Asignación de Actitudinales de Zoe Isabella Rojas Avalos Todas las Categorias T…" at bounding box center [403, 222] width 796 height 445
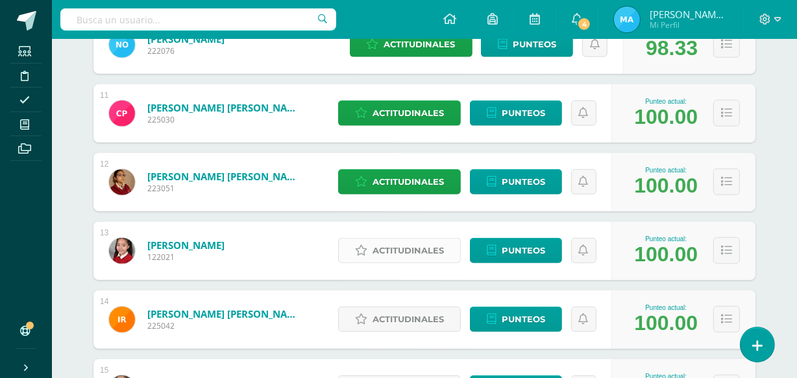
click at [397, 247] on span "Actitudinales" at bounding box center [408, 251] width 71 height 24
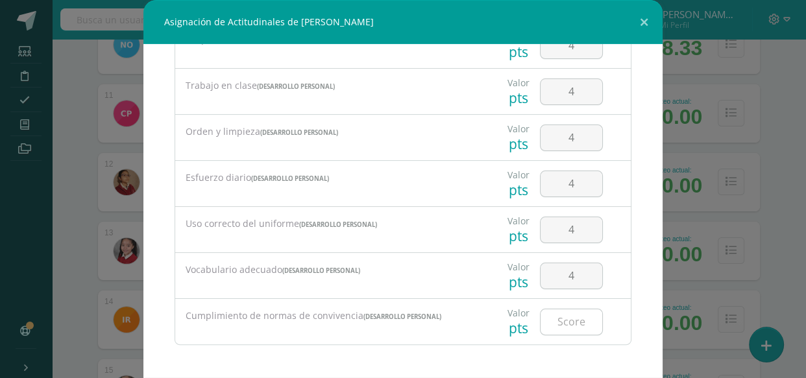
click at [571, 324] on input "number" at bounding box center [572, 322] width 62 height 25
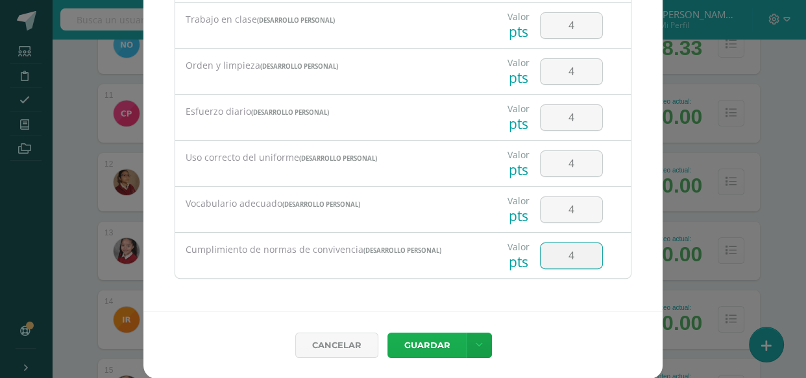
type input "4"
click at [428, 343] on button "Guardar" at bounding box center [427, 345] width 79 height 25
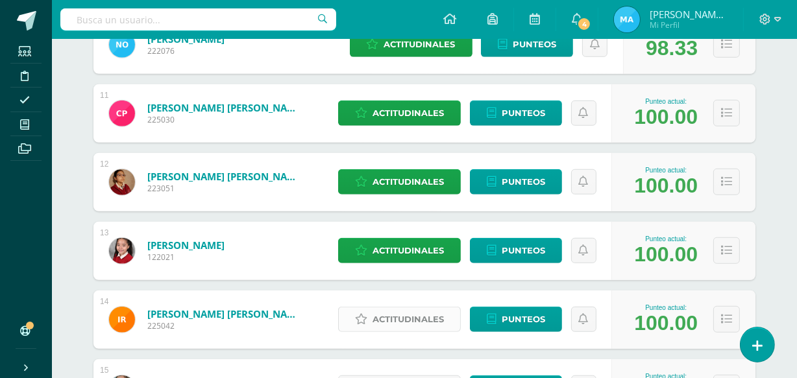
click at [414, 317] on span "Actitudinales" at bounding box center [408, 320] width 71 height 24
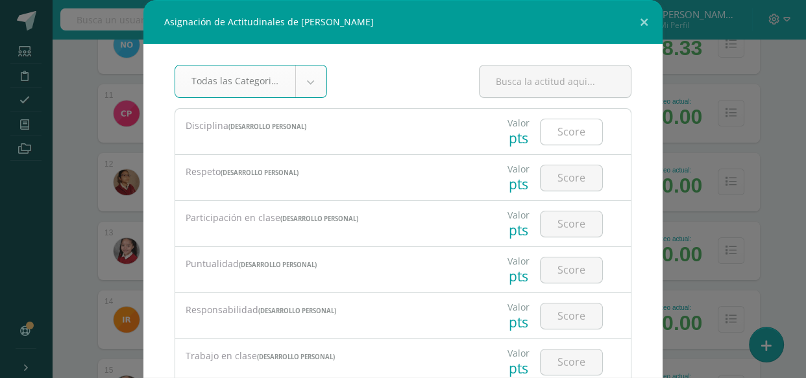
click at [562, 134] on input "number" at bounding box center [572, 131] width 62 height 25
type input "4"
click at [562, 172] on input "number" at bounding box center [572, 178] width 62 height 25
type input "4"
click at [562, 218] on input "number" at bounding box center [572, 224] width 62 height 25
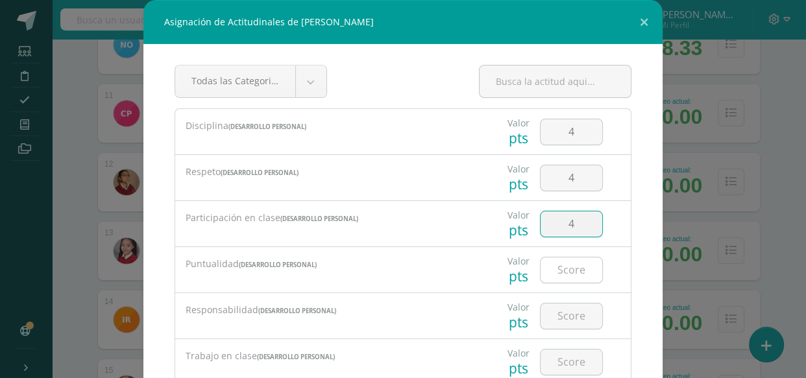
type input "4"
click at [571, 264] on input "number" at bounding box center [572, 270] width 62 height 25
type input "4"
click at [573, 310] on input "number" at bounding box center [572, 316] width 62 height 25
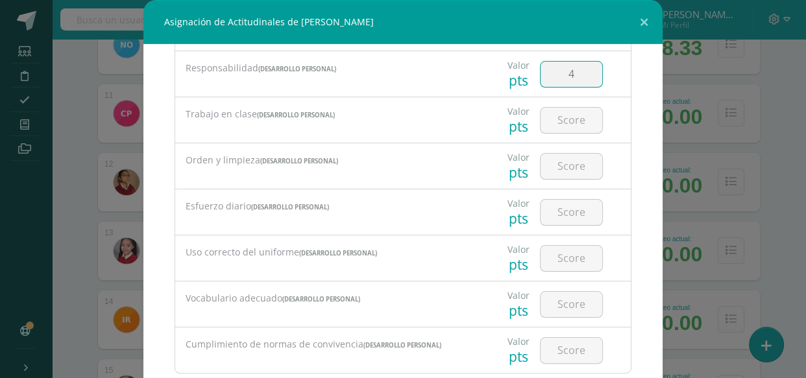
scroll to position [260, 0]
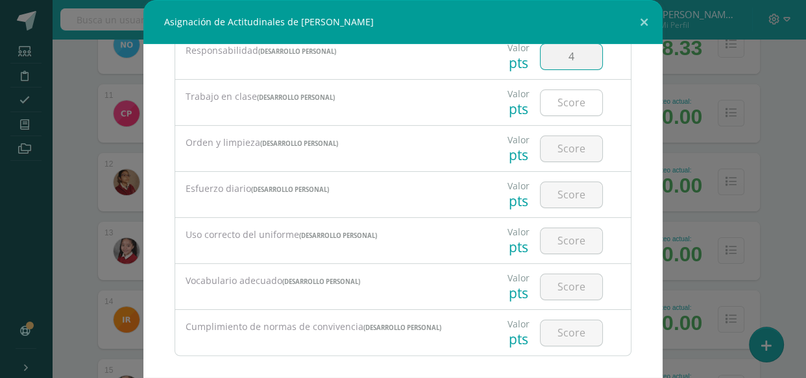
type input "4"
click at [565, 109] on input "number" at bounding box center [572, 102] width 62 height 25
type input "4"
click at [565, 143] on input "number" at bounding box center [572, 148] width 62 height 25
type input "4"
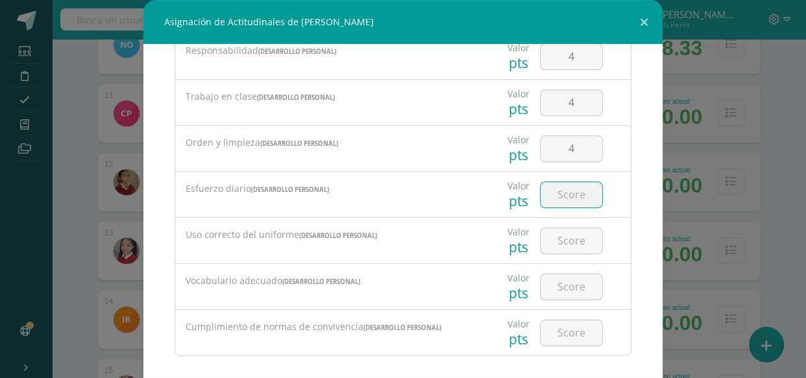
click at [556, 194] on input "number" at bounding box center [572, 194] width 62 height 25
type input "4"
click at [556, 238] on input "number" at bounding box center [572, 241] width 62 height 25
type input "4"
click at [557, 283] on input "number" at bounding box center [572, 287] width 62 height 25
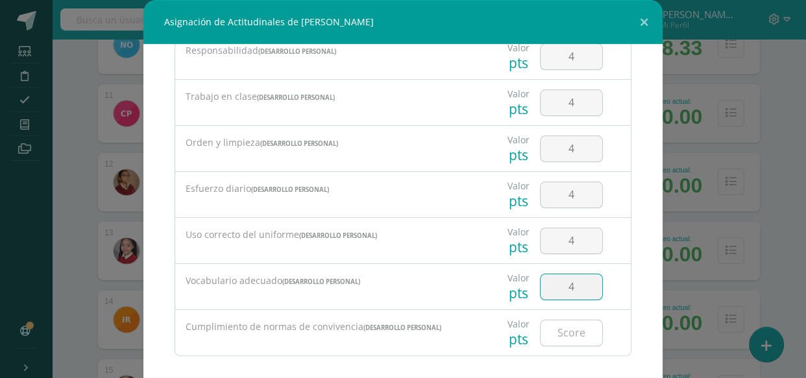
type input "4"
click at [554, 334] on input "number" at bounding box center [572, 333] width 62 height 25
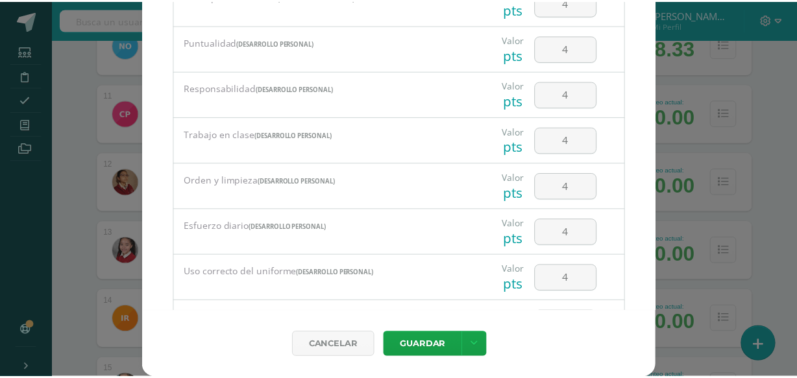
scroll to position [271, 0]
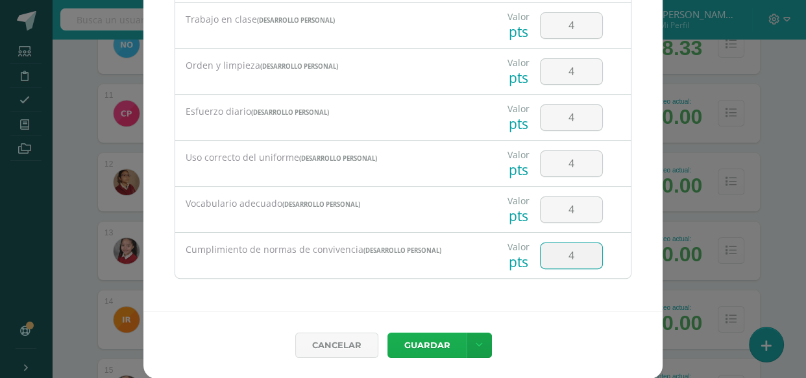
type input "4"
click at [429, 341] on button "Guardar" at bounding box center [427, 345] width 79 height 25
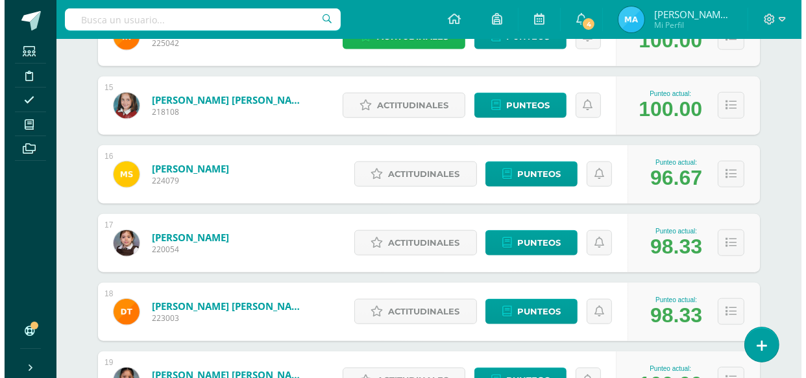
scroll to position [1172, 0]
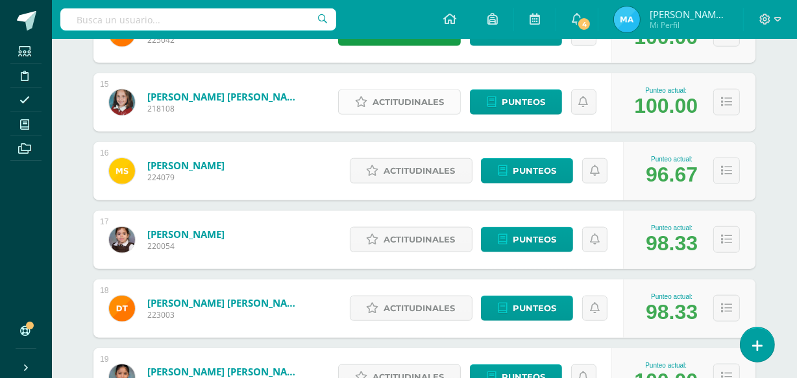
click at [425, 98] on span "Actitudinales" at bounding box center [408, 102] width 71 height 24
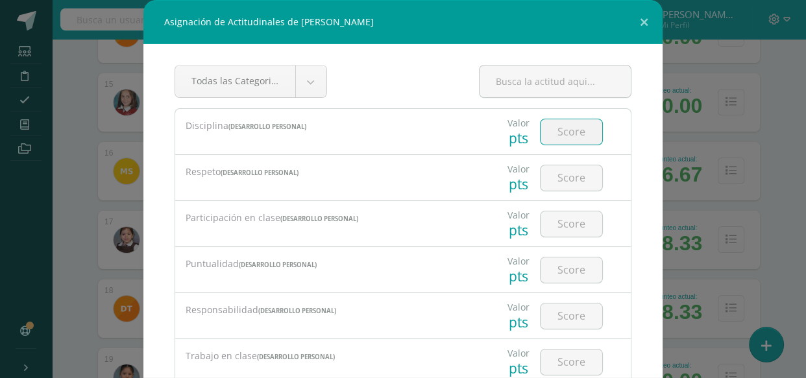
click at [562, 134] on input "number" at bounding box center [572, 131] width 62 height 25
type input "4"
click at [567, 173] on input "number" at bounding box center [572, 178] width 62 height 25
type input "4"
click at [571, 221] on input "number" at bounding box center [572, 224] width 62 height 25
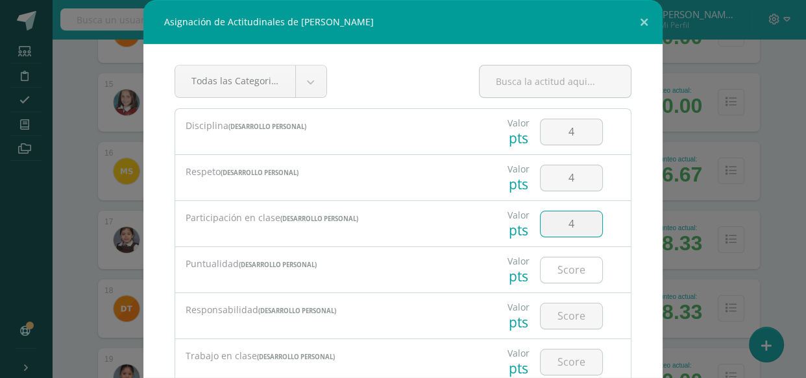
type input "4"
click at [567, 266] on input "number" at bounding box center [572, 270] width 62 height 25
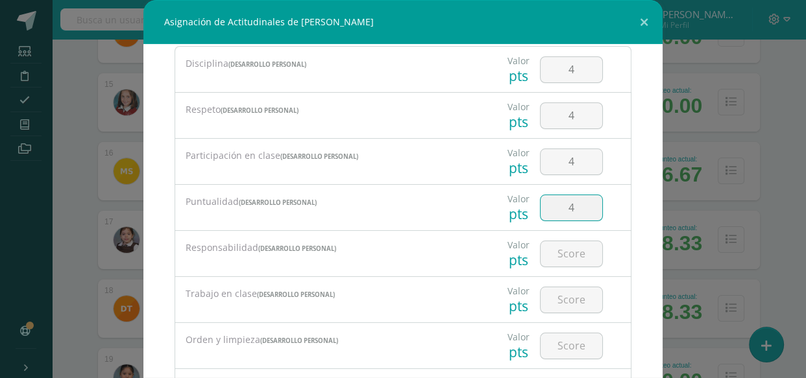
scroll to position [71, 0]
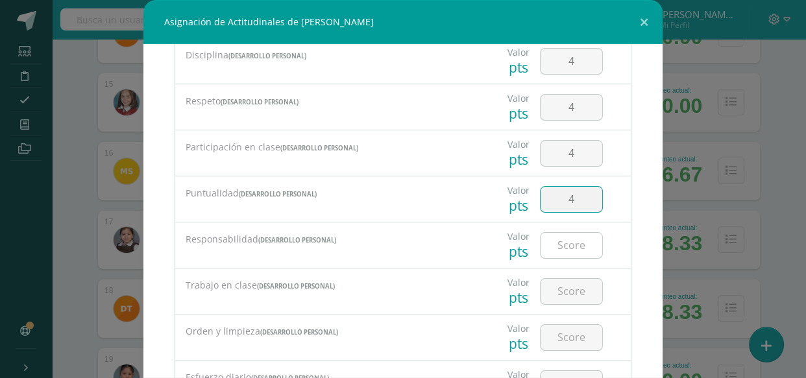
type input "4"
click at [562, 242] on input "number" at bounding box center [572, 245] width 62 height 25
type input "4"
click at [564, 291] on input "number" at bounding box center [572, 291] width 62 height 25
type input "4"
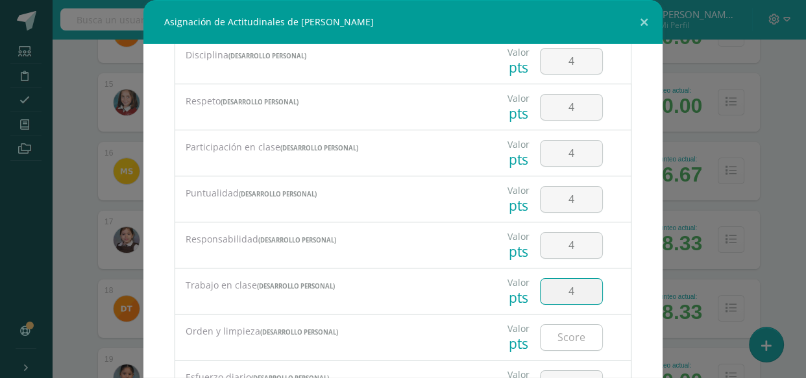
click at [567, 338] on input "number" at bounding box center [572, 337] width 62 height 25
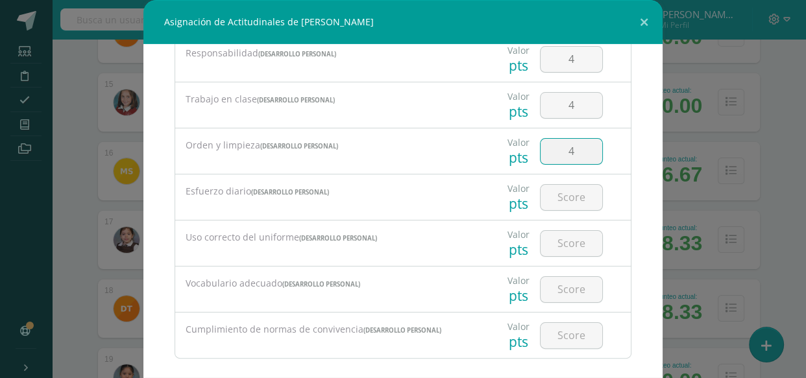
scroll to position [271, 0]
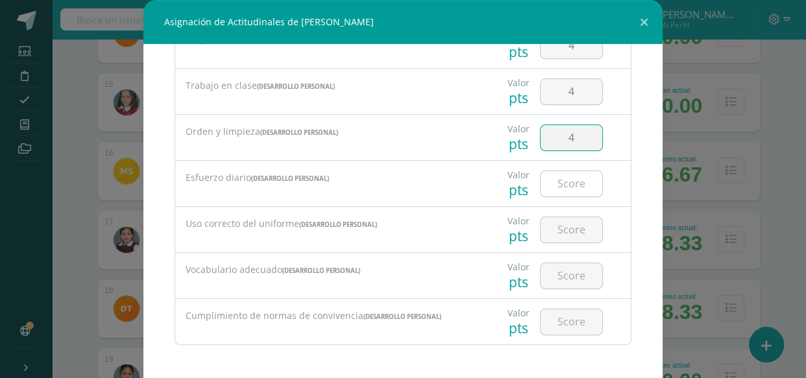
type input "4"
click at [558, 176] on input "number" at bounding box center [572, 183] width 62 height 25
type input "4"
click at [563, 222] on input "number" at bounding box center [572, 229] width 62 height 25
type input "4"
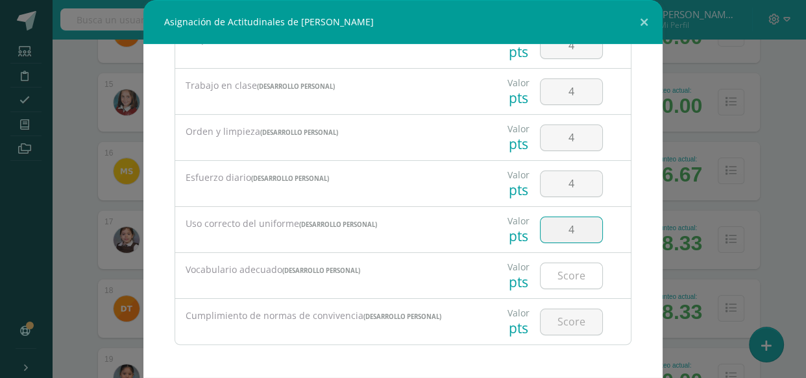
click at [569, 273] on input "number" at bounding box center [572, 276] width 62 height 25
type input "4"
click at [577, 319] on input "number" at bounding box center [572, 322] width 62 height 25
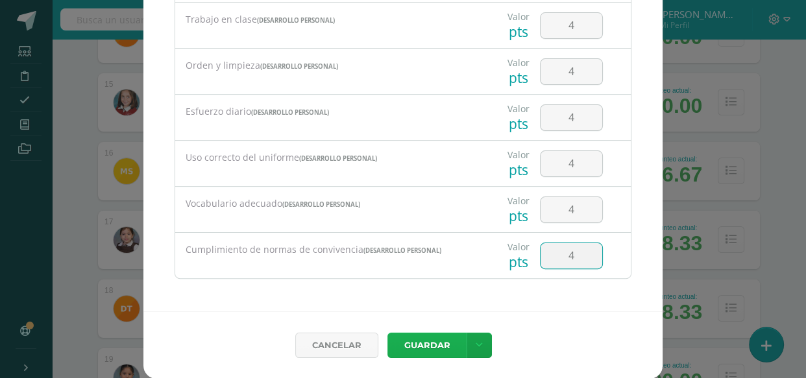
type input "4"
click at [424, 339] on button "Guardar" at bounding box center [427, 345] width 79 height 25
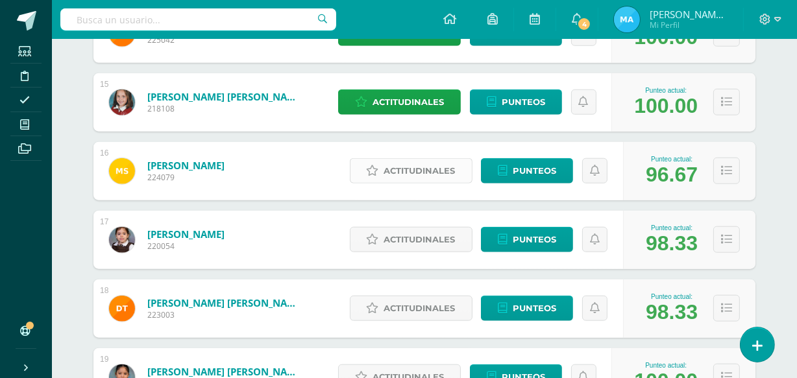
click at [428, 162] on span "Actitudinales" at bounding box center [419, 171] width 71 height 24
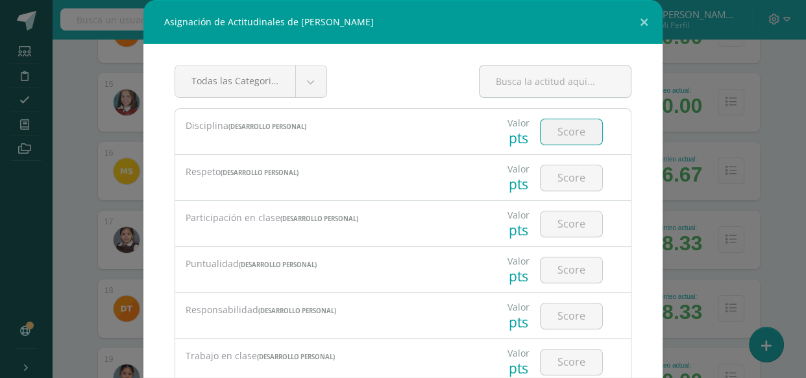
click at [560, 130] on input "number" at bounding box center [572, 131] width 62 height 25
type input "3"
click at [563, 174] on input "number" at bounding box center [572, 178] width 62 height 25
type input "3"
click at [565, 219] on input "number" at bounding box center [572, 224] width 62 height 25
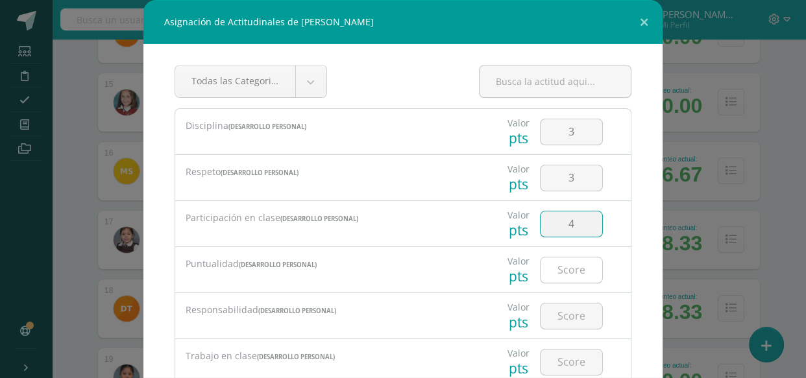
type input "4"
click at [572, 273] on input "number" at bounding box center [572, 270] width 62 height 25
type input "4"
click at [571, 313] on input "number" at bounding box center [572, 316] width 62 height 25
type input "4"
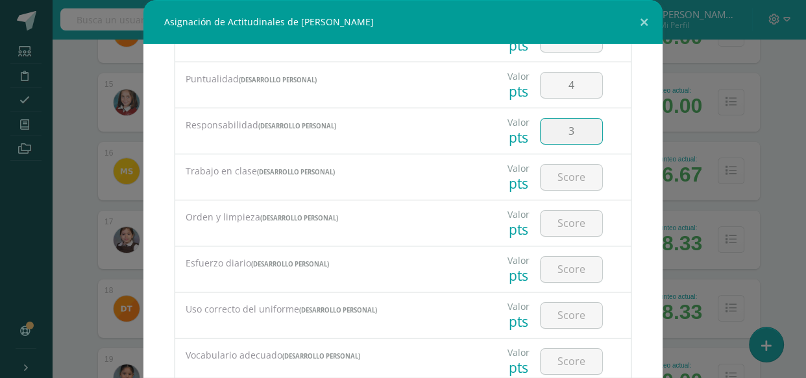
scroll to position [212, 0]
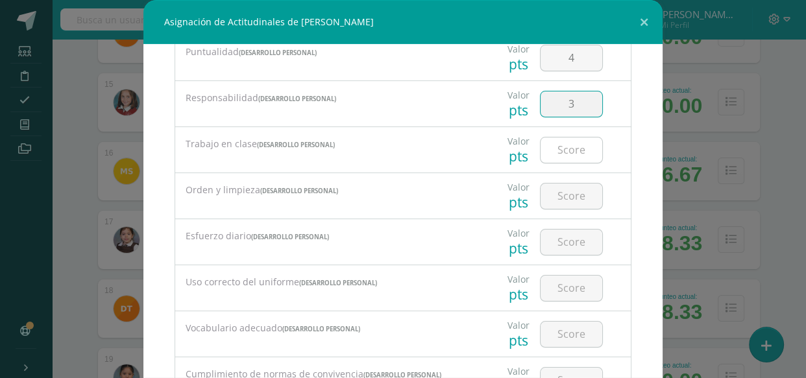
type input "3"
click at [558, 147] on input "number" at bounding box center [572, 150] width 62 height 25
type input "3"
click at [562, 192] on input "number" at bounding box center [572, 196] width 62 height 25
type input "3"
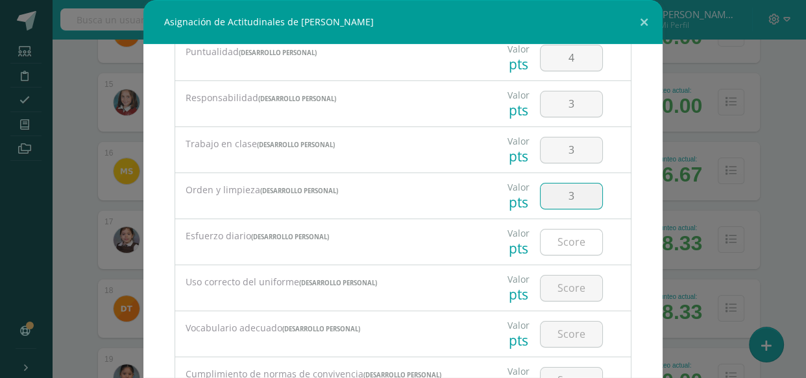
click at [568, 243] on input "number" at bounding box center [572, 242] width 62 height 25
type input "4"
click at [566, 285] on input "number" at bounding box center [572, 288] width 62 height 25
type input "3"
click at [558, 324] on input "number" at bounding box center [572, 334] width 62 height 25
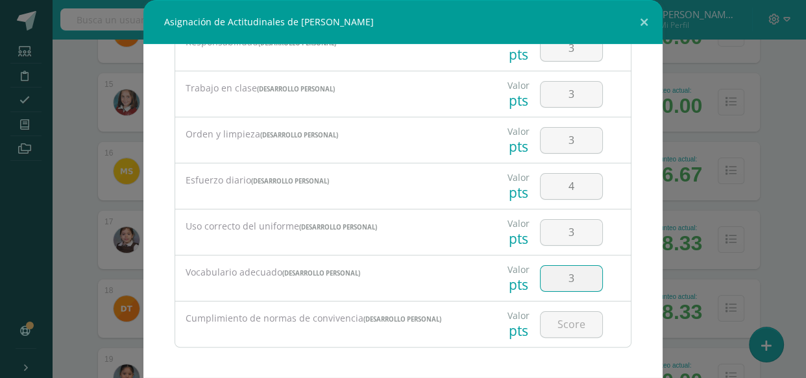
scroll to position [271, 0]
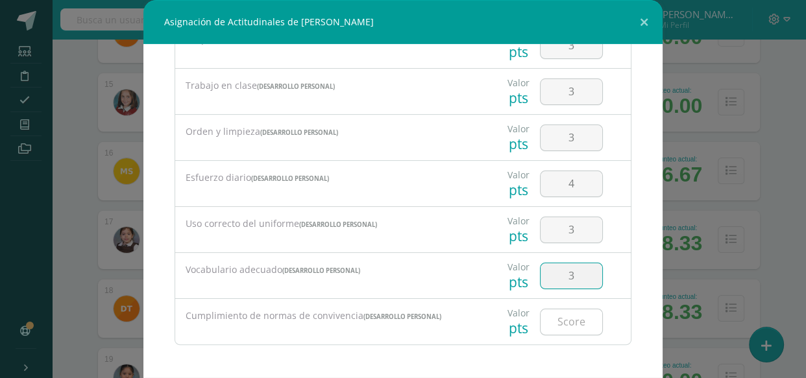
type input "3"
click at [567, 327] on input "number" at bounding box center [572, 322] width 62 height 25
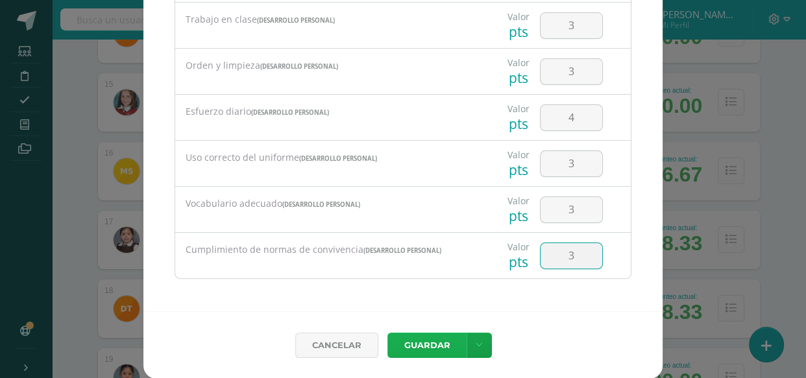
type input "3"
click at [421, 344] on button "Guardar" at bounding box center [427, 345] width 79 height 25
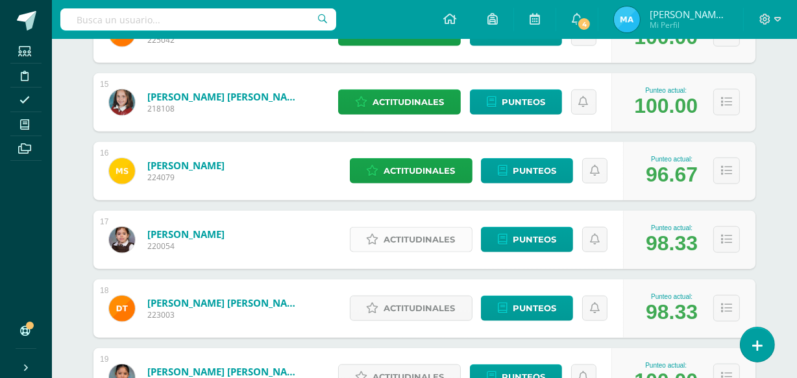
click at [438, 238] on span "Actitudinales" at bounding box center [419, 240] width 71 height 24
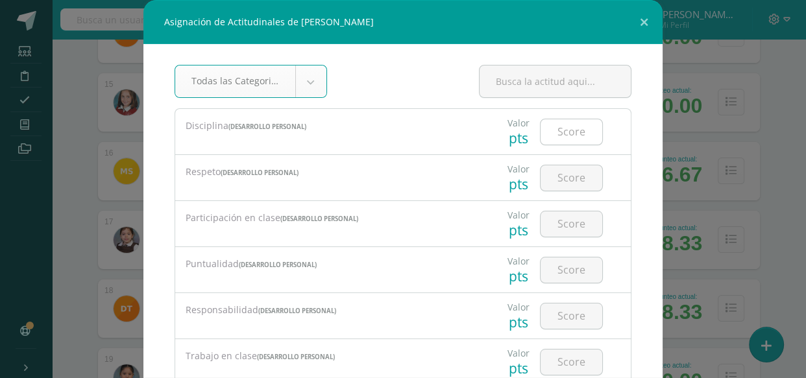
click at [570, 136] on input "number" at bounding box center [572, 131] width 62 height 25
type input "3"
click at [555, 177] on input "number" at bounding box center [572, 178] width 62 height 25
type input "4"
click at [552, 220] on input "number" at bounding box center [572, 224] width 62 height 25
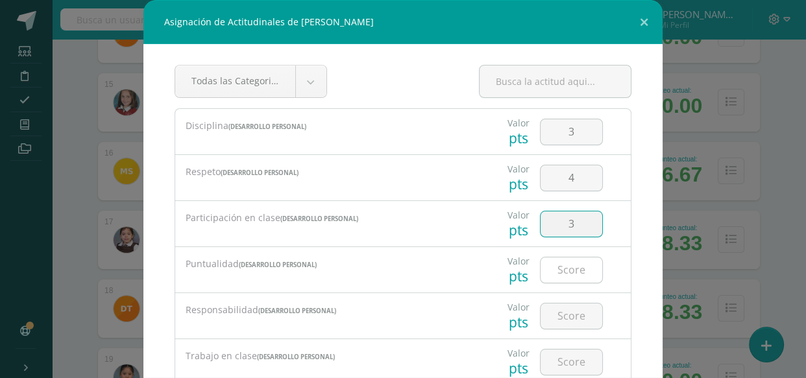
type input "3"
click at [555, 269] on input "number" at bounding box center [572, 270] width 62 height 25
type input "4"
click at [567, 319] on input "number" at bounding box center [572, 316] width 62 height 25
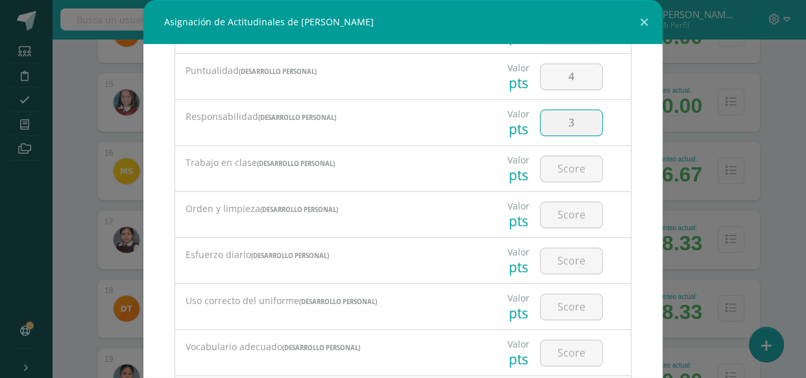
scroll to position [212, 0]
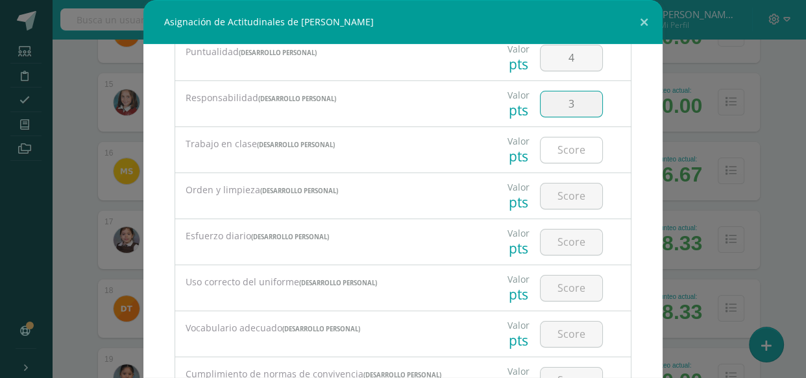
type input "3"
click at [558, 149] on input "number" at bounding box center [572, 150] width 62 height 25
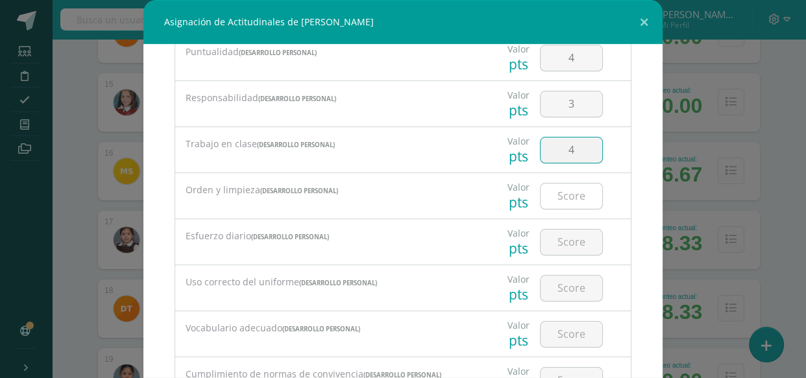
type input "4"
click at [563, 193] on input "number" at bounding box center [572, 196] width 62 height 25
type input "3"
click at [560, 238] on input "number" at bounding box center [572, 242] width 62 height 25
type input "4"
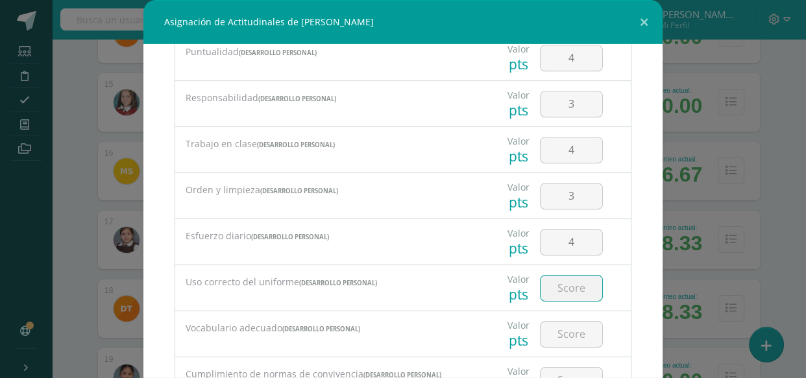
click at [564, 288] on input "number" at bounding box center [572, 288] width 62 height 25
type input "4"
click at [561, 330] on input "number" at bounding box center [572, 334] width 62 height 25
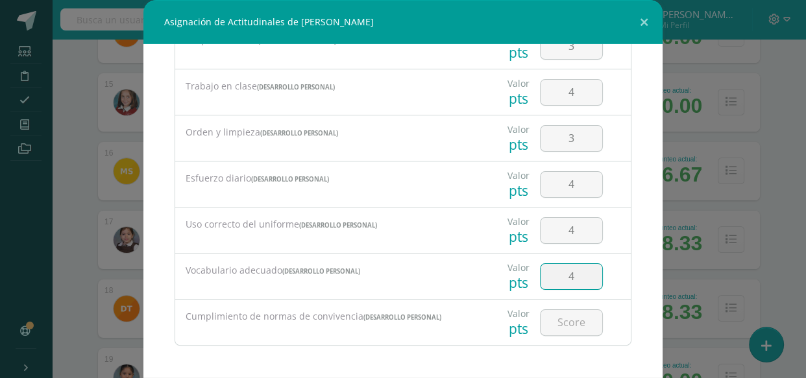
scroll to position [271, 0]
type input "4"
click at [561, 321] on input "number" at bounding box center [572, 322] width 62 height 25
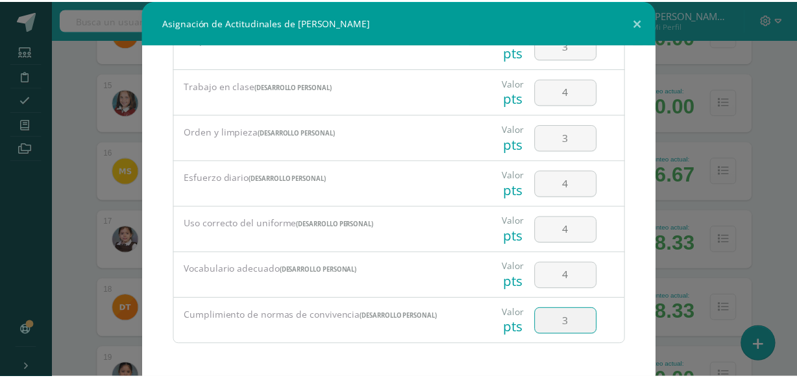
scroll to position [66, 0]
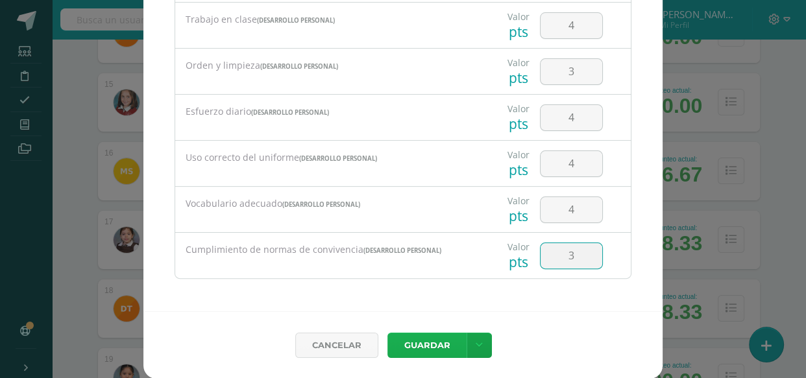
type input "3"
click at [433, 341] on button "Guardar" at bounding box center [427, 345] width 79 height 25
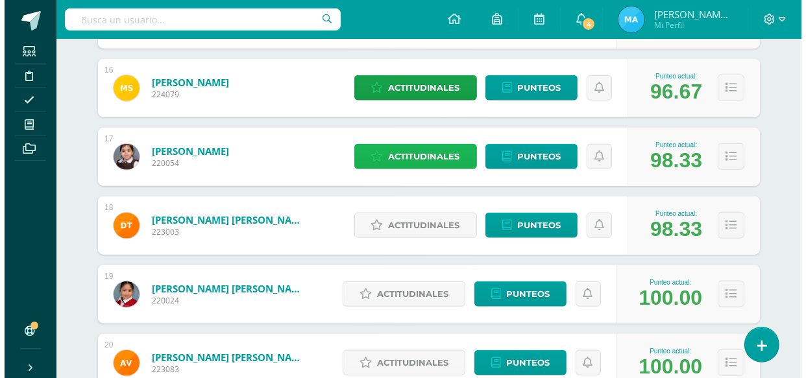
scroll to position [1280, 0]
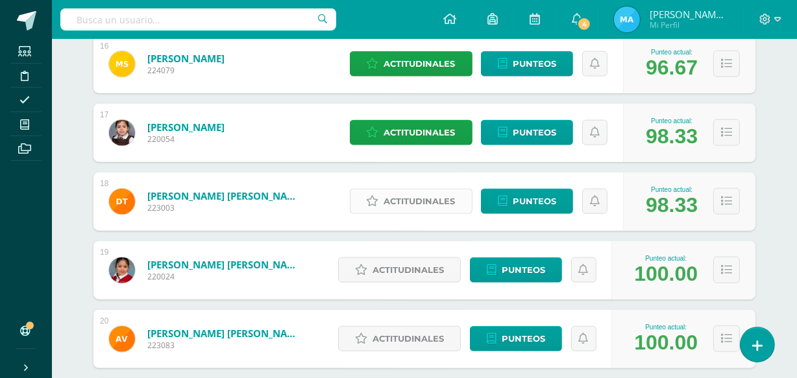
click at [416, 195] on span "Actitudinales" at bounding box center [419, 202] width 71 height 24
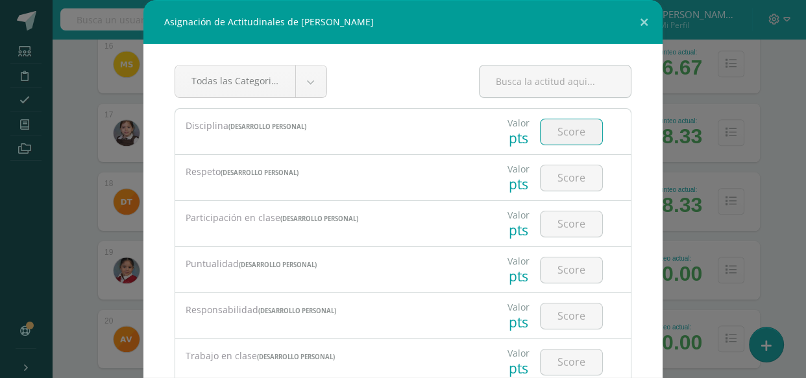
click at [552, 134] on input "number" at bounding box center [572, 131] width 62 height 25
type input "3"
click at [564, 171] on input "number" at bounding box center [572, 178] width 62 height 25
type input "3"
click at [558, 222] on input "number" at bounding box center [572, 224] width 62 height 25
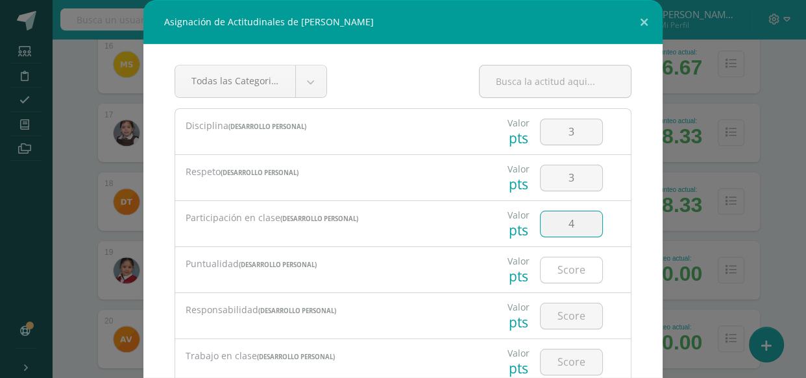
type input "4"
click at [560, 266] on input "number" at bounding box center [572, 270] width 62 height 25
type input "4"
click at [571, 316] on input "number" at bounding box center [572, 316] width 62 height 25
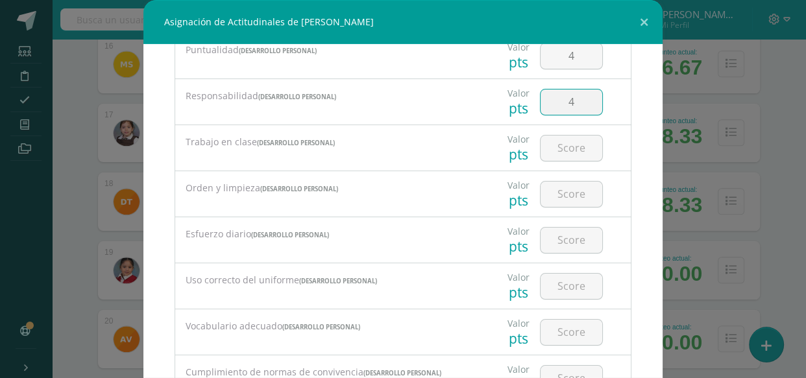
scroll to position [236, 0]
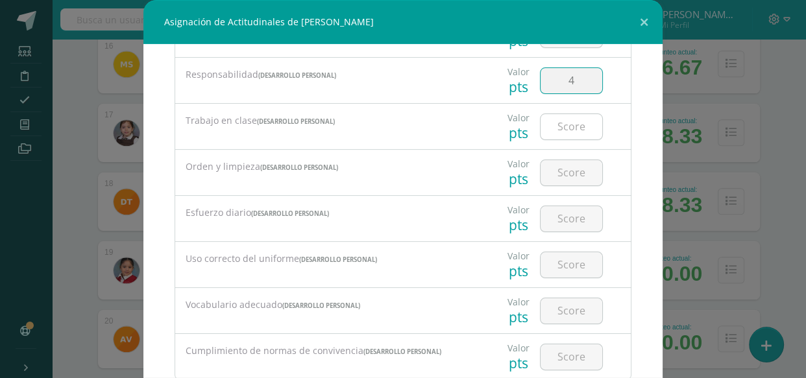
type input "4"
click at [555, 121] on input "number" at bounding box center [572, 126] width 62 height 25
type input "4"
click at [558, 166] on input "number" at bounding box center [572, 172] width 62 height 25
type input "3"
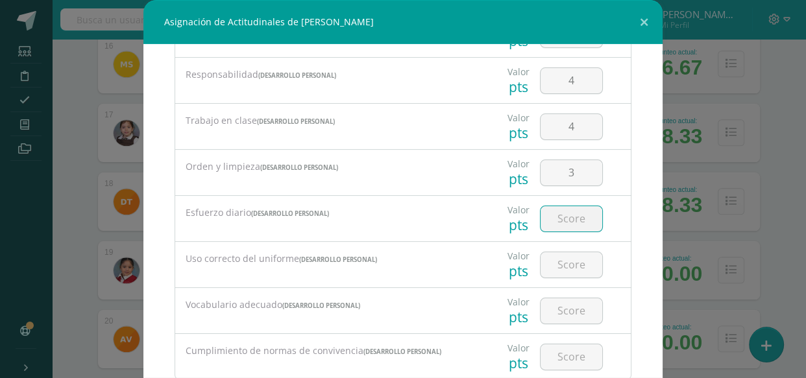
click at [562, 216] on input "number" at bounding box center [572, 218] width 62 height 25
click at [564, 260] on input "number" at bounding box center [572, 265] width 62 height 25
click at [563, 306] on input "number" at bounding box center [572, 311] width 62 height 25
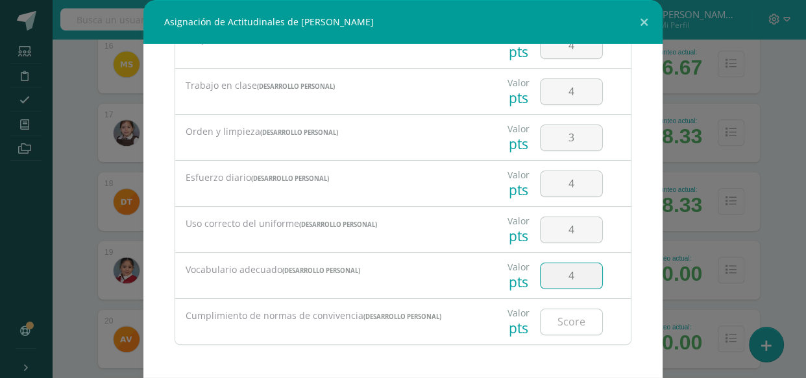
click at [569, 319] on input "number" at bounding box center [572, 322] width 62 height 25
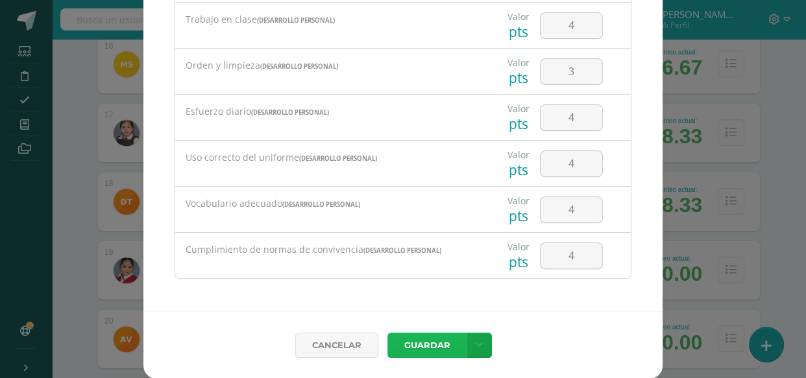
click at [421, 346] on button "Guardar" at bounding box center [427, 345] width 79 height 25
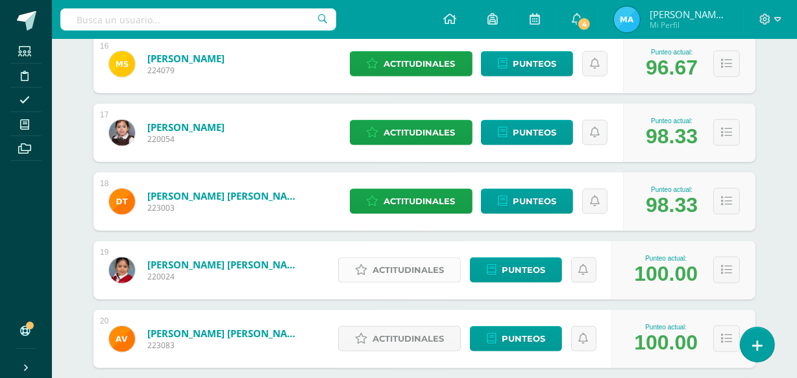
click at [410, 262] on span "Actitudinales" at bounding box center [408, 270] width 71 height 24
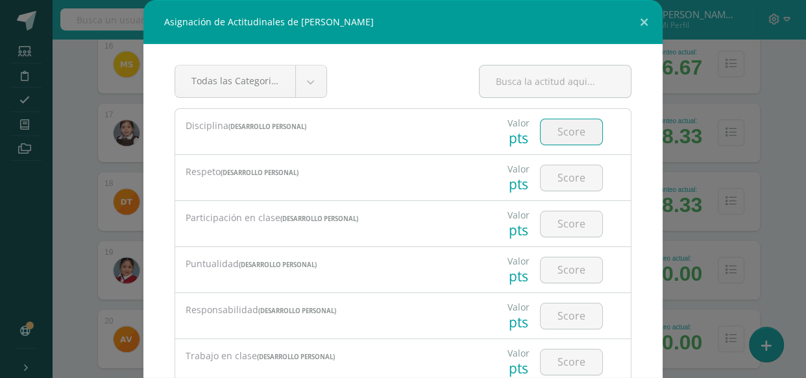
click at [562, 130] on input "number" at bounding box center [572, 131] width 62 height 25
click at [567, 171] on input "number" at bounding box center [572, 178] width 62 height 25
click at [577, 221] on input "number" at bounding box center [572, 224] width 62 height 25
click at [565, 262] on input "number" at bounding box center [572, 270] width 62 height 25
click at [559, 314] on input "number" at bounding box center [572, 316] width 62 height 25
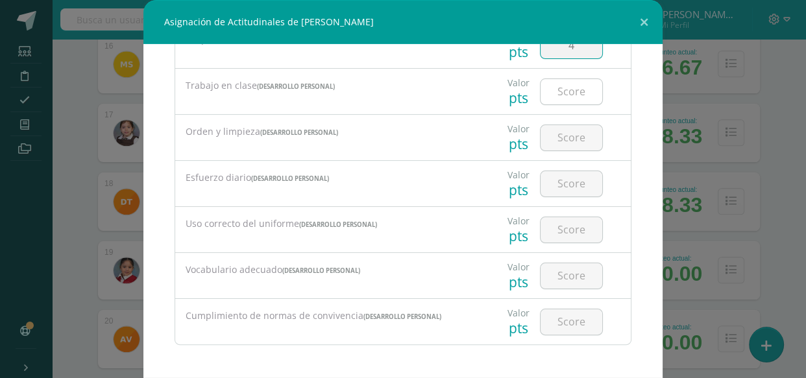
click at [578, 92] on input "number" at bounding box center [572, 91] width 62 height 25
click at [571, 137] on input "number" at bounding box center [572, 137] width 62 height 25
click at [565, 180] on input "number" at bounding box center [572, 183] width 62 height 25
click at [562, 225] on input "number" at bounding box center [572, 229] width 62 height 25
click at [552, 278] on input "number" at bounding box center [572, 276] width 62 height 25
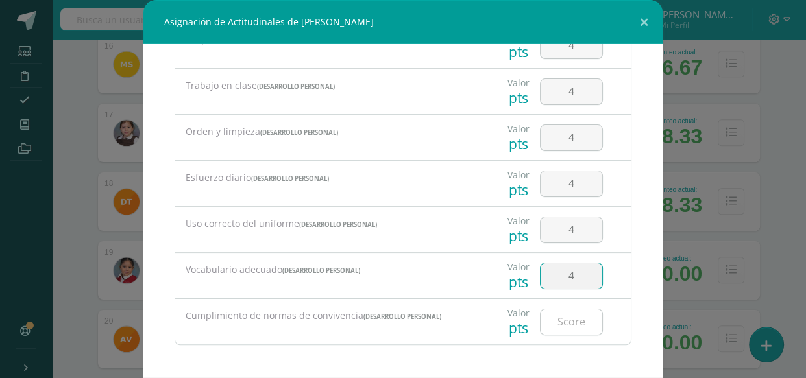
click at [554, 317] on input "number" at bounding box center [572, 322] width 62 height 25
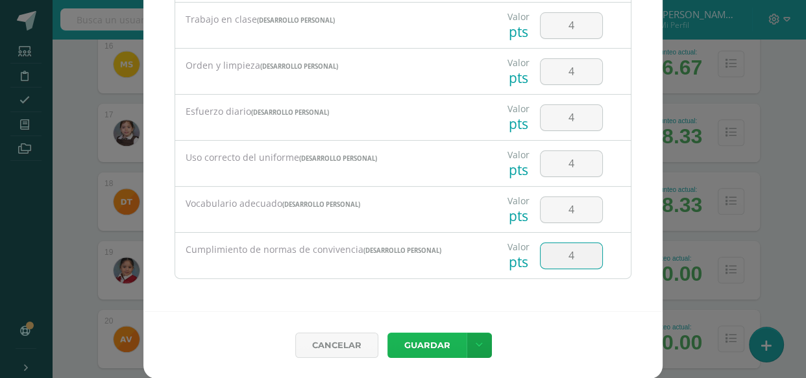
click at [417, 340] on button "Guardar" at bounding box center [427, 345] width 79 height 25
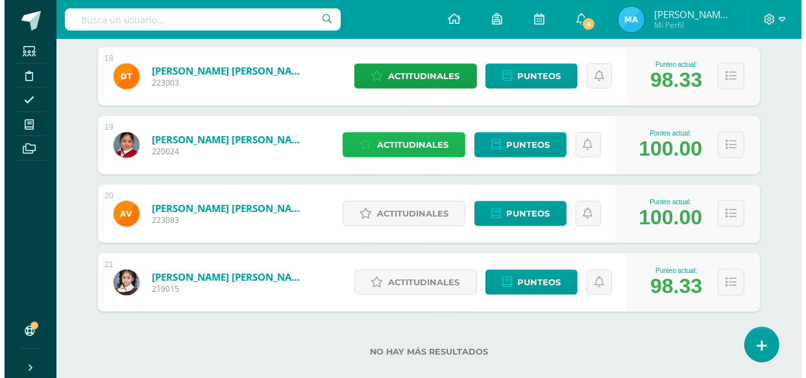
scroll to position [1416, 0]
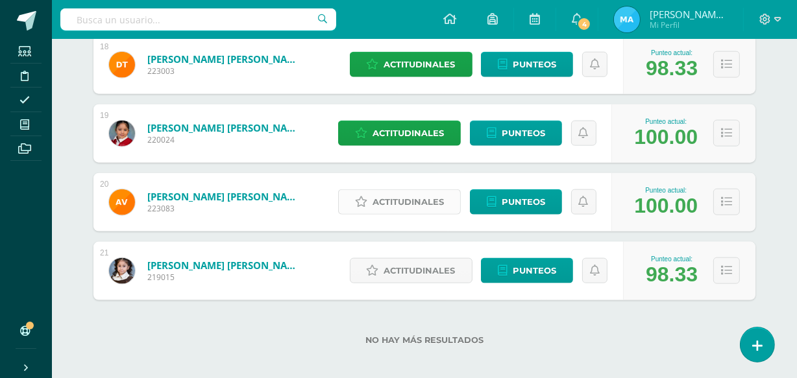
click at [421, 202] on span "Actitudinales" at bounding box center [408, 202] width 71 height 24
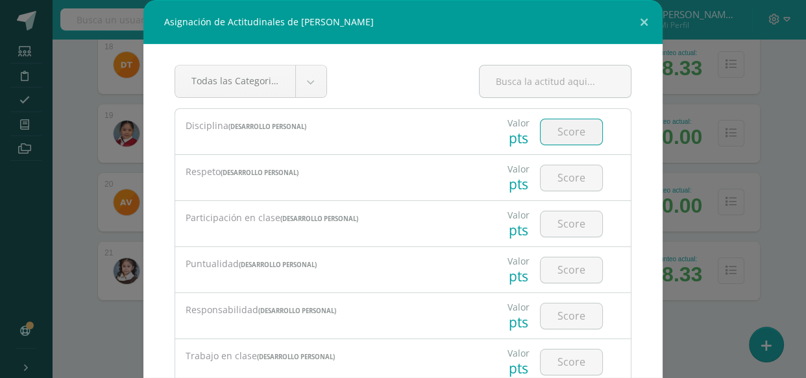
click at [567, 133] on input "number" at bounding box center [572, 131] width 62 height 25
click at [563, 170] on input "number" at bounding box center [572, 178] width 62 height 25
click at [561, 219] on input "number" at bounding box center [572, 224] width 62 height 25
click at [556, 270] on input "number" at bounding box center [572, 270] width 62 height 25
click at [555, 319] on input "number" at bounding box center [572, 316] width 62 height 25
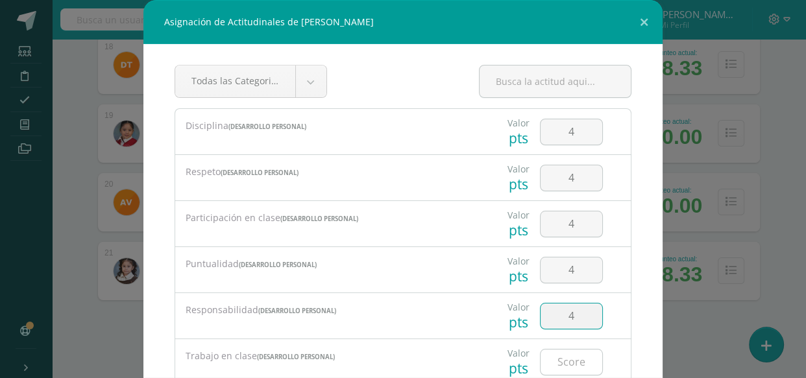
click at [561, 364] on input "number" at bounding box center [572, 362] width 62 height 25
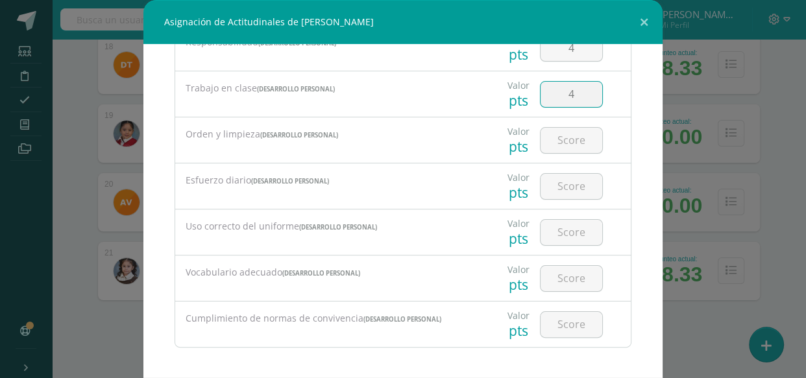
scroll to position [271, 0]
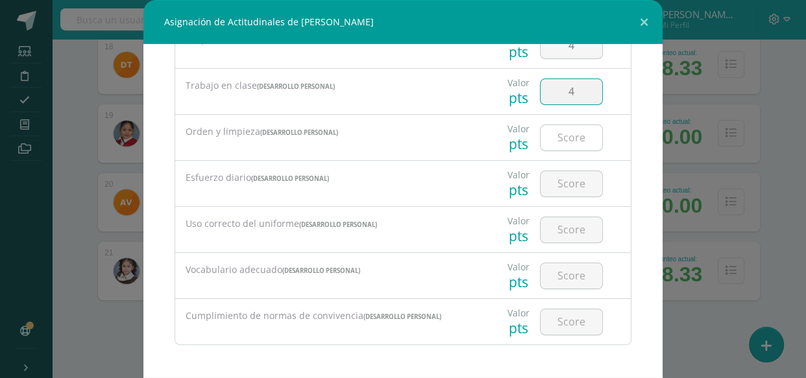
click at [554, 138] on input "number" at bounding box center [572, 137] width 62 height 25
click at [562, 178] on input "number" at bounding box center [572, 183] width 62 height 25
click at [562, 231] on input "number" at bounding box center [572, 229] width 62 height 25
click at [565, 282] on input "number" at bounding box center [572, 276] width 62 height 25
click at [564, 317] on input "number" at bounding box center [572, 322] width 62 height 25
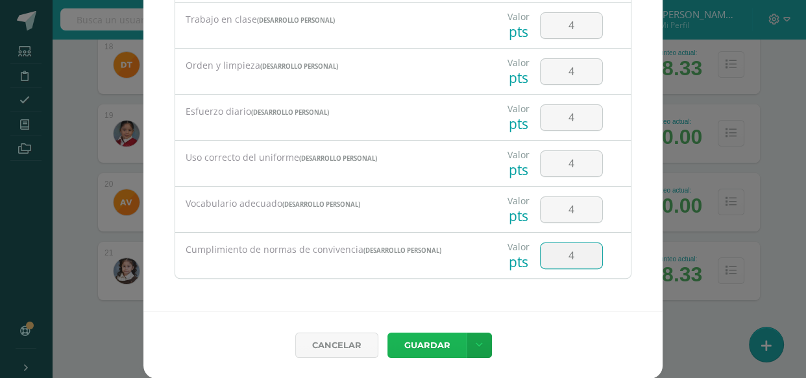
click at [431, 344] on button "Guardar" at bounding box center [427, 345] width 79 height 25
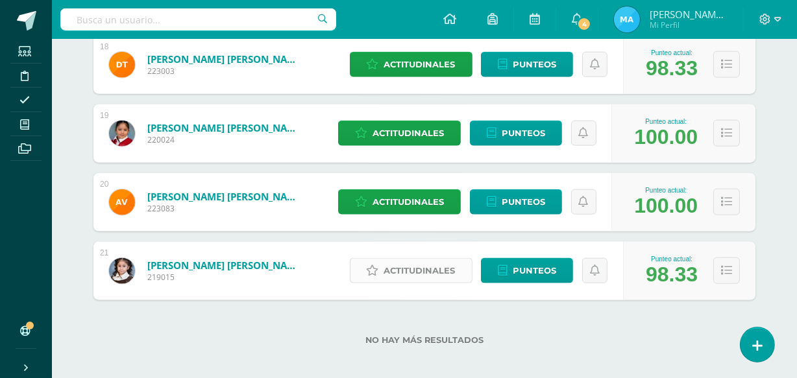
click at [430, 266] on span "Actitudinales" at bounding box center [419, 271] width 71 height 24
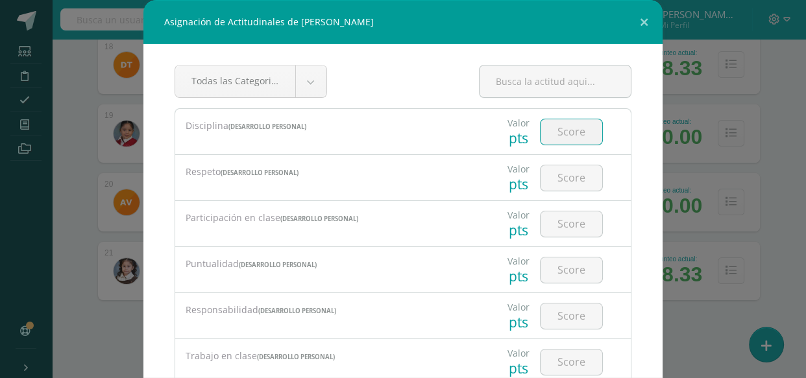
click at [553, 129] on input "number" at bounding box center [572, 131] width 62 height 25
click at [560, 174] on input "number" at bounding box center [572, 178] width 62 height 25
click at [563, 221] on input "number" at bounding box center [572, 224] width 62 height 25
click at [570, 272] on input "number" at bounding box center [572, 270] width 62 height 25
click at [574, 316] on input "number" at bounding box center [572, 316] width 62 height 25
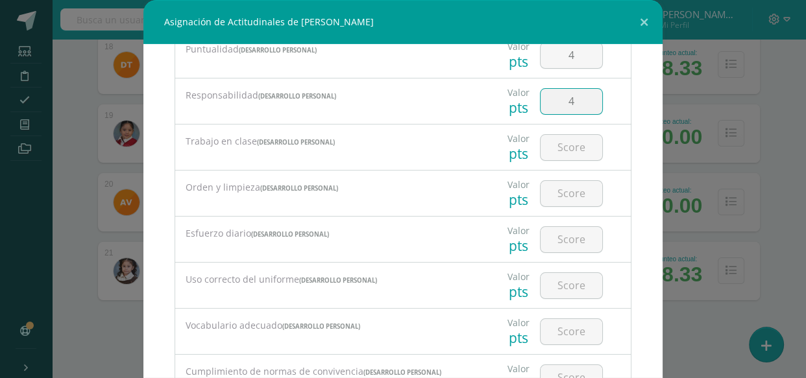
scroll to position [236, 0]
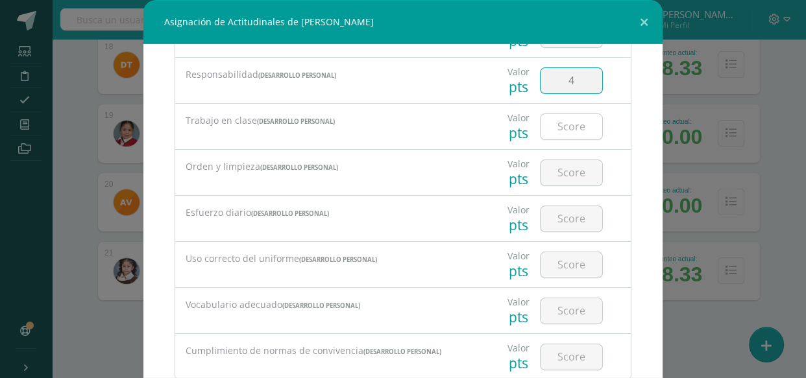
click at [555, 125] on input "number" at bounding box center [572, 126] width 62 height 25
click at [569, 167] on input "number" at bounding box center [572, 172] width 62 height 25
click at [566, 214] on input "number" at bounding box center [572, 218] width 62 height 25
click at [569, 261] on input "number" at bounding box center [572, 265] width 62 height 25
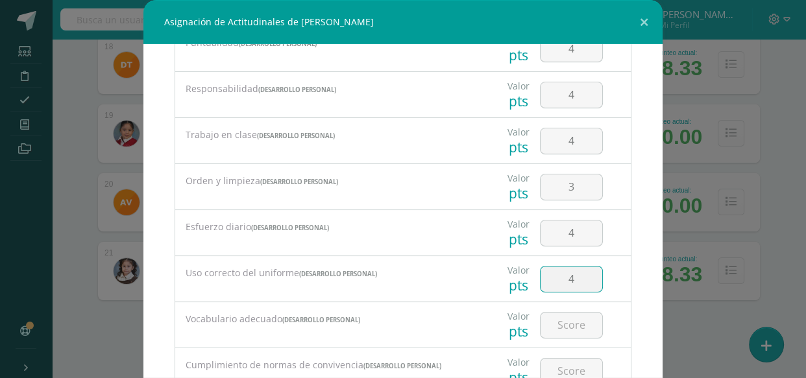
scroll to position [271, 0]
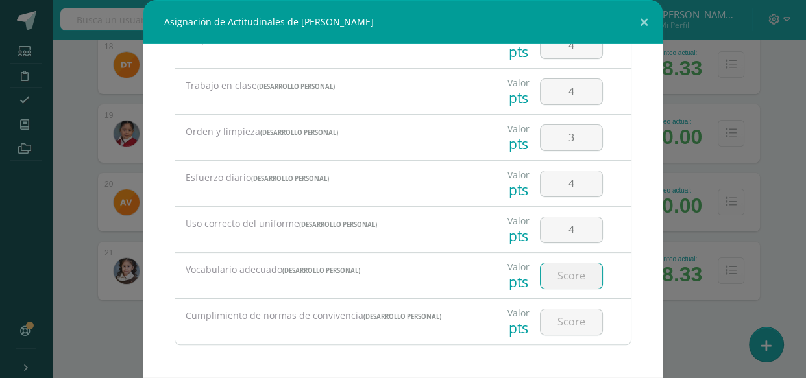
click at [570, 273] on input "number" at bounding box center [572, 276] width 62 height 25
click at [563, 317] on input "number" at bounding box center [572, 322] width 62 height 25
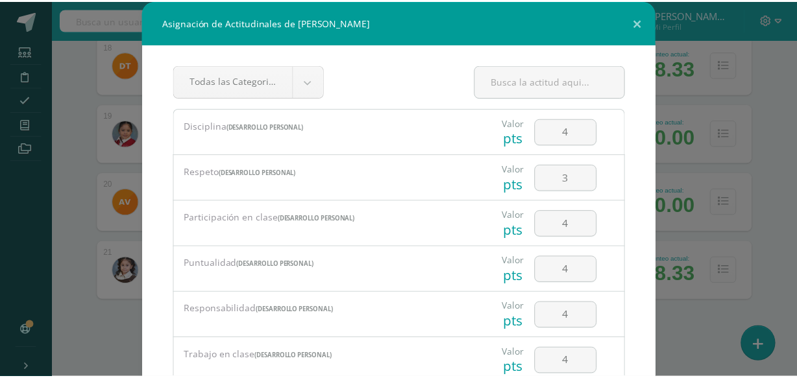
scroll to position [66, 0]
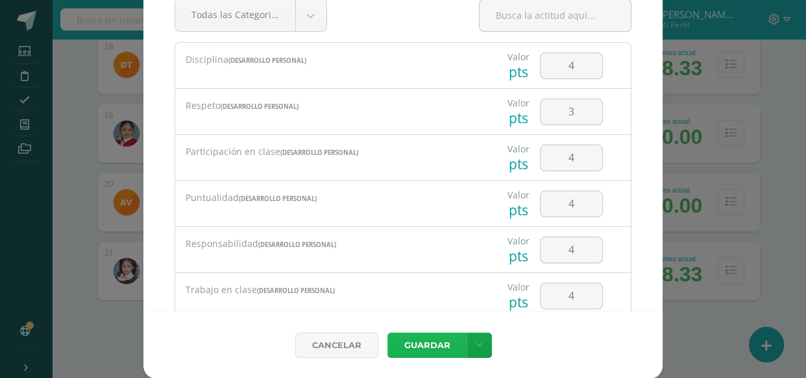
click at [428, 343] on button "Guardar" at bounding box center [427, 345] width 79 height 25
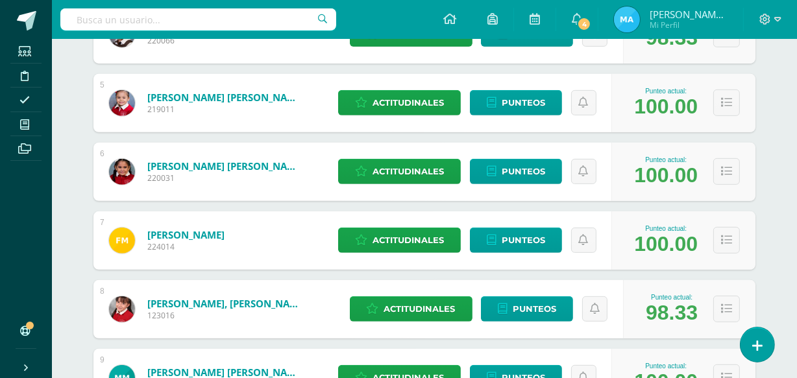
scroll to position [0, 0]
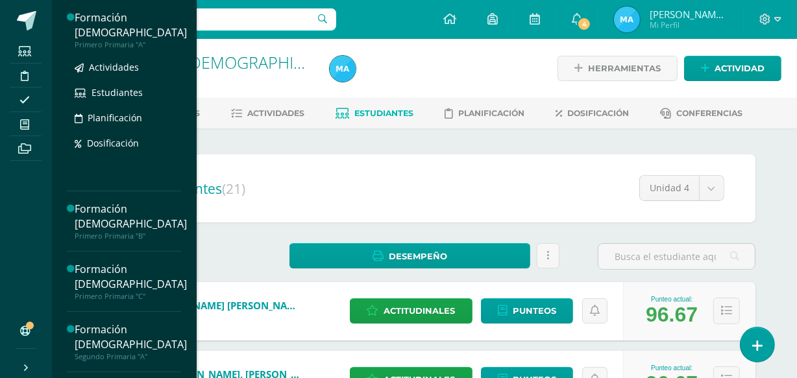
click at [109, 14] on div "Formación [DEMOGRAPHIC_DATA]" at bounding box center [131, 25] width 112 height 30
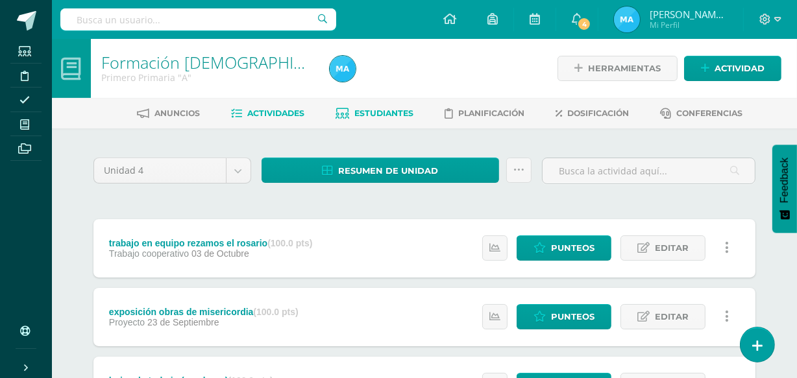
click at [386, 103] on link "Estudiantes" at bounding box center [375, 113] width 78 height 21
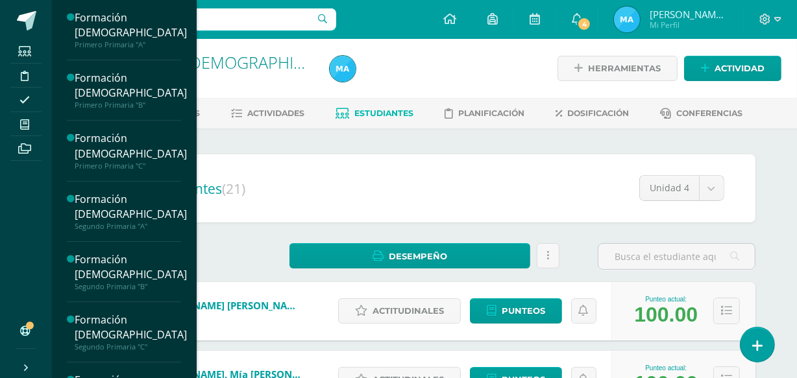
scroll to position [185, 0]
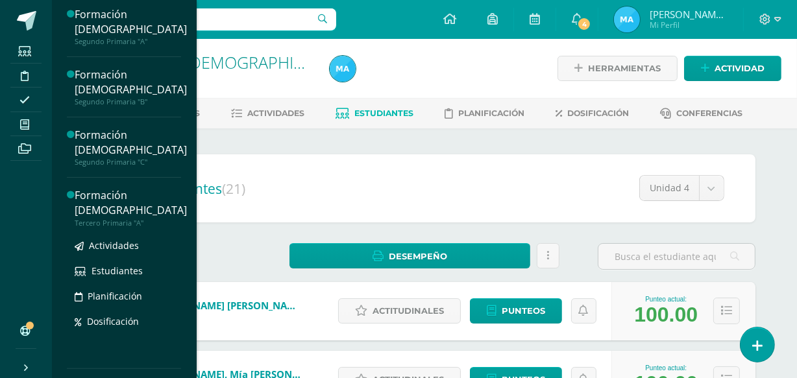
click at [129, 205] on div "Formación [DEMOGRAPHIC_DATA]" at bounding box center [131, 203] width 112 height 30
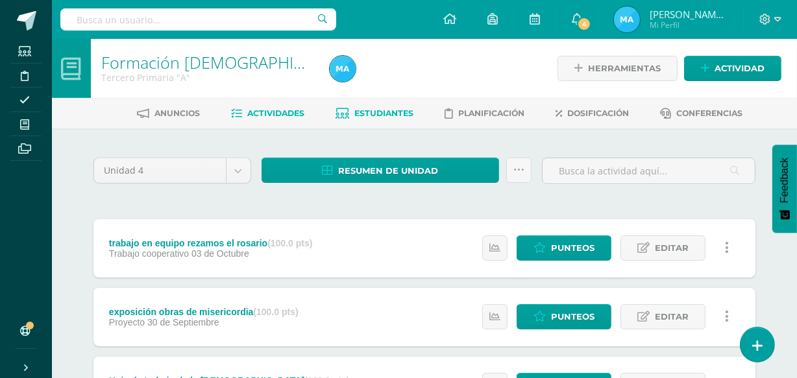
click at [377, 109] on span "Estudiantes" at bounding box center [384, 113] width 59 height 10
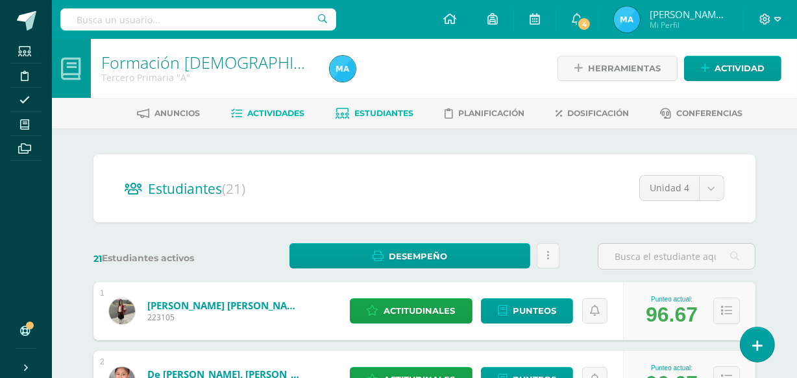
click at [286, 114] on span "Actividades" at bounding box center [276, 113] width 57 height 10
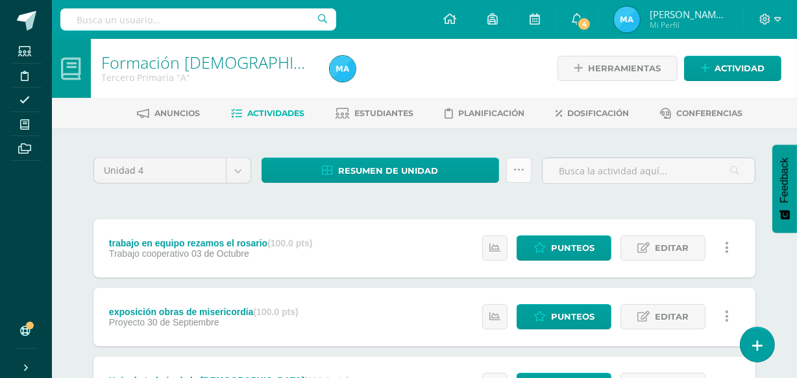
click at [517, 167] on icon at bounding box center [518, 170] width 11 height 11
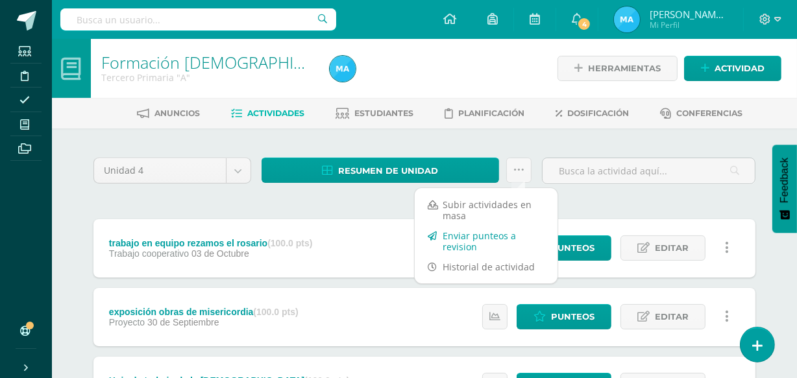
click at [470, 233] on link "Enviar punteos a revision" at bounding box center [486, 241] width 143 height 31
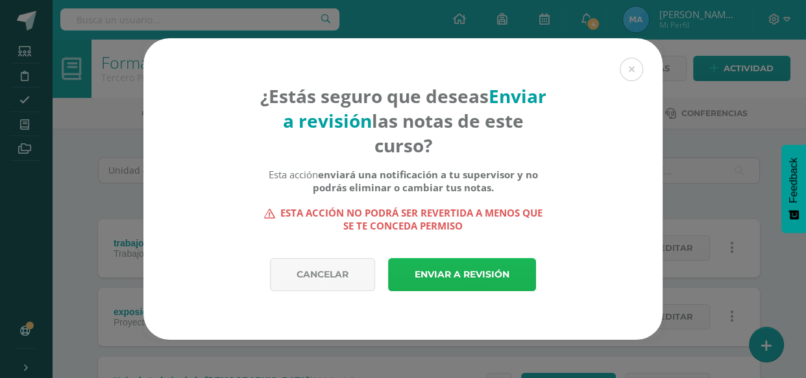
click at [458, 273] on link "Enviar a revisión" at bounding box center [462, 274] width 148 height 33
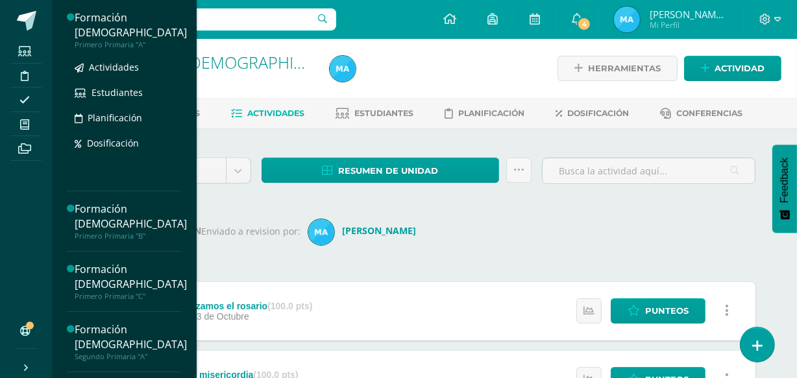
click at [111, 27] on div "Formación [DEMOGRAPHIC_DATA]" at bounding box center [131, 25] width 112 height 30
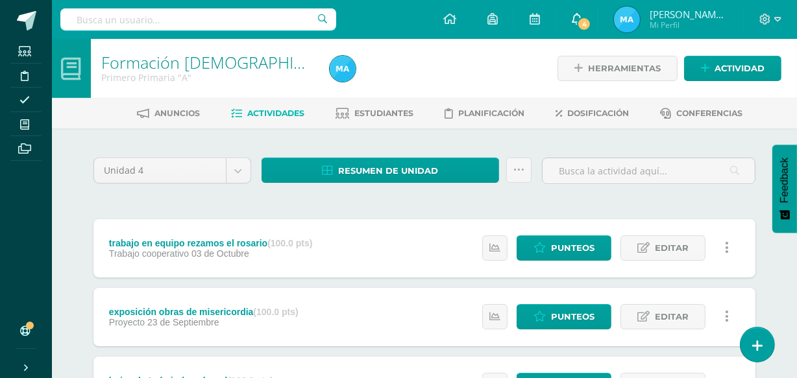
click at [582, 20] on span "4" at bounding box center [584, 24] width 14 height 14
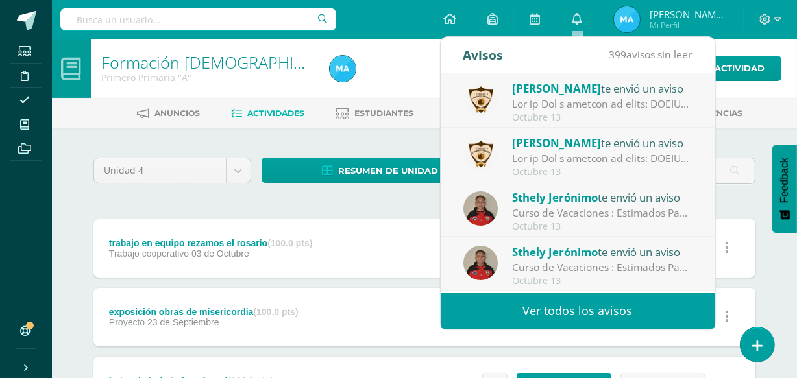
click at [549, 92] on span "[PERSON_NAME]" at bounding box center [556, 88] width 89 height 15
